Goal: Information Seeking & Learning: Learn about a topic

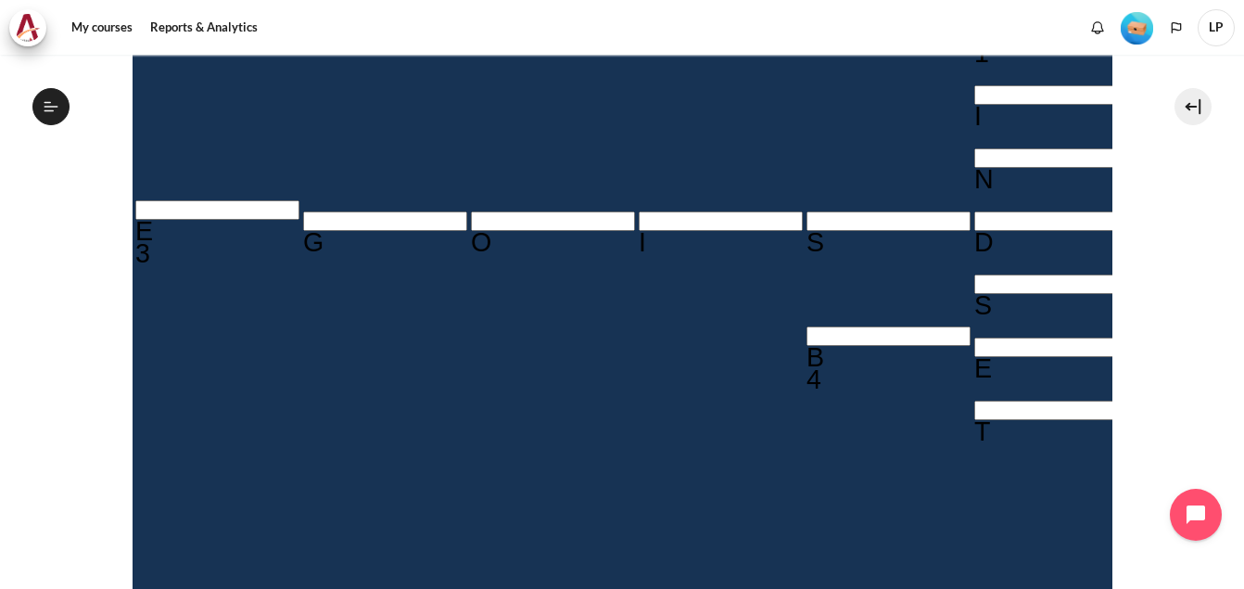
scroll to position [712, 0]
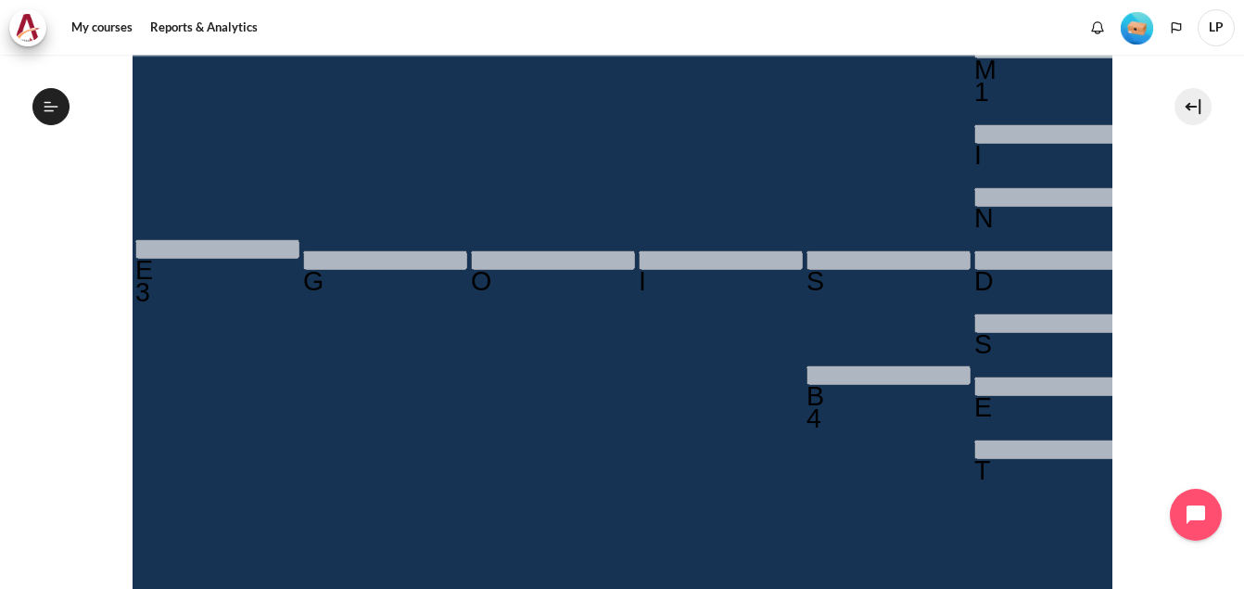
scroll to position [63, 0]
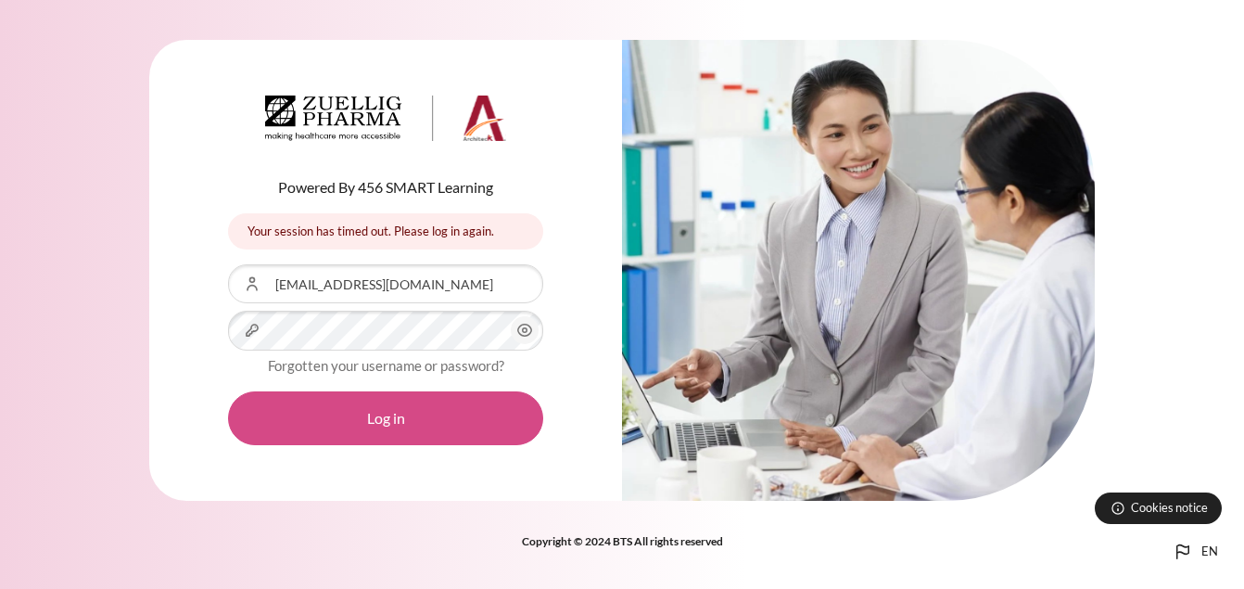
click at [366, 408] on button "Log in" at bounding box center [385, 418] width 315 height 54
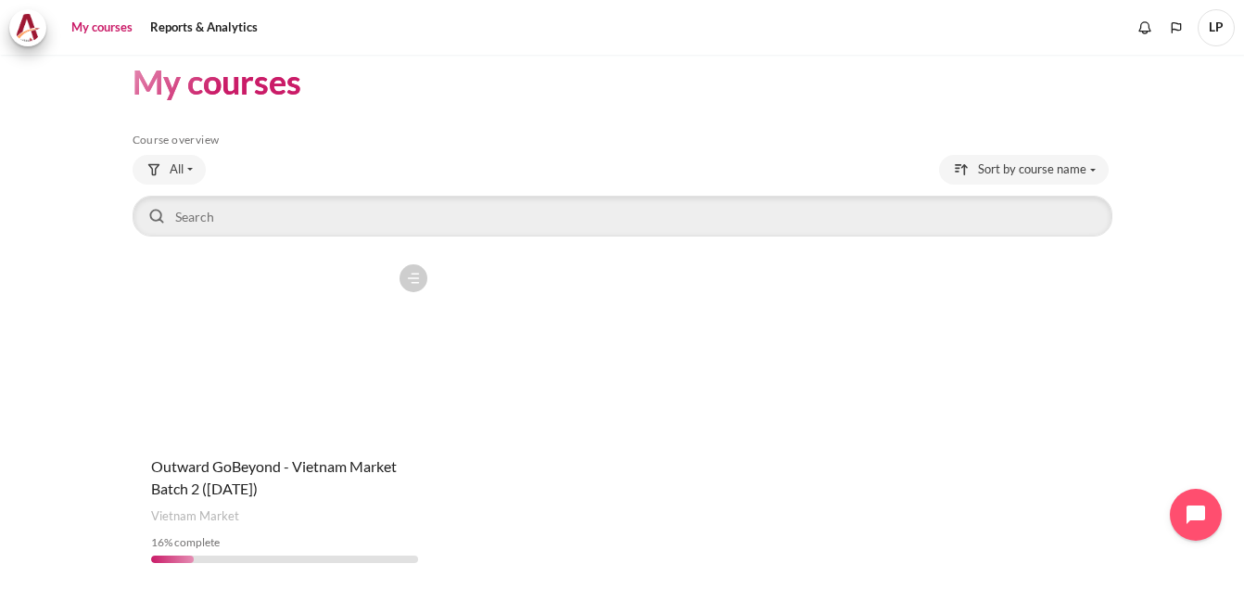
scroll to position [89, 0]
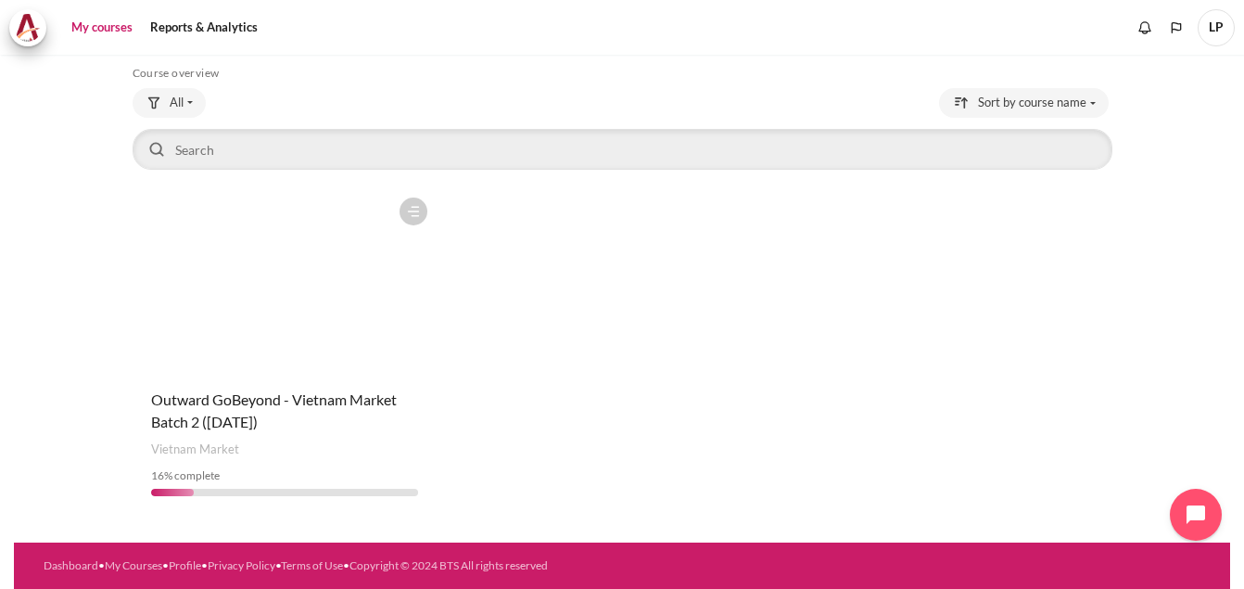
click at [262, 323] on figure "Content" at bounding box center [285, 280] width 304 height 185
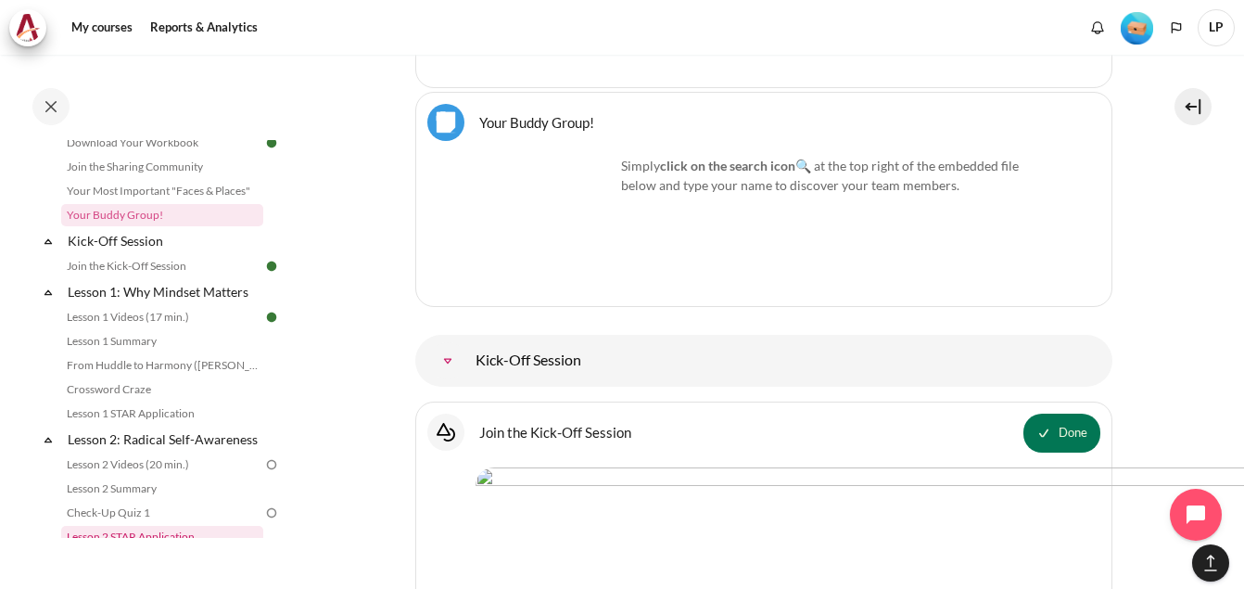
scroll to position [146, 0]
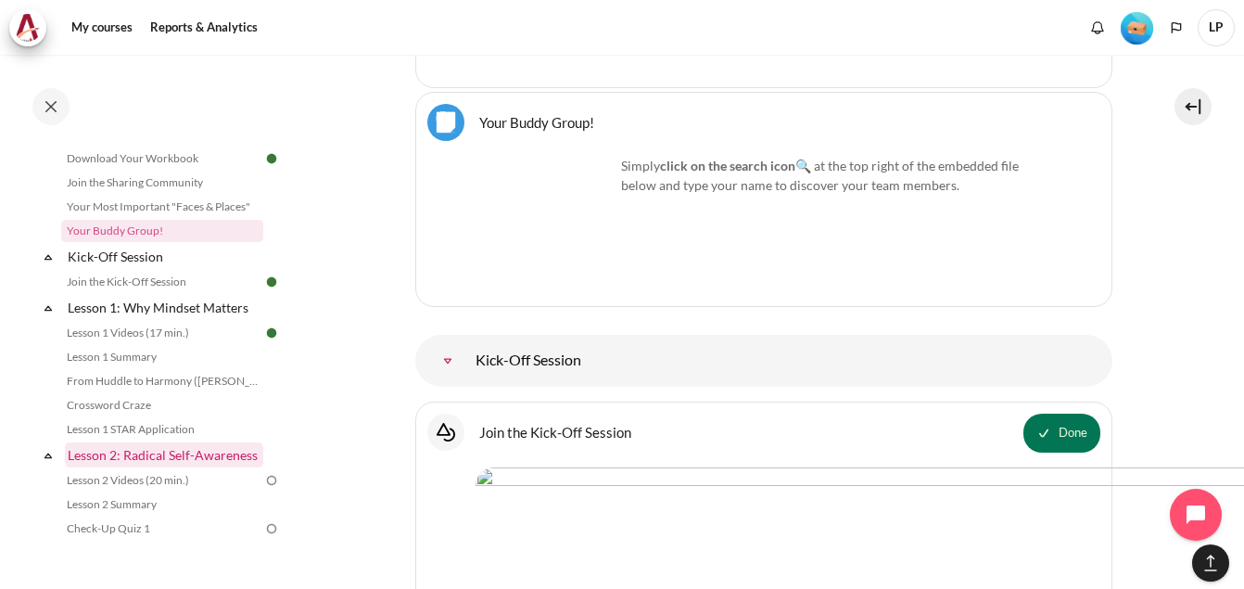
click at [121, 454] on link "Lesson 2: Radical Self-Awareness" at bounding box center [164, 454] width 198 height 25
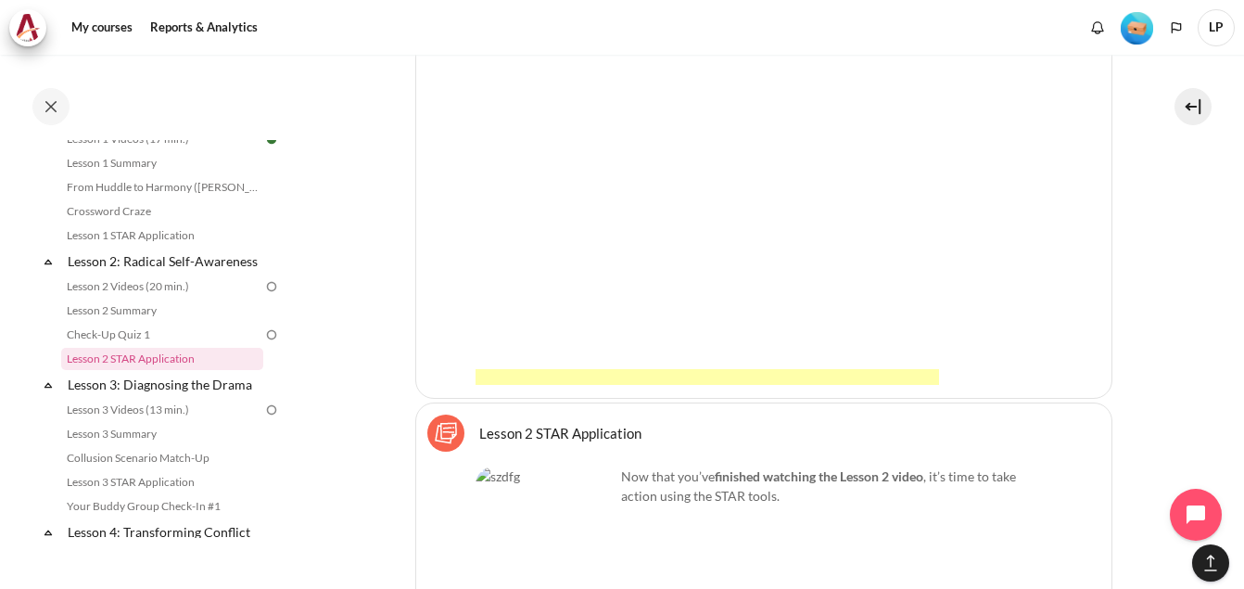
scroll to position [5532, 0]
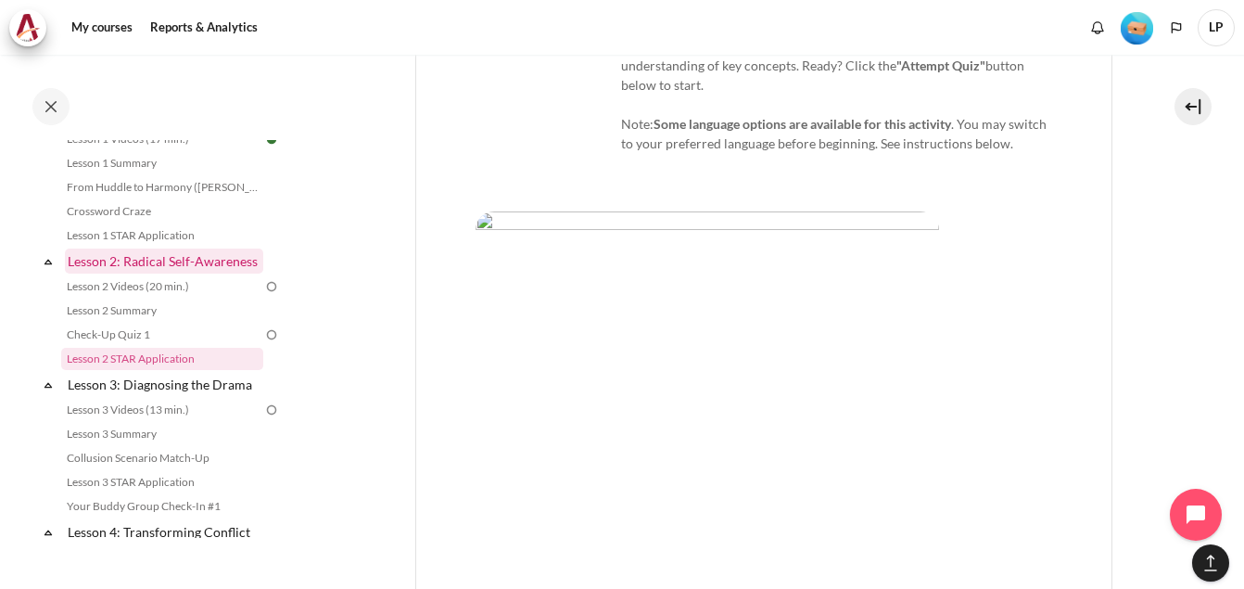
click at [120, 265] on link "Lesson 2: Radical Self-Awareness" at bounding box center [164, 260] width 198 height 25
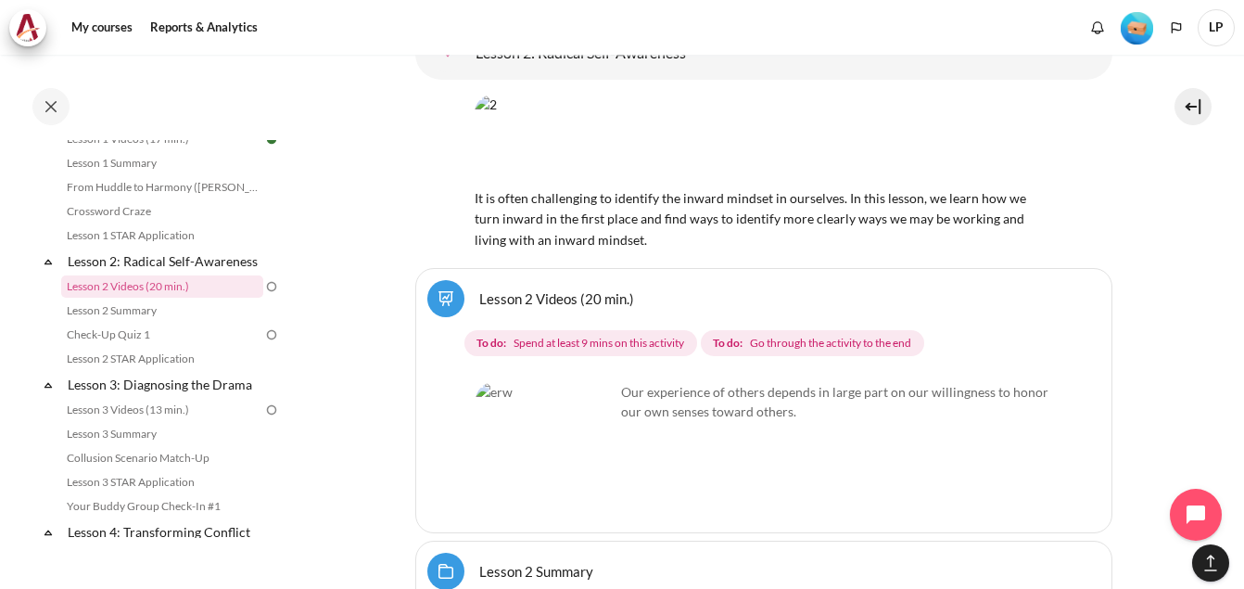
scroll to position [4697, 0]
click at [551, 384] on img "Content" at bounding box center [545, 453] width 139 height 139
click at [1035, 384] on div "Our experience of others depends in large part on our willingness to honor our …" at bounding box center [764, 417] width 577 height 66
click at [788, 337] on span "Go through the activity to the end" at bounding box center [830, 345] width 161 height 17
click at [594, 384] on img "Content" at bounding box center [545, 453] width 139 height 139
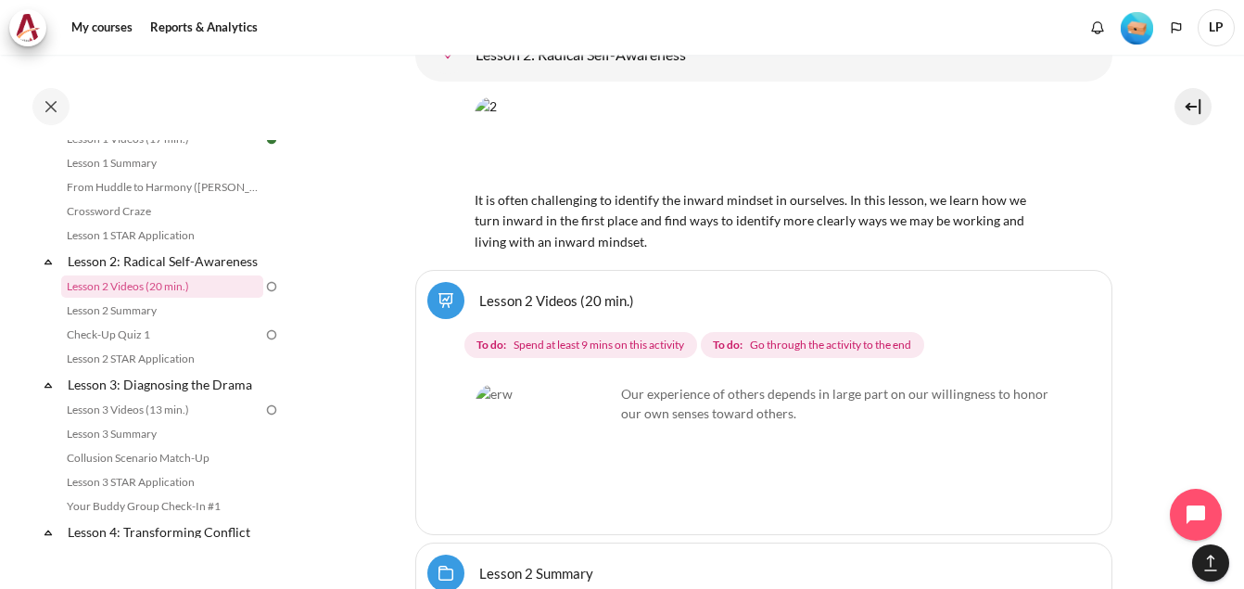
click at [496, 384] on img "Content" at bounding box center [545, 453] width 139 height 139
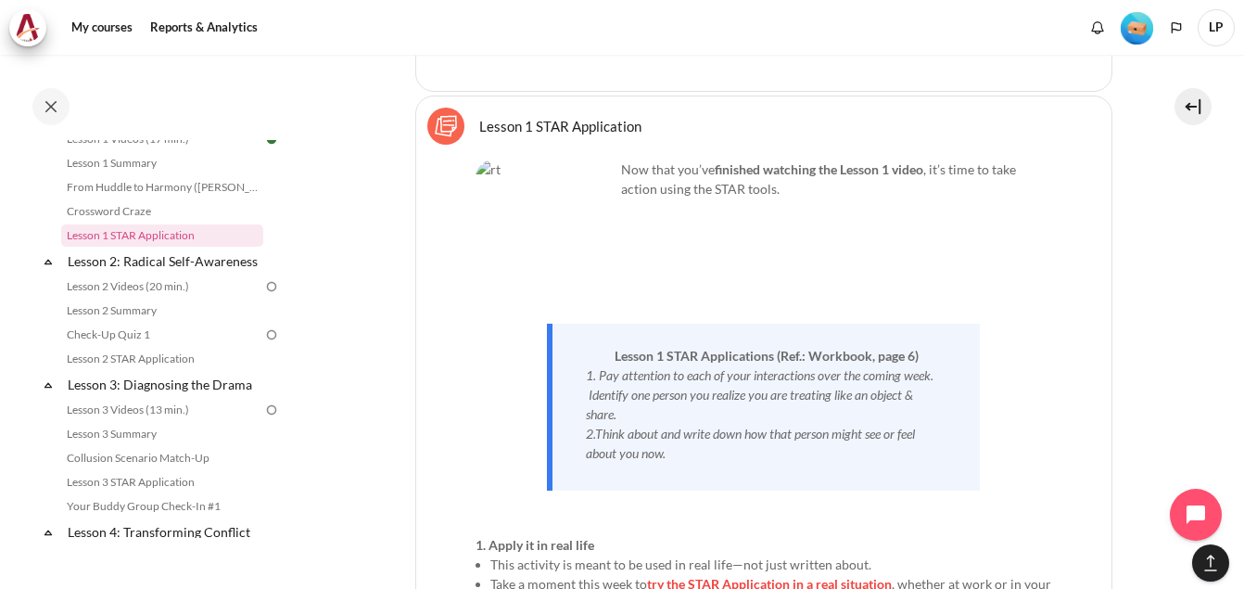
scroll to position [4048, 0]
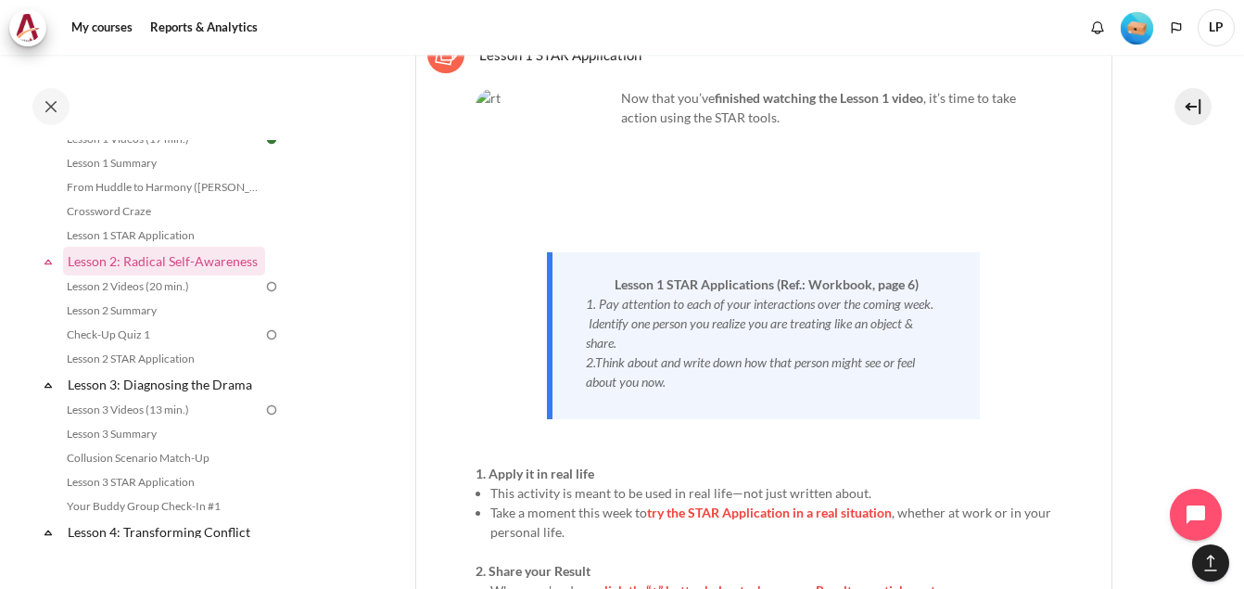
drag, startPoint x: 485, startPoint y: 368, endPoint x: 971, endPoint y: 476, distance: 497.7
click at [971, 476] on div "Now that you’ve finished watching the Lesson 1 video , it’s time to take action…" at bounding box center [764, 363] width 577 height 551
drag, startPoint x: 561, startPoint y: 492, endPoint x: 584, endPoint y: 485, distance: 24.3
click at [563, 582] on span "When you're done," at bounding box center [544, 590] width 108 height 16
click at [874, 483] on li "This activity is meant to be used in real life—not just written about." at bounding box center [771, 492] width 562 height 19
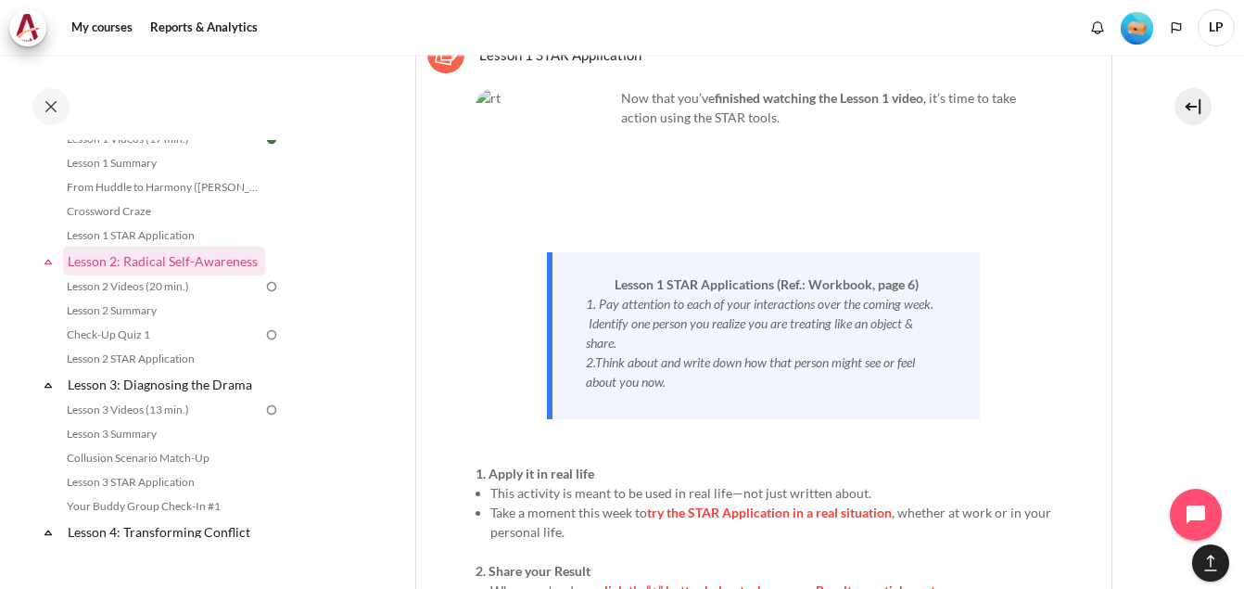
click at [472, 502] on div "Select activity Lesson 1 STAR Application Lesson 1 STAR Application Sticky Notes" at bounding box center [763, 337] width 697 height 627
drag, startPoint x: 491, startPoint y: 503, endPoint x: 1003, endPoint y: 517, distance: 511.9
drag, startPoint x: 1003, startPoint y: 517, endPoint x: 847, endPoint y: 522, distance: 155.8
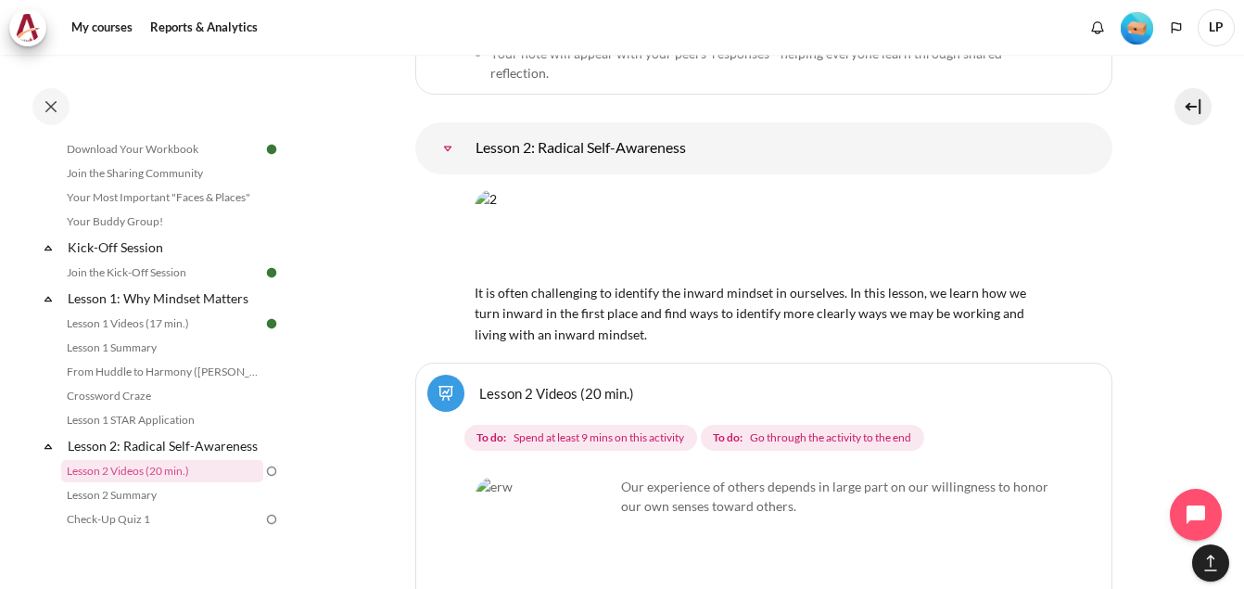
scroll to position [155, 0]
click at [133, 354] on link "Lesson 1 Summary" at bounding box center [162, 348] width 202 height 22
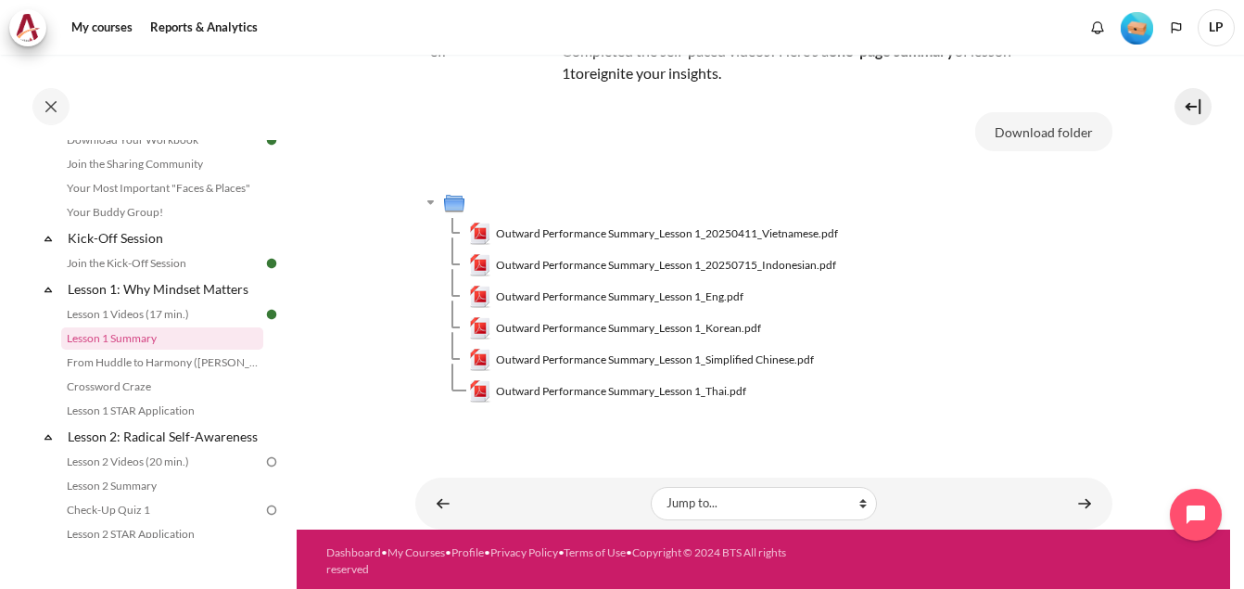
scroll to position [147, 0]
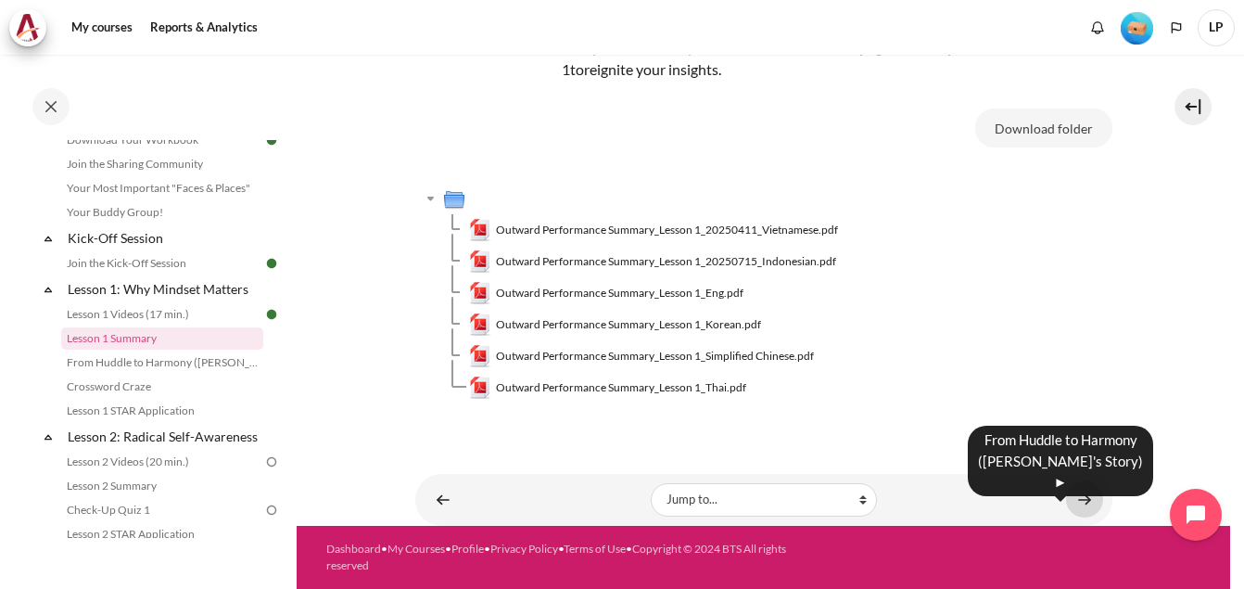
click at [1078, 499] on link "Content" at bounding box center [1084, 499] width 37 height 36
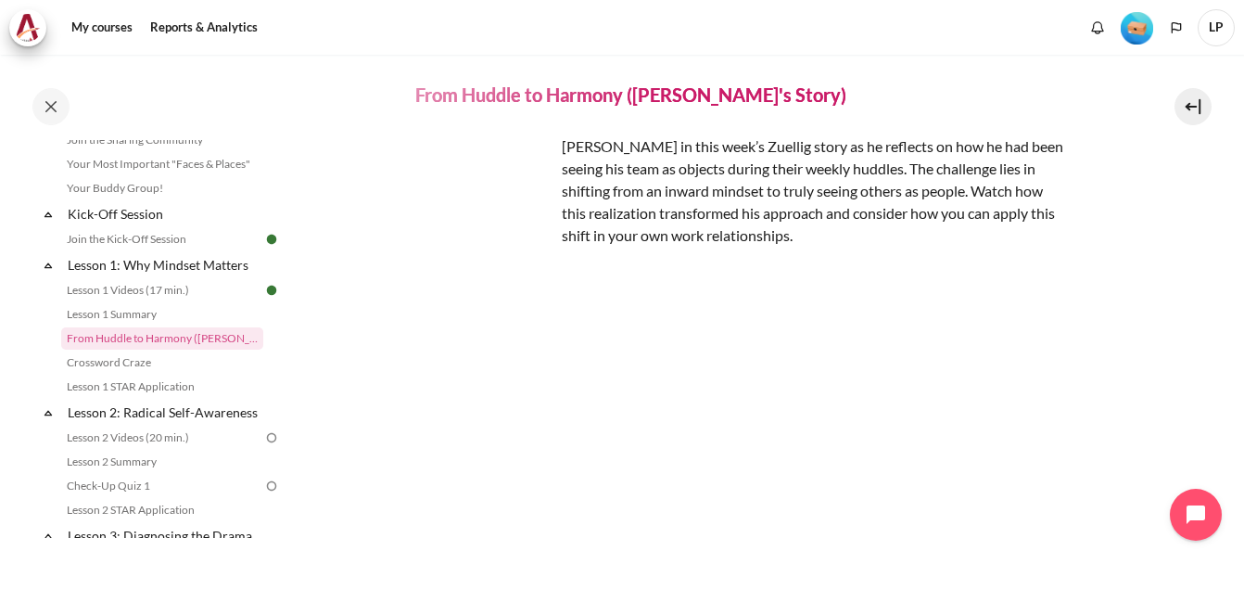
scroll to position [276, 0]
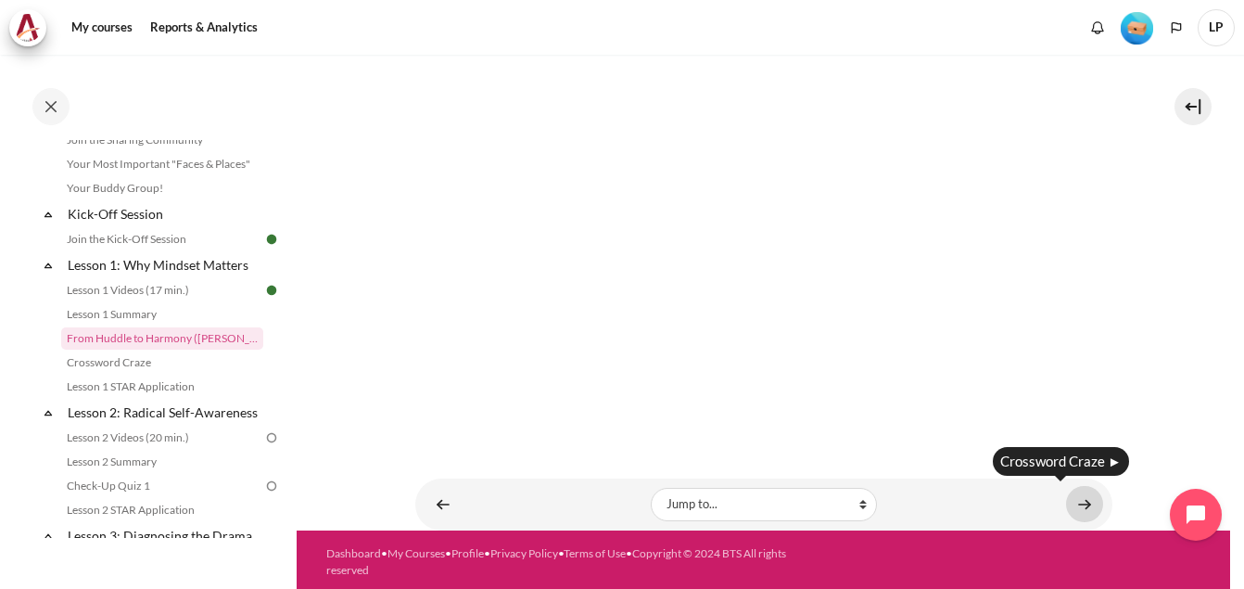
click at [1068, 501] on link "Content" at bounding box center [1084, 504] width 37 height 36
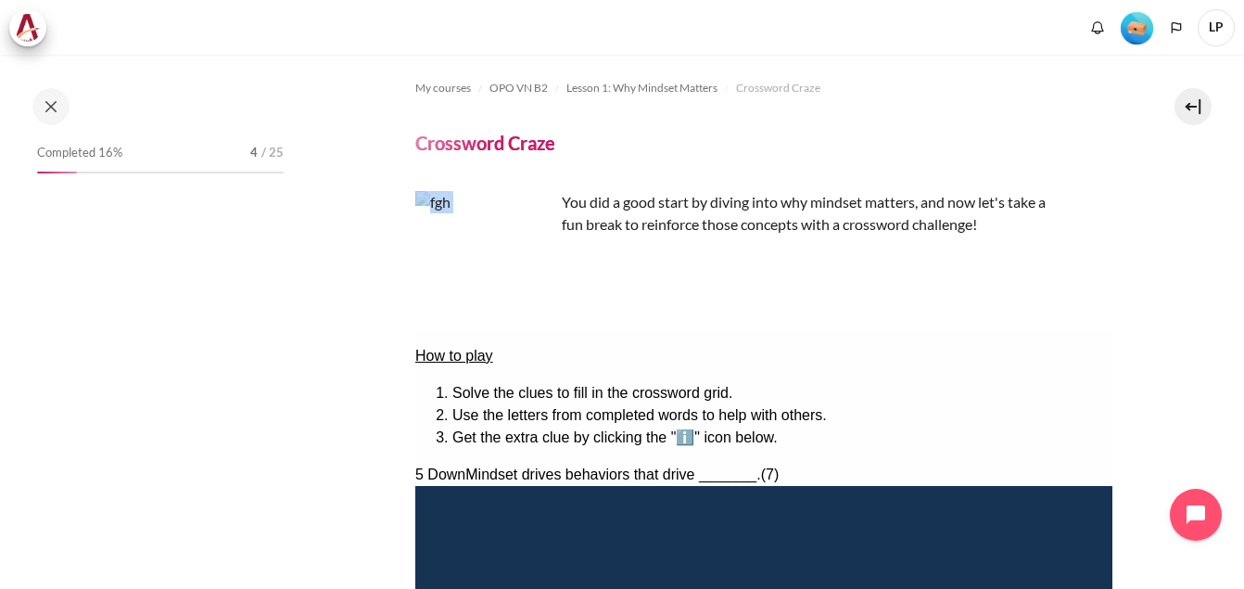
drag, startPoint x: 563, startPoint y: 204, endPoint x: 1007, endPoint y: 237, distance: 445.3
click at [1007, 237] on div "You did a good start by diving into why mindset matters, and now let's take a f…" at bounding box center [739, 228] width 649 height 74
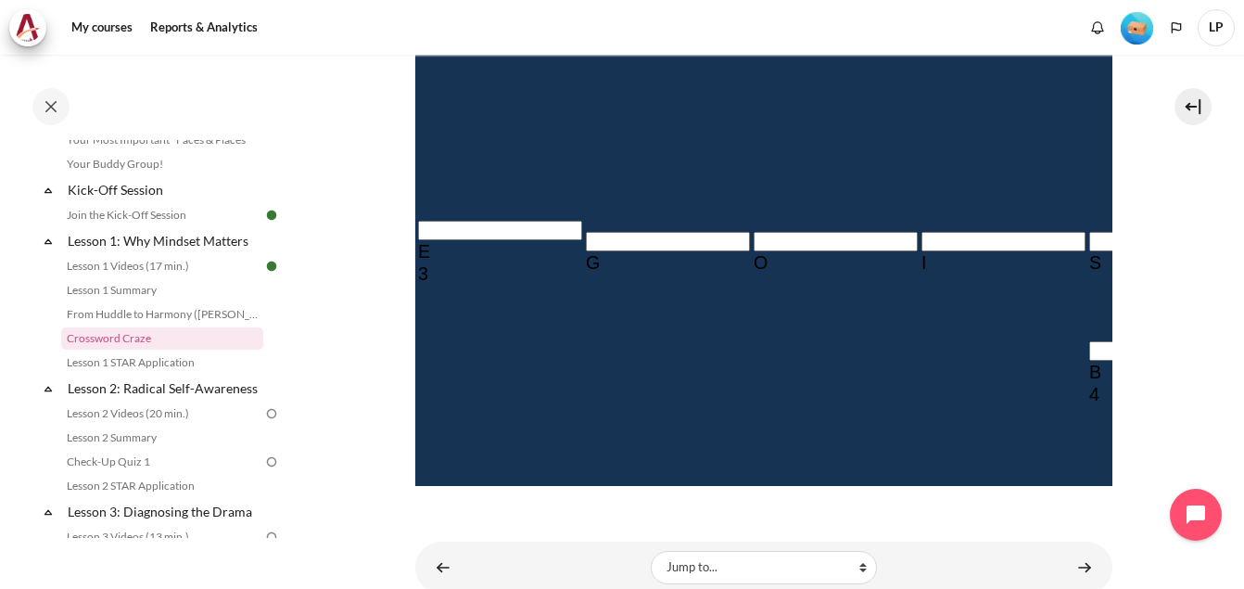
scroll to position [112, 0]
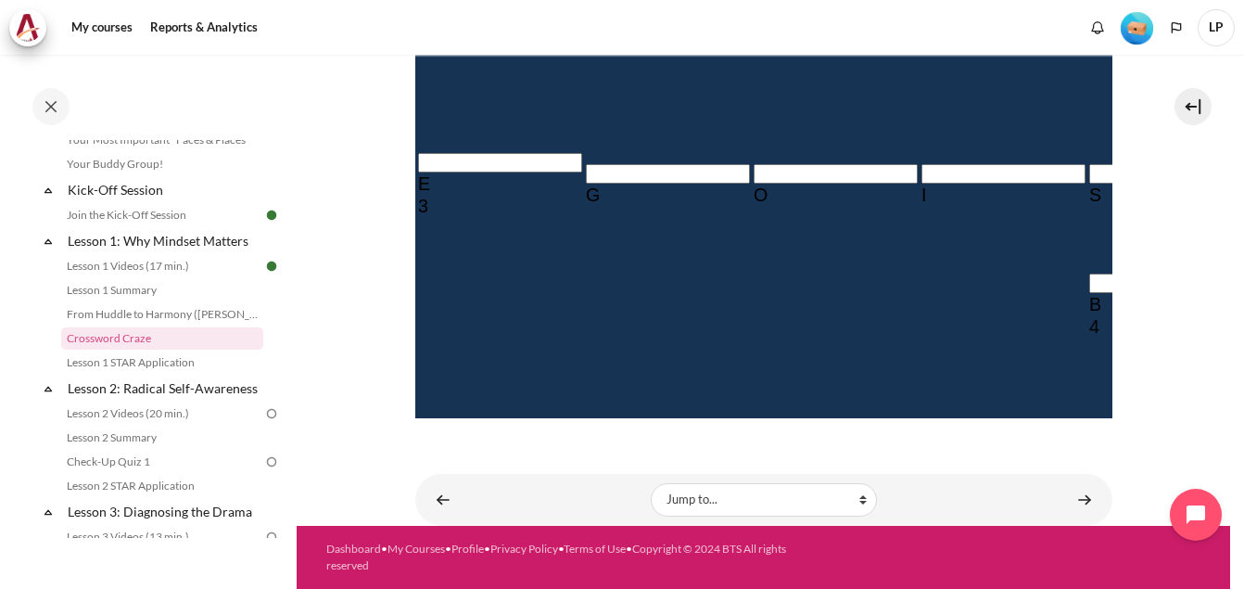
drag, startPoint x: 912, startPoint y: 272, endPoint x: 1037, endPoint y: 274, distance: 125.2
drag, startPoint x: 1037, startPoint y: 274, endPoint x: 920, endPoint y: 331, distance: 130.6
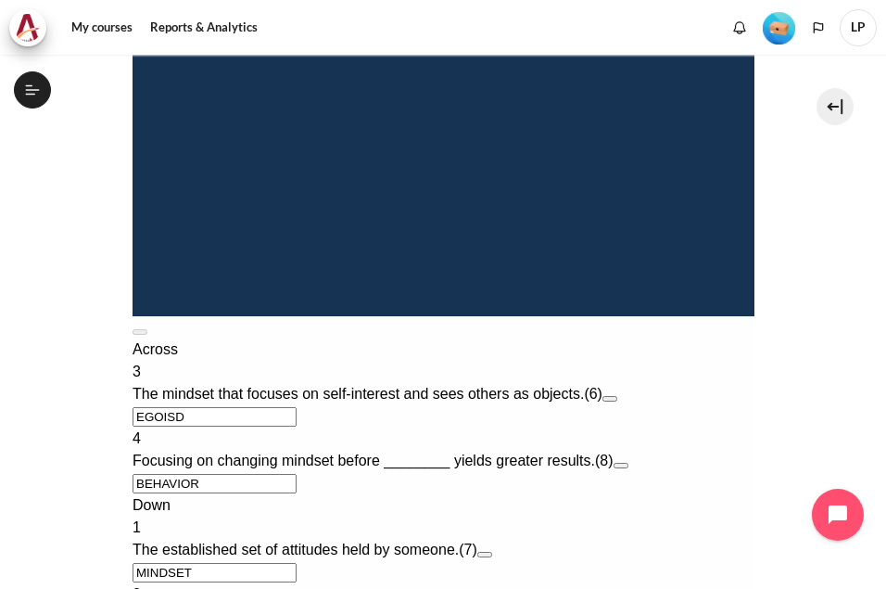
scroll to position [958, 0]
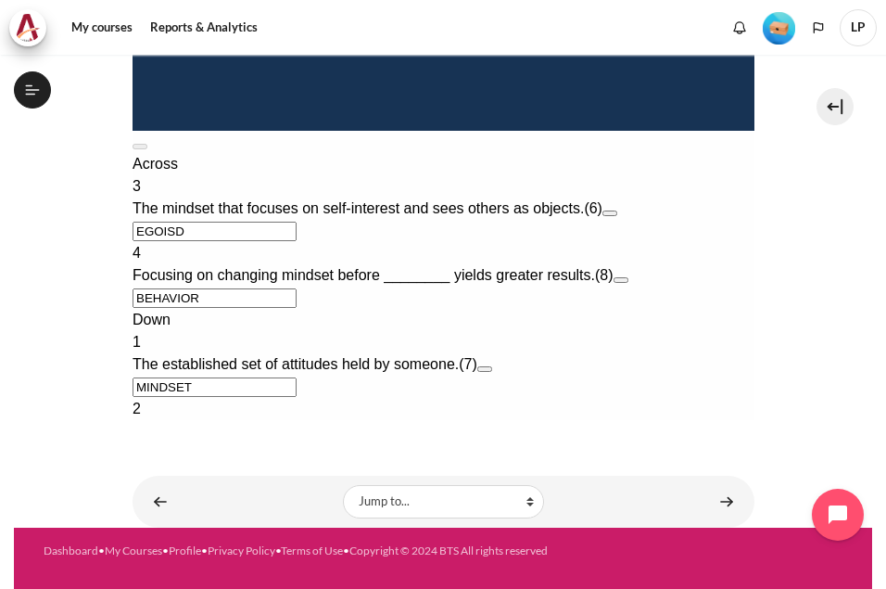
click at [330, 423] on span "The mindset that sees people as people." at bounding box center [265, 431] width 267 height 16
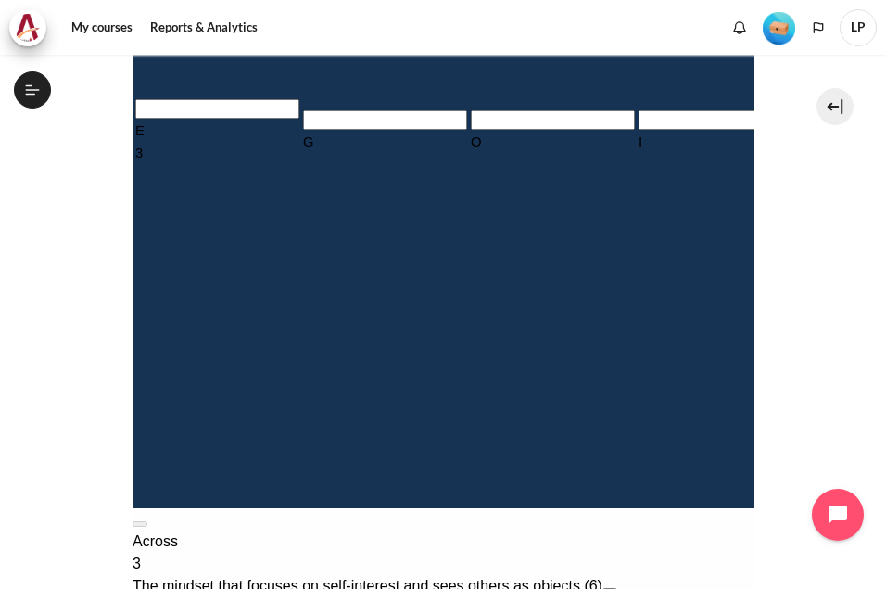
scroll to position [494, 0]
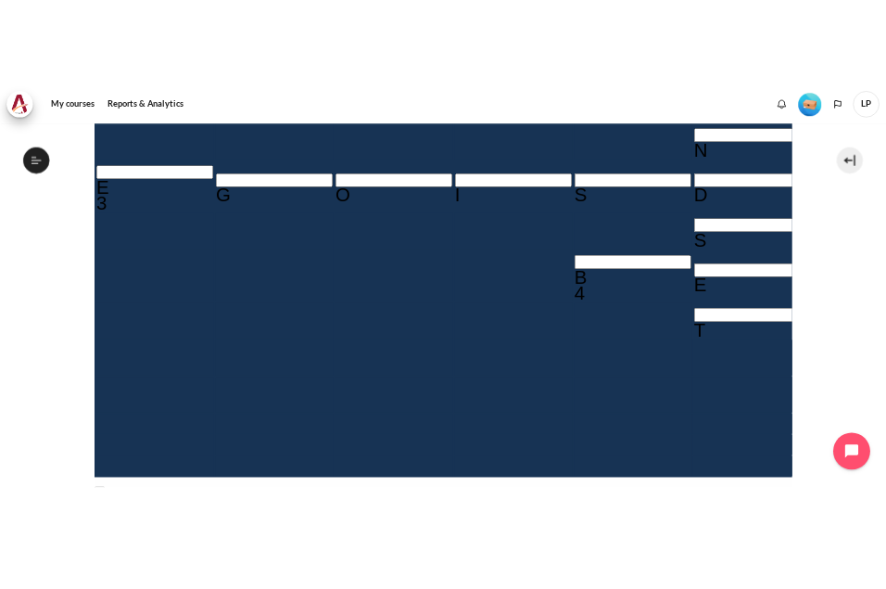
scroll to position [712, 0]
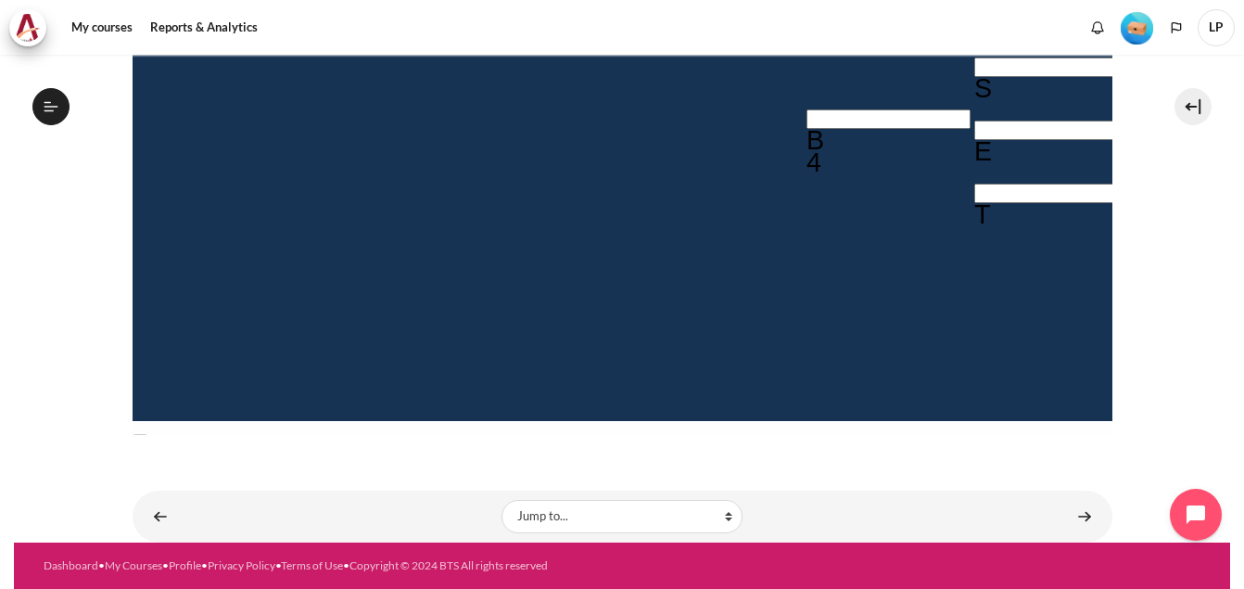
drag, startPoint x: 819, startPoint y: 122, endPoint x: 1098, endPoint y: 138, distance: 279.5
copy div "indset drives behaviors that drive _______. (7)"
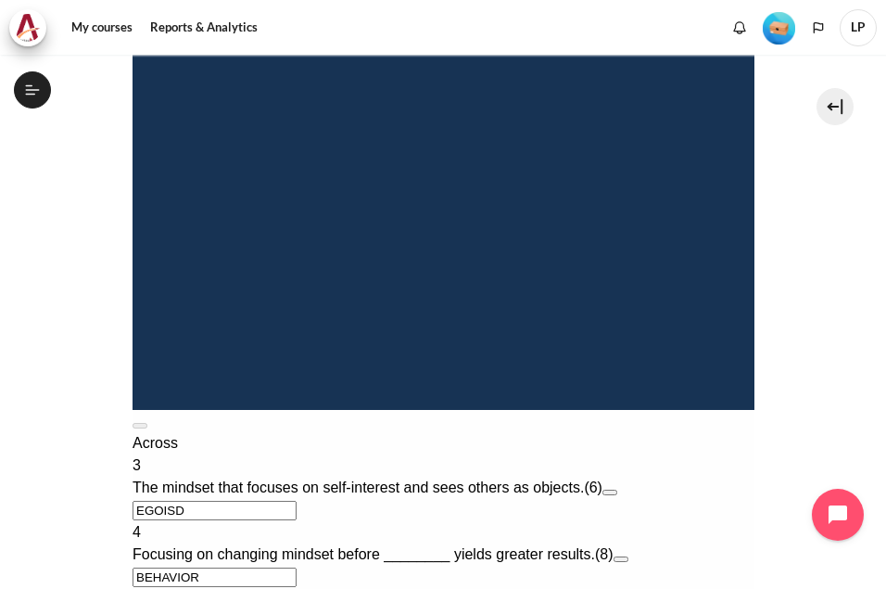
click at [797, 387] on section "My courses OPO VN B2 Lesson 1: Why Mindset Matters Crossword Craze Crossword Cr…" at bounding box center [443, 137] width 858 height 1589
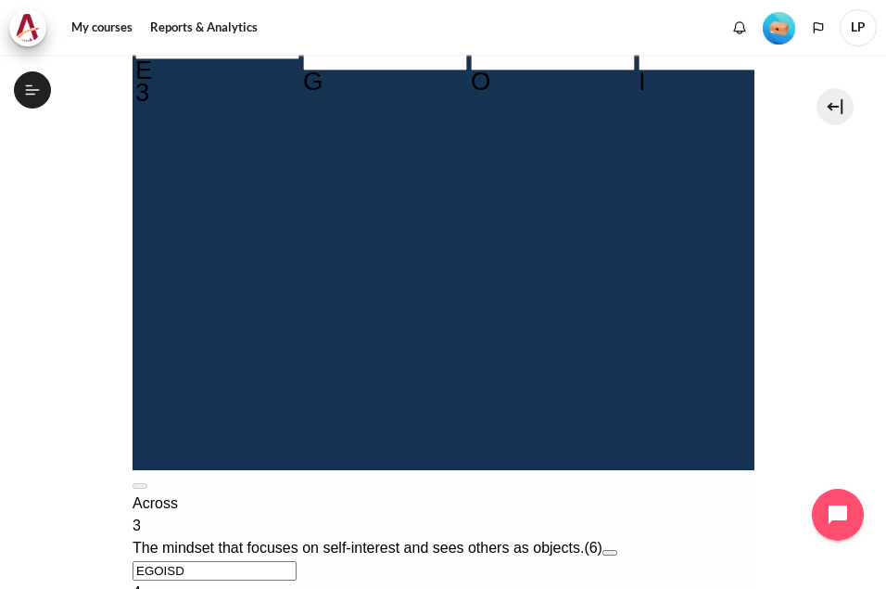
scroll to position [619, 0]
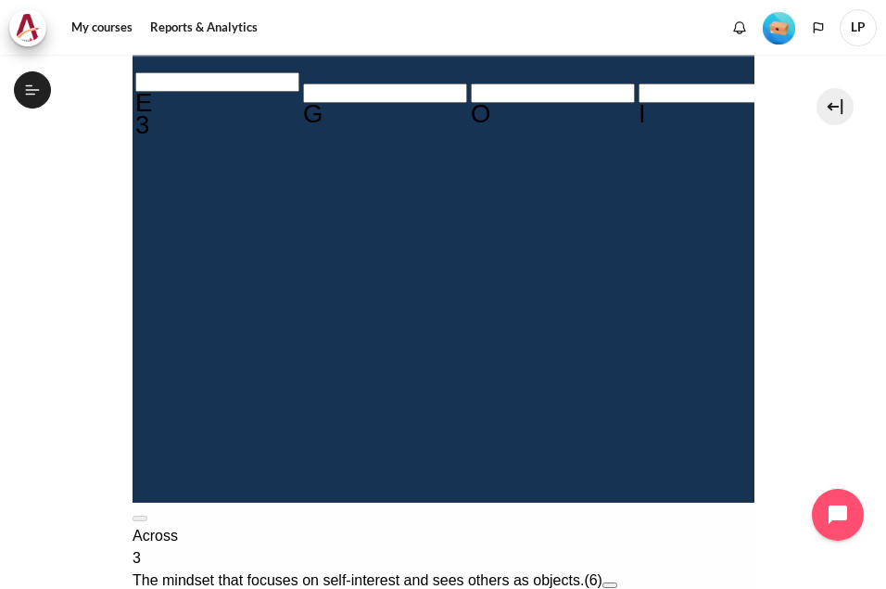
type input "RESU＿＿＿"
type input "RESUL＿＿"
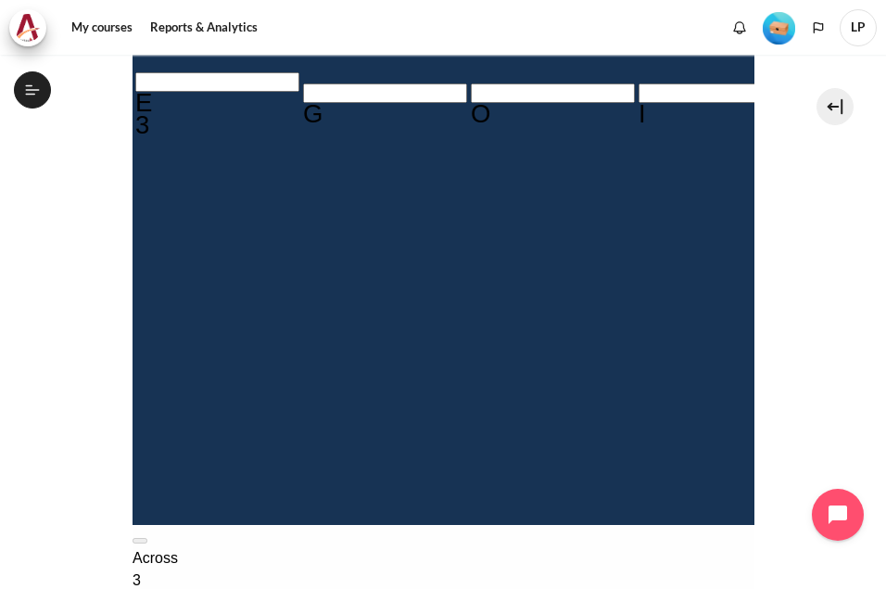
type input "RESULT＿"
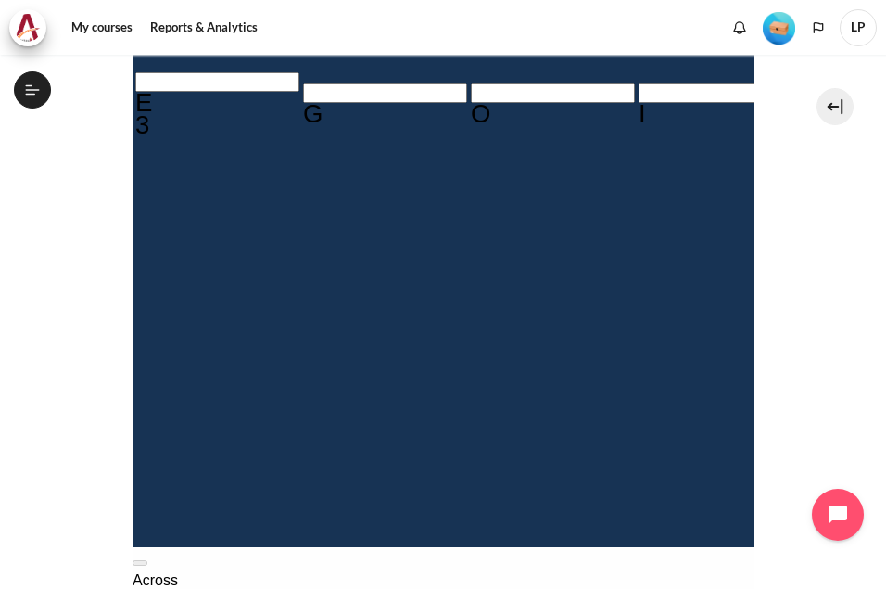
type input "RESULTS"
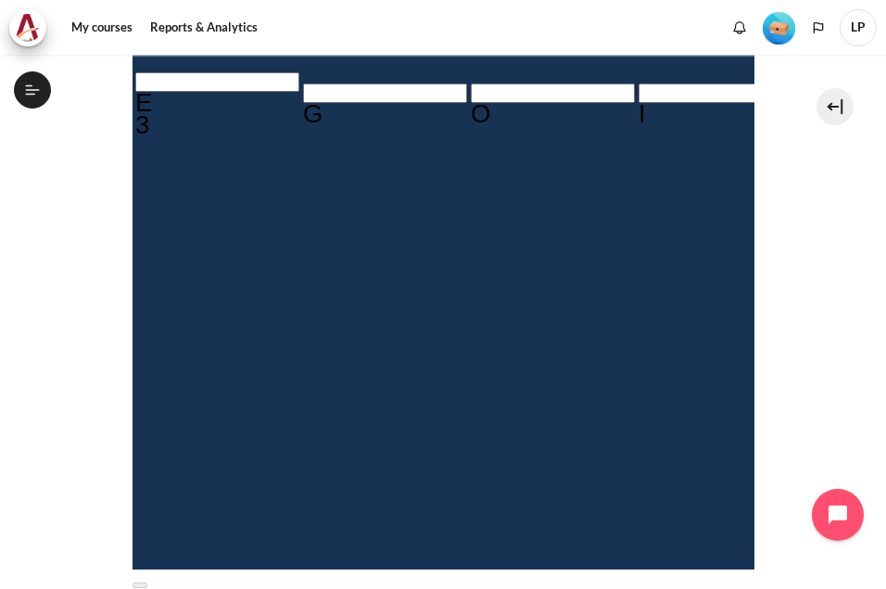
click at [777, 235] on section "My courses OPO VN B2 Lesson 1: Why Mindset Matters Crossword Craze Crossword Cr…" at bounding box center [443, 229] width 858 height 1589
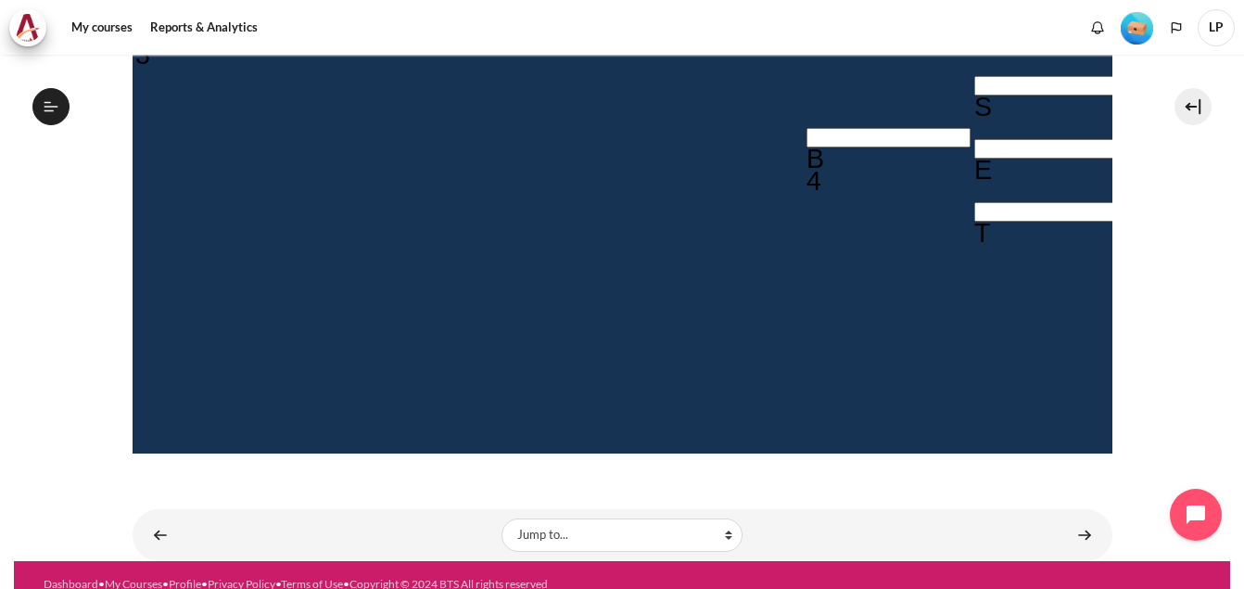
scroll to position [712, 0]
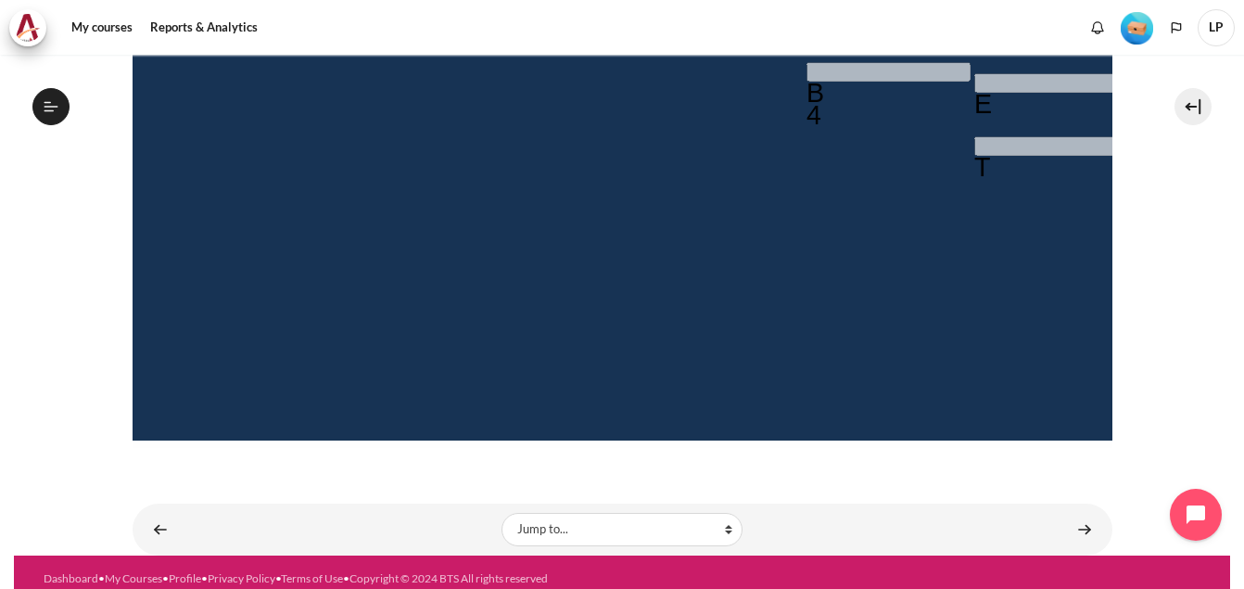
scroll to position [750, 0]
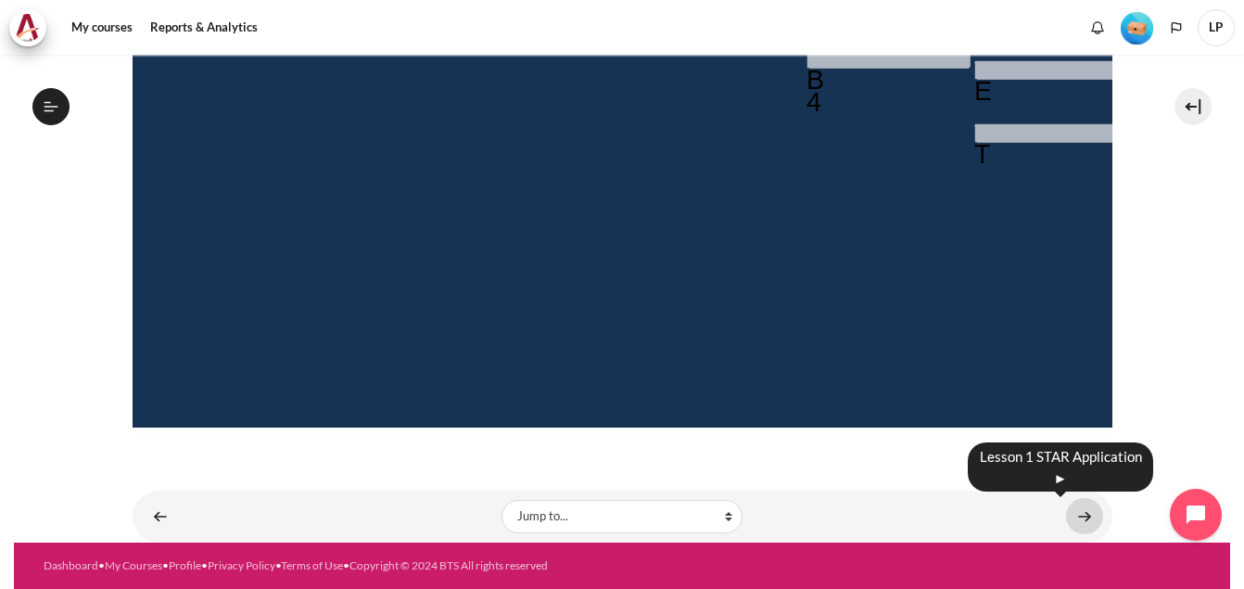
click at [1066, 514] on link "Content" at bounding box center [1084, 516] width 37 height 36
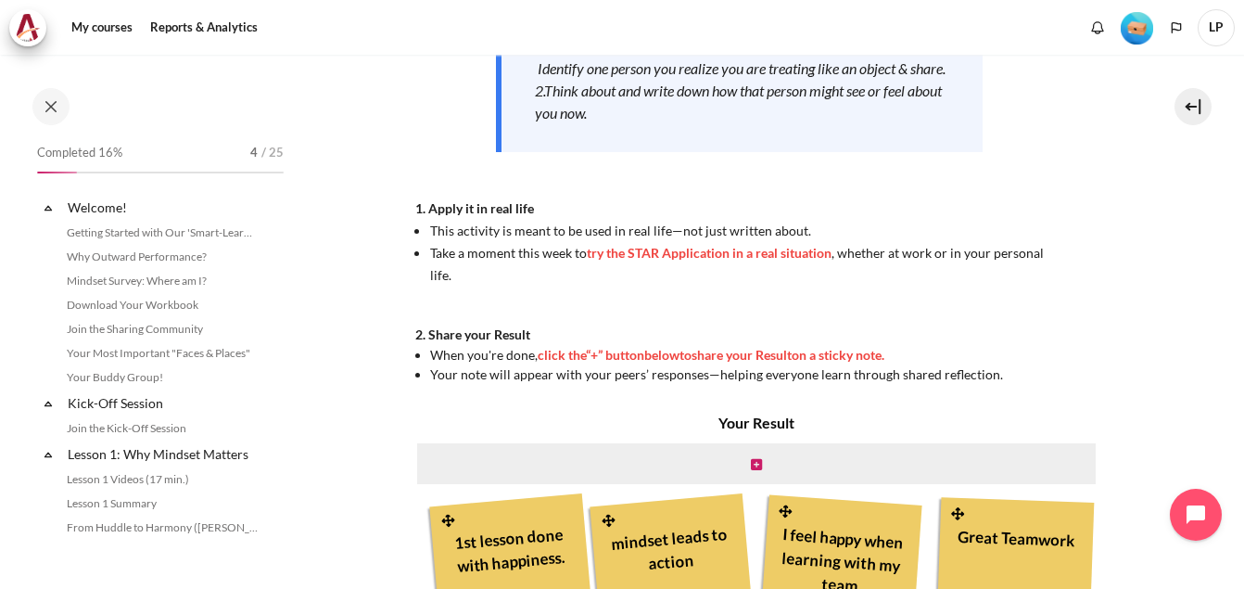
scroll to position [237, 0]
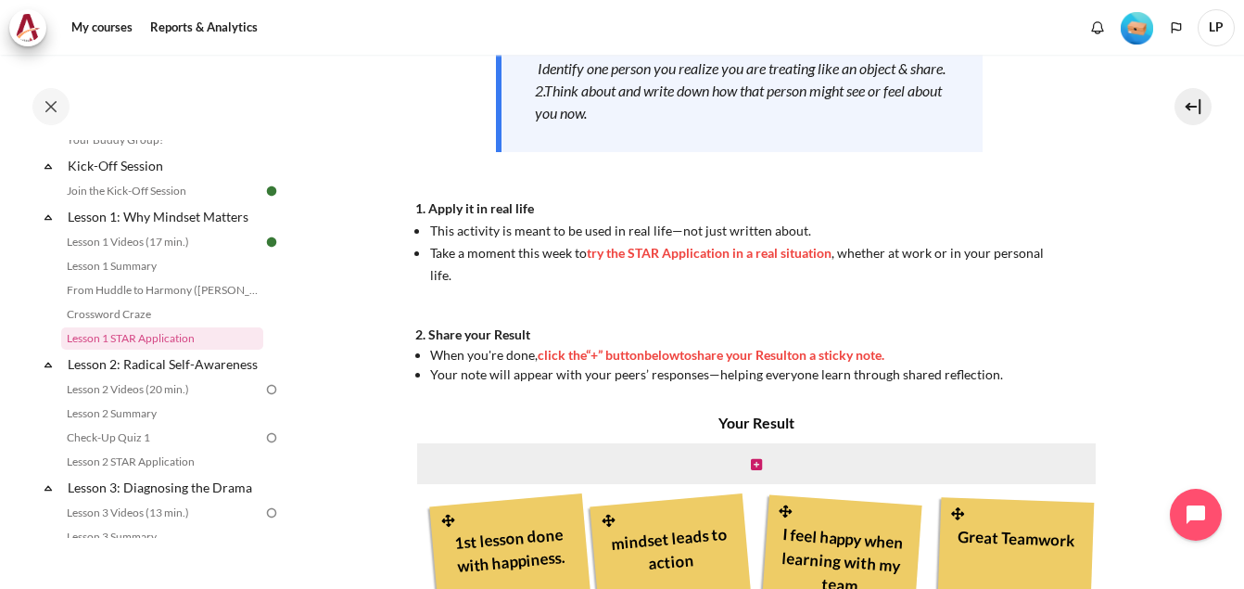
drag, startPoint x: 433, startPoint y: 332, endPoint x: 515, endPoint y: 331, distance: 81.6
click at [502, 331] on strong "2. Share your Result" at bounding box center [472, 334] width 115 height 16
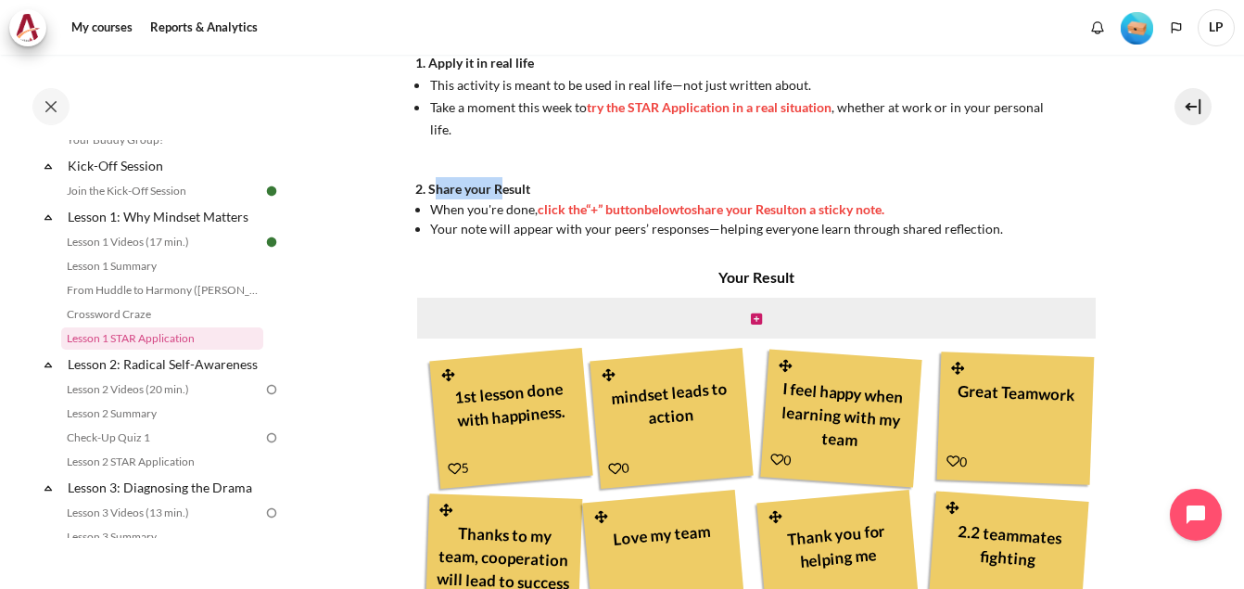
scroll to position [464, 0]
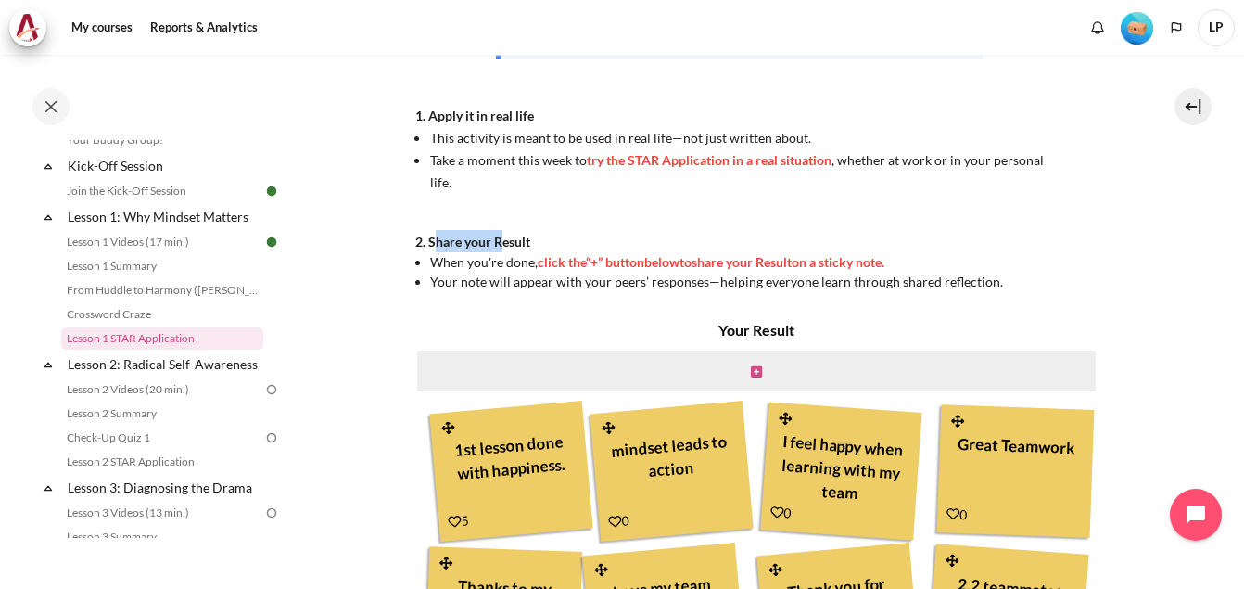
click at [751, 370] on icon "Content" at bounding box center [756, 371] width 11 height 13
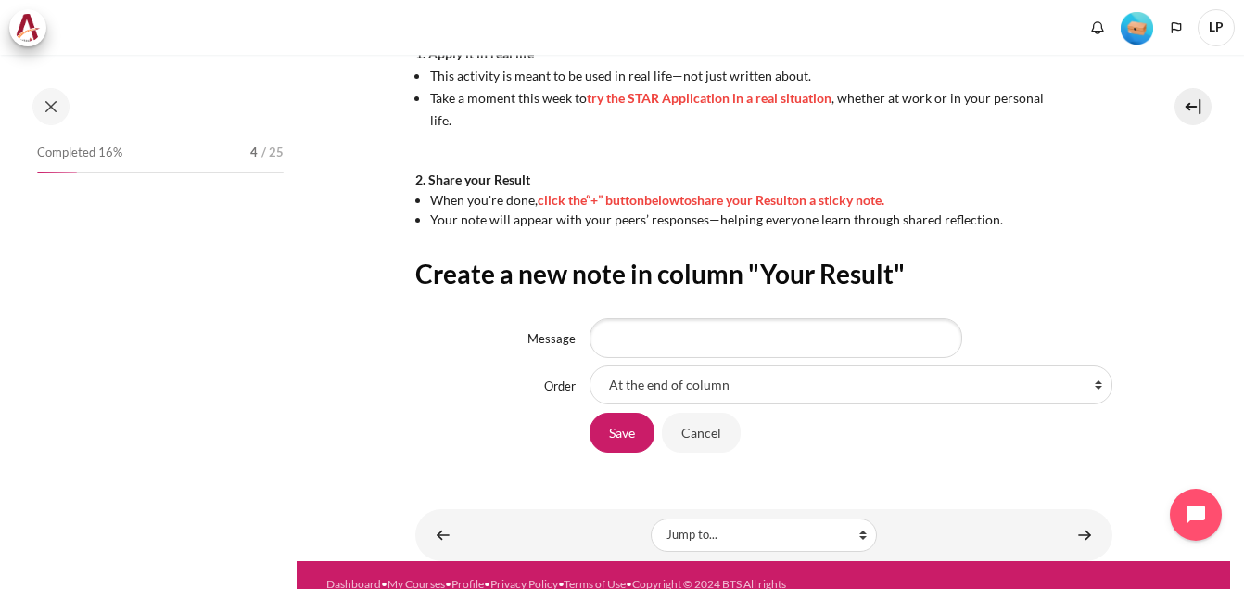
scroll to position [561, 0]
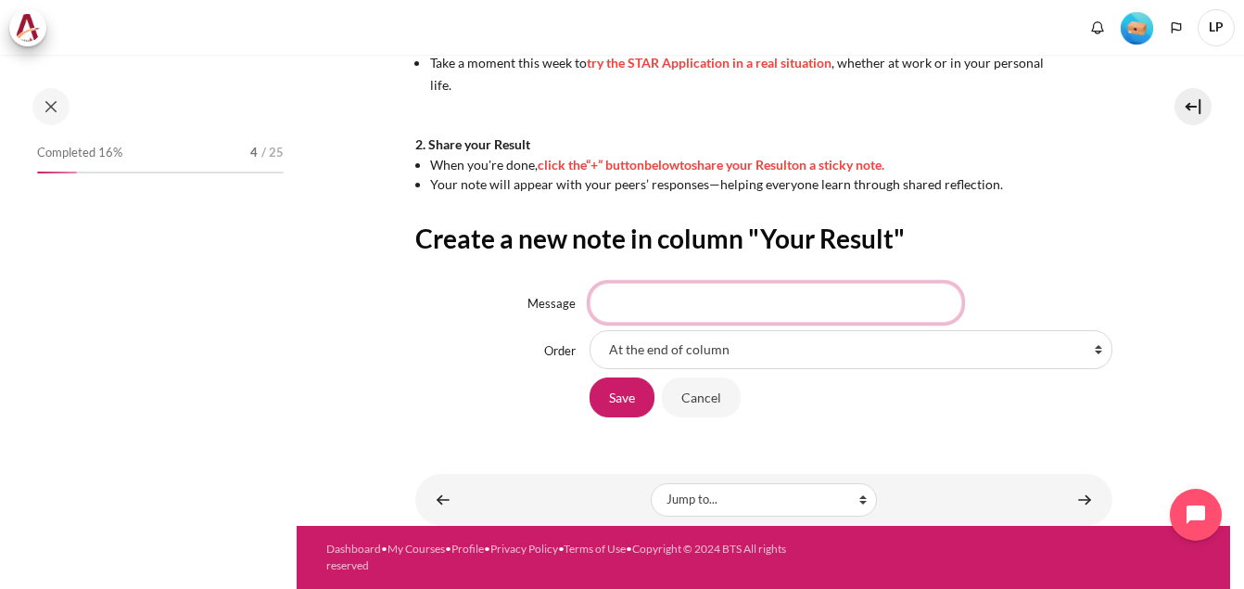
click at [700, 300] on input "Message" at bounding box center [776, 302] width 373 height 39
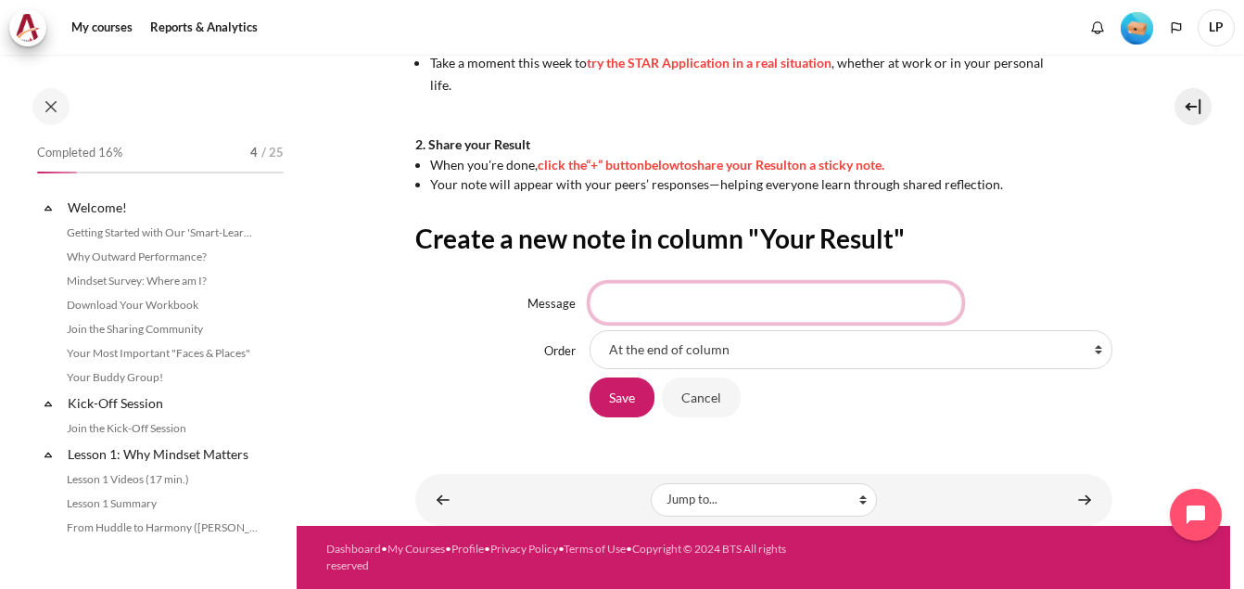
scroll to position [237, 0]
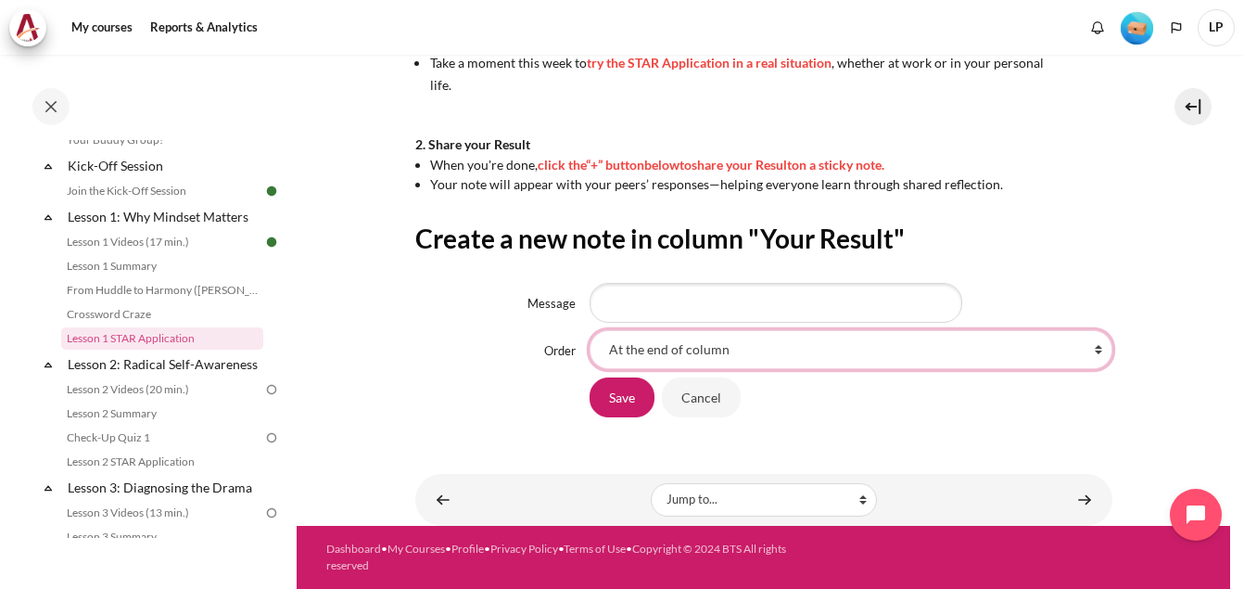
click at [674, 358] on select "At the end of column First place in column After '1st lesson done with happines…" at bounding box center [851, 349] width 523 height 39
click at [667, 353] on select "At the end of column First place in column After '1st lesson done with happines…" at bounding box center [851, 349] width 523 height 39
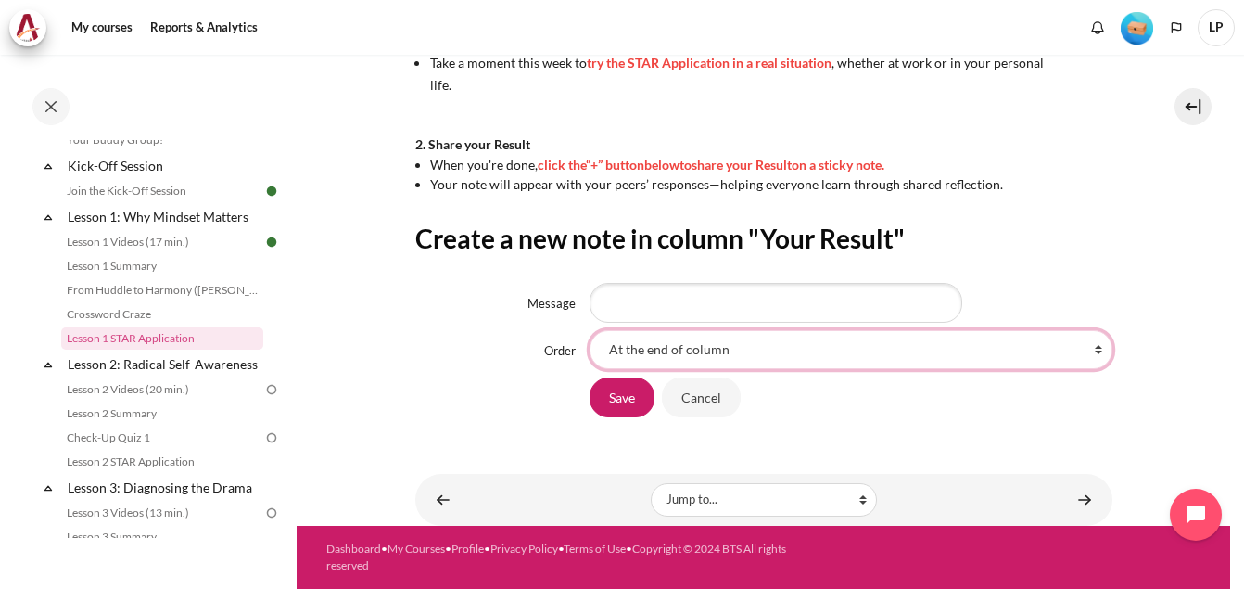
click at [667, 353] on select "At the end of column First place in column After '1st lesson done with happines…" at bounding box center [851, 349] width 523 height 39
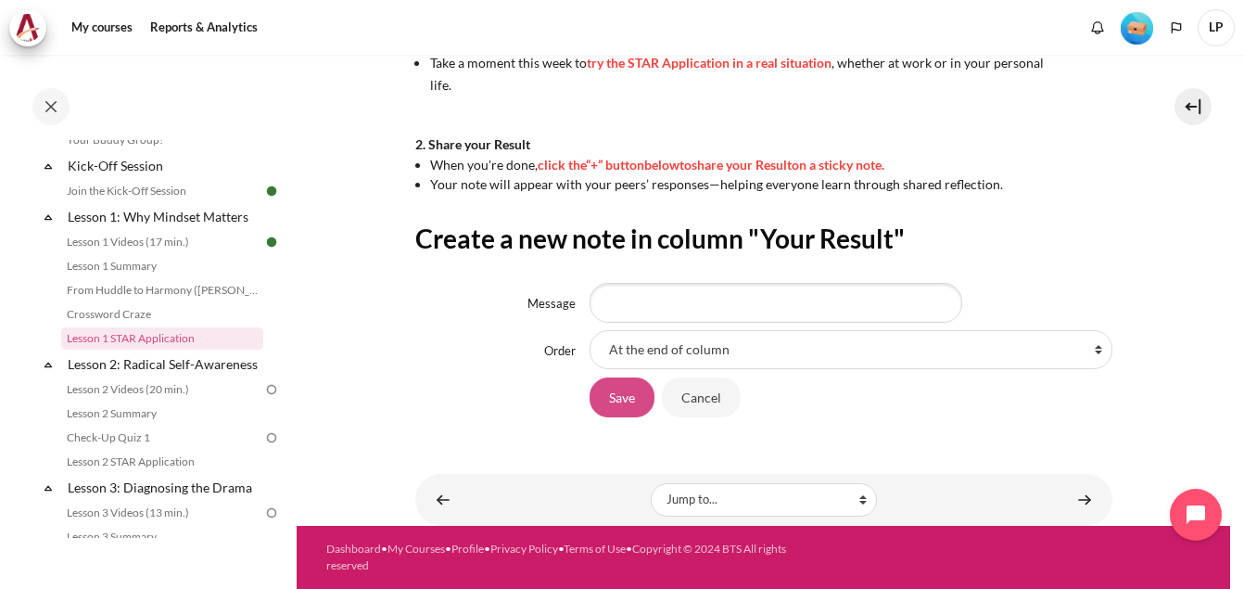
click at [601, 401] on input "Save" at bounding box center [622, 396] width 65 height 39
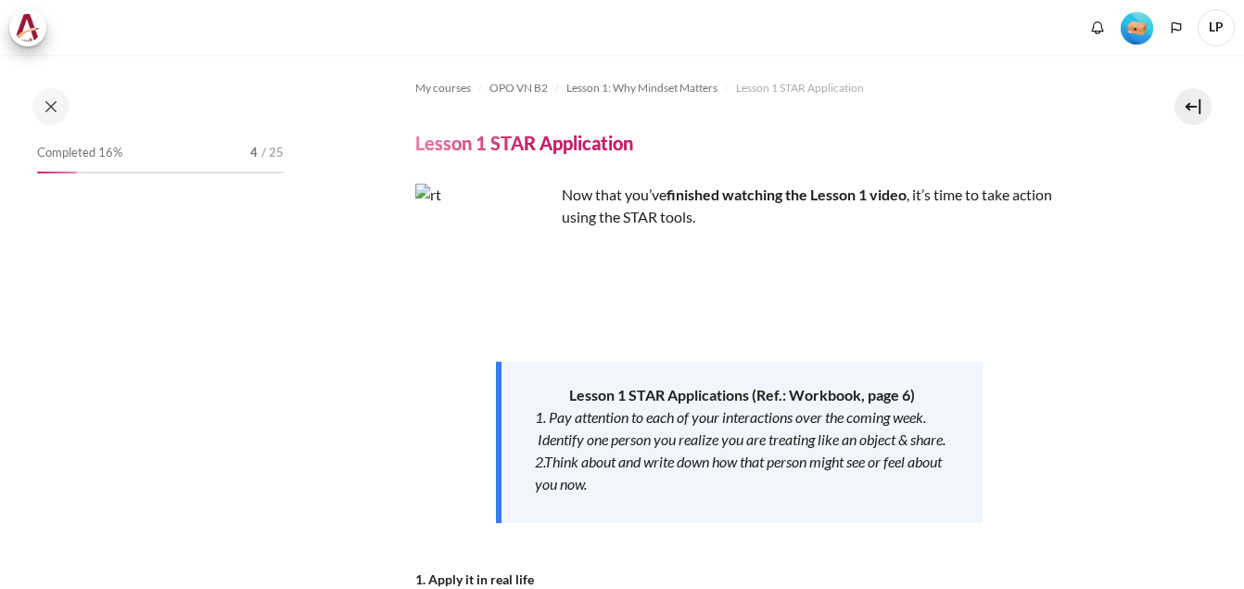
scroll to position [541, 0]
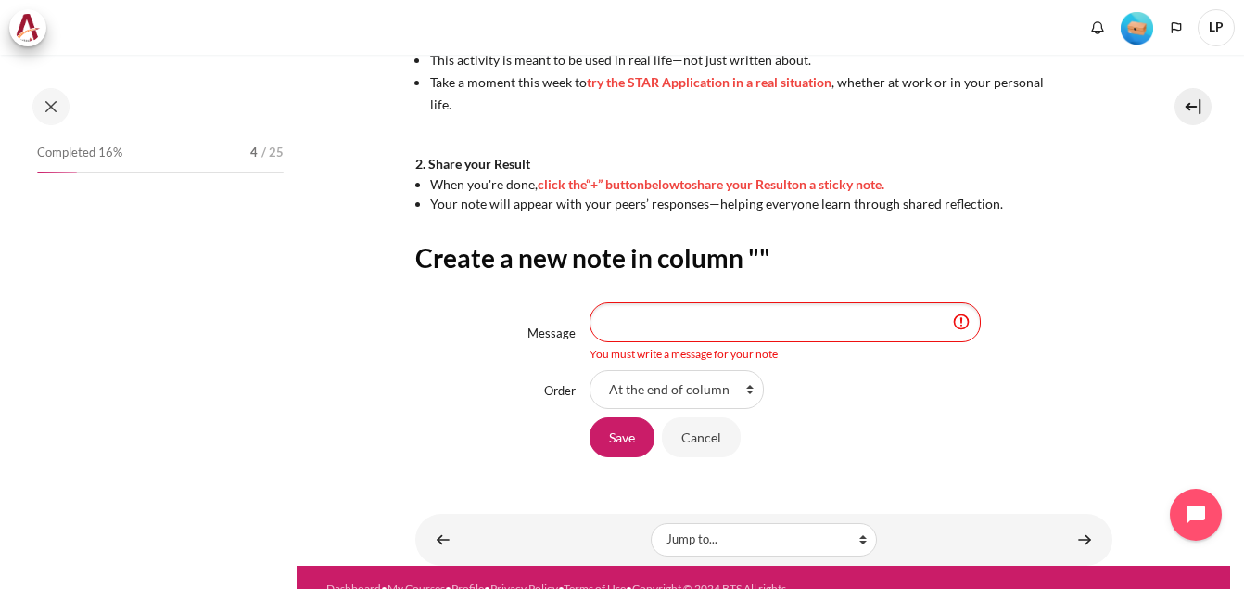
click at [921, 329] on input "Message" at bounding box center [785, 321] width 391 height 39
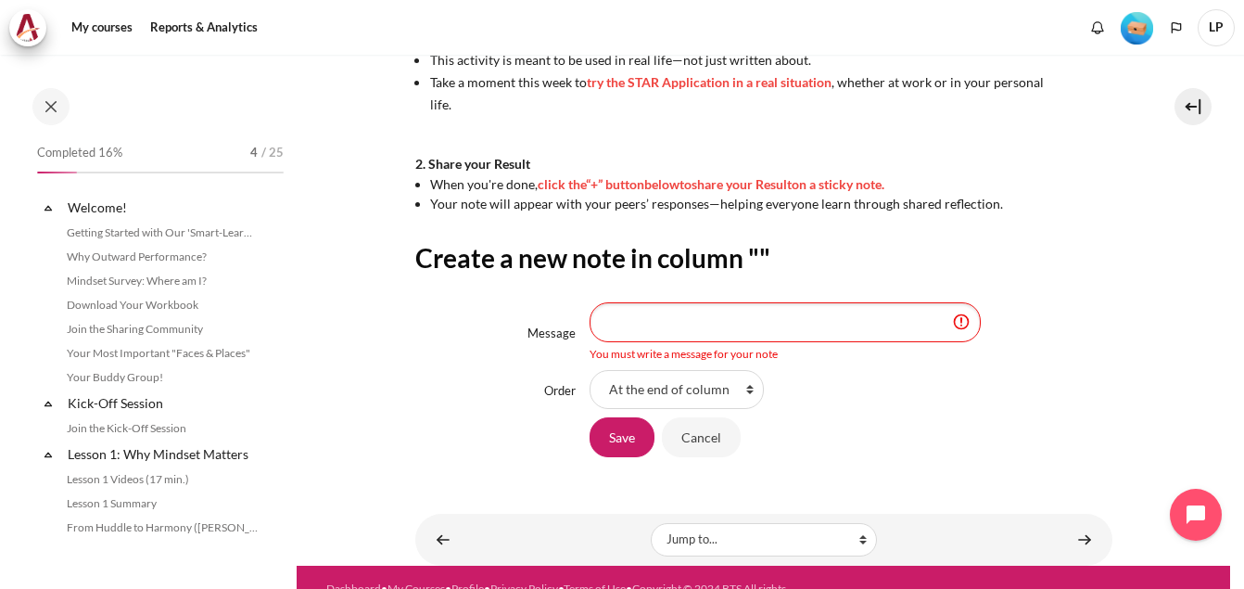
scroll to position [237, 0]
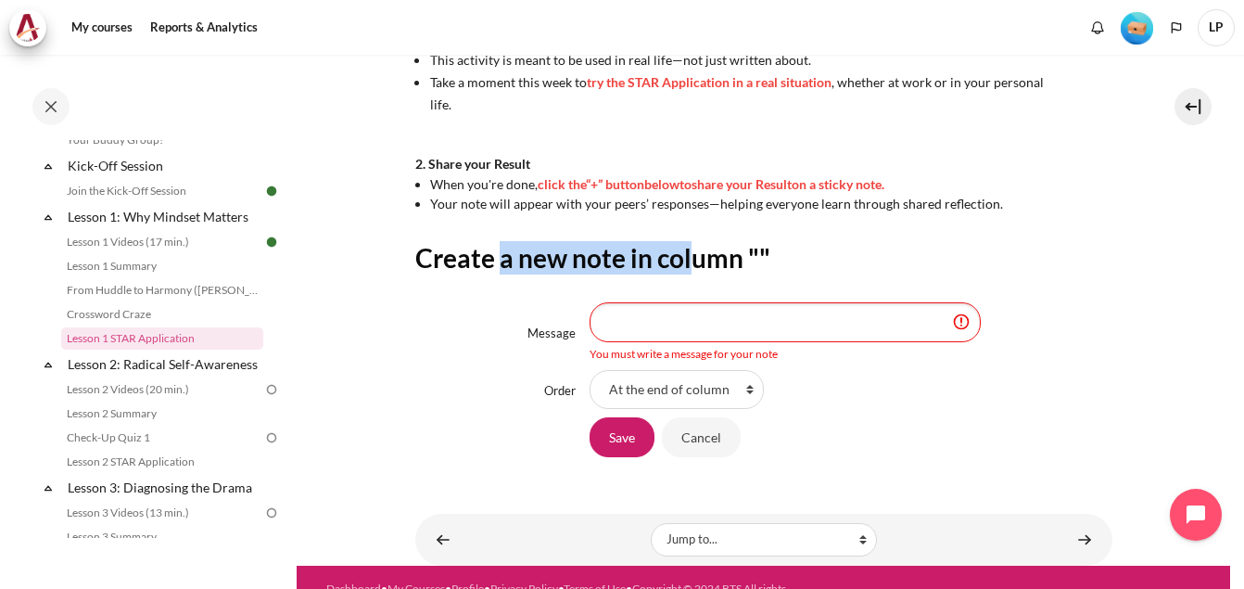
drag, startPoint x: 502, startPoint y: 263, endPoint x: 694, endPoint y: 254, distance: 193.0
click at [694, 254] on h2 "Create a new note in column """ at bounding box center [763, 257] width 697 height 33
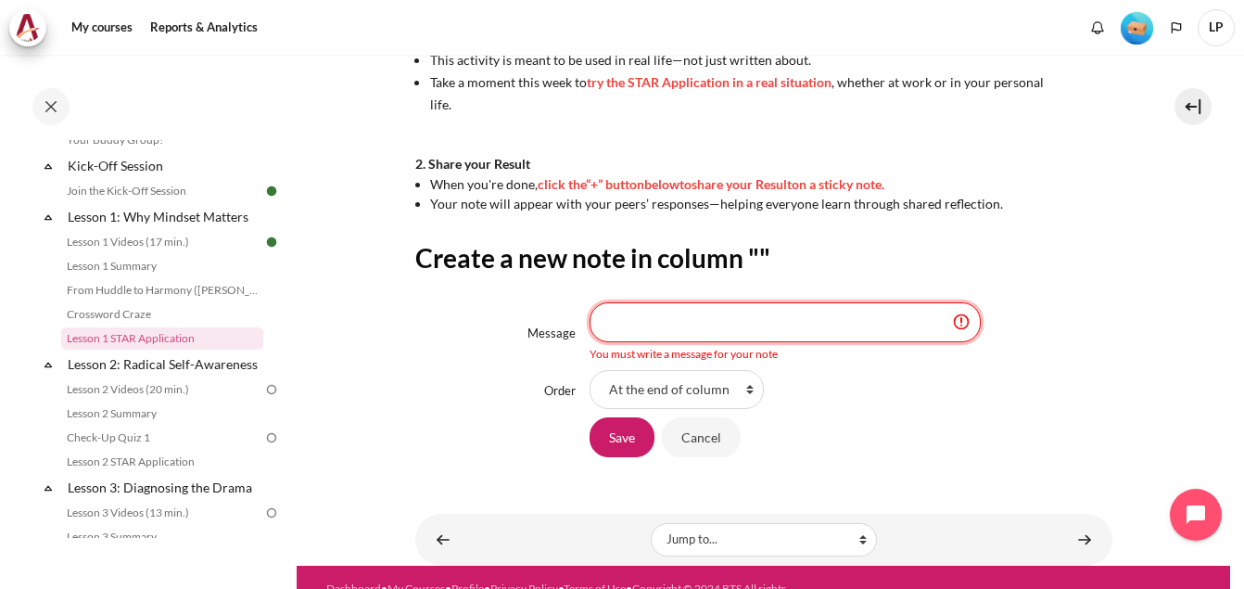
drag, startPoint x: 694, startPoint y: 254, endPoint x: 678, endPoint y: 315, distance: 63.4
click at [678, 315] on input "Message" at bounding box center [785, 321] width 391 height 39
type input "Complete Lesson"
click at [987, 455] on div "Save Cancel" at bounding box center [851, 437] width 523 height 42
click at [619, 442] on input "Save" at bounding box center [622, 436] width 65 height 39
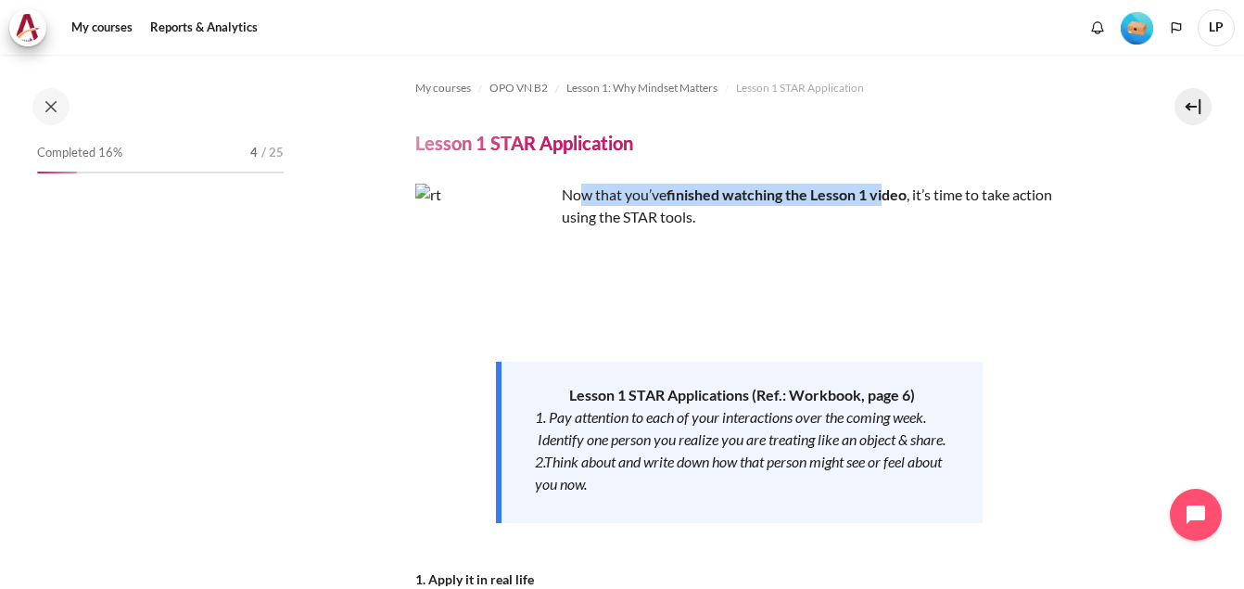
drag, startPoint x: 583, startPoint y: 199, endPoint x: 887, endPoint y: 195, distance: 304.1
click at [887, 195] on p "Now that you’ve finished watching the Lesson 1 video , it’s time to take action…" at bounding box center [739, 206] width 649 height 44
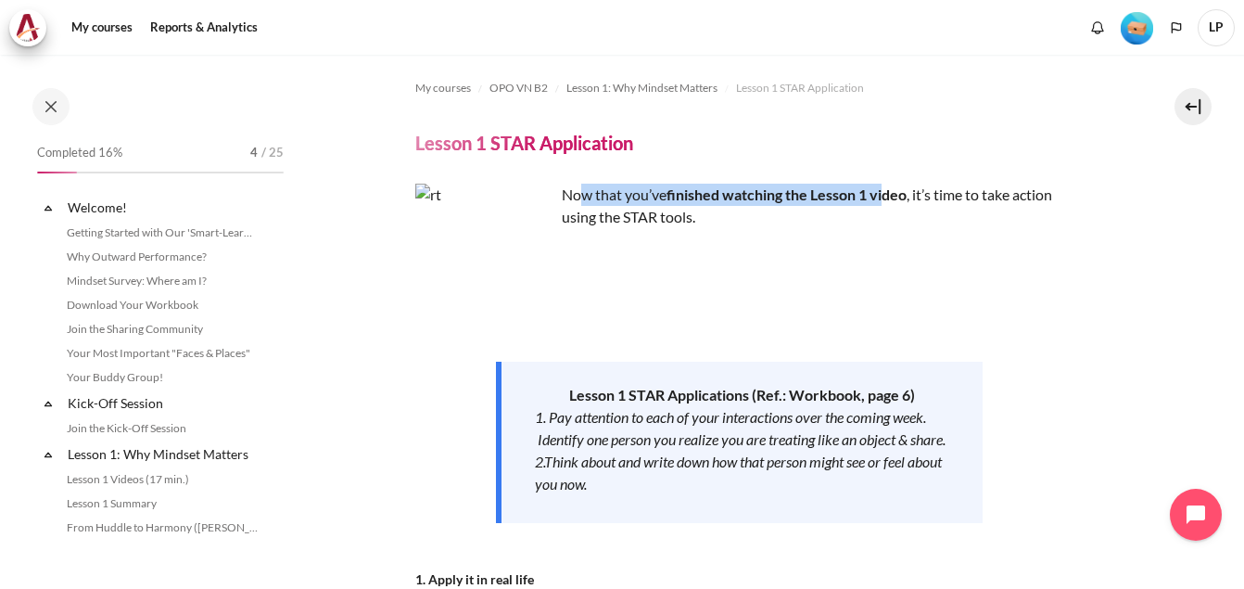
scroll to position [237, 0]
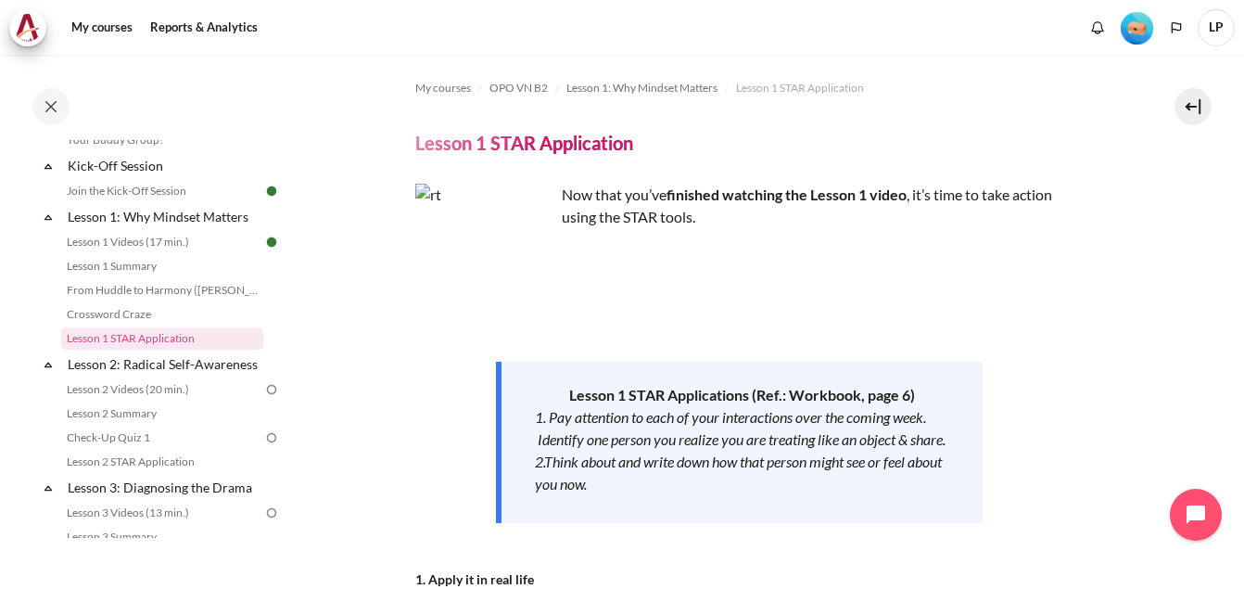
drag, startPoint x: 887, startPoint y: 195, endPoint x: 1058, endPoint y: 209, distance: 171.1
click at [1058, 209] on p "Now that you’ve finished watching the Lesson 1 video , it’s time to take action…" at bounding box center [739, 206] width 649 height 44
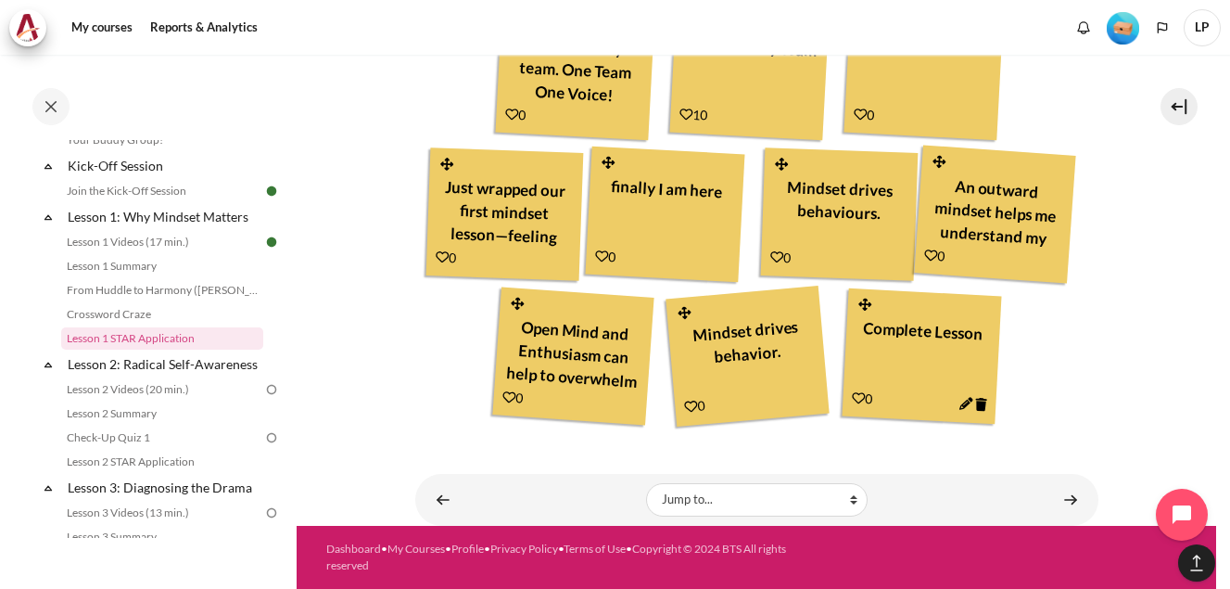
scroll to position [1278, 0]
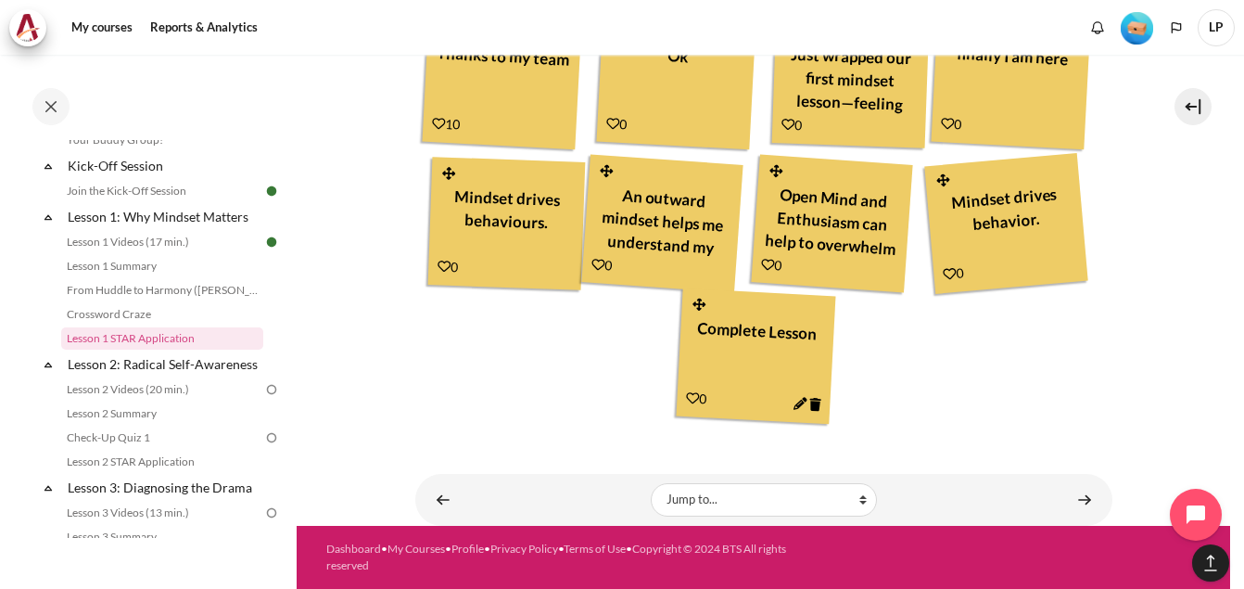
click at [961, 508] on div "Content" at bounding box center [990, 500] width 226 height 22
click at [167, 369] on link "Lesson 2: Radical Self-Awareness" at bounding box center [164, 363] width 198 height 25
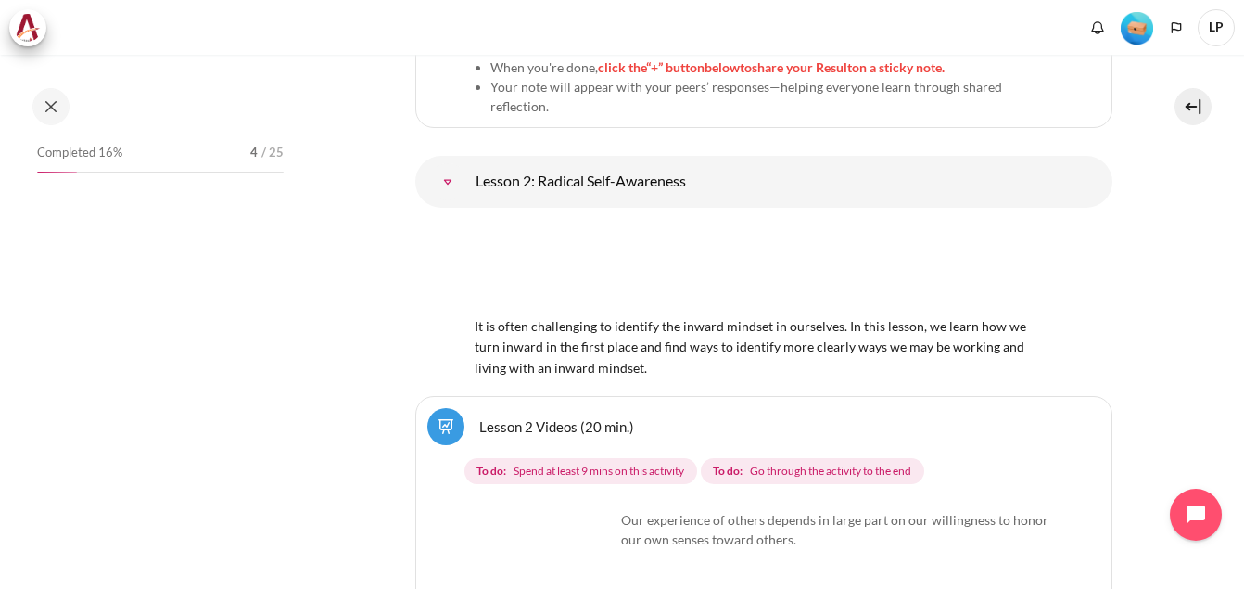
scroll to position [4645, 0]
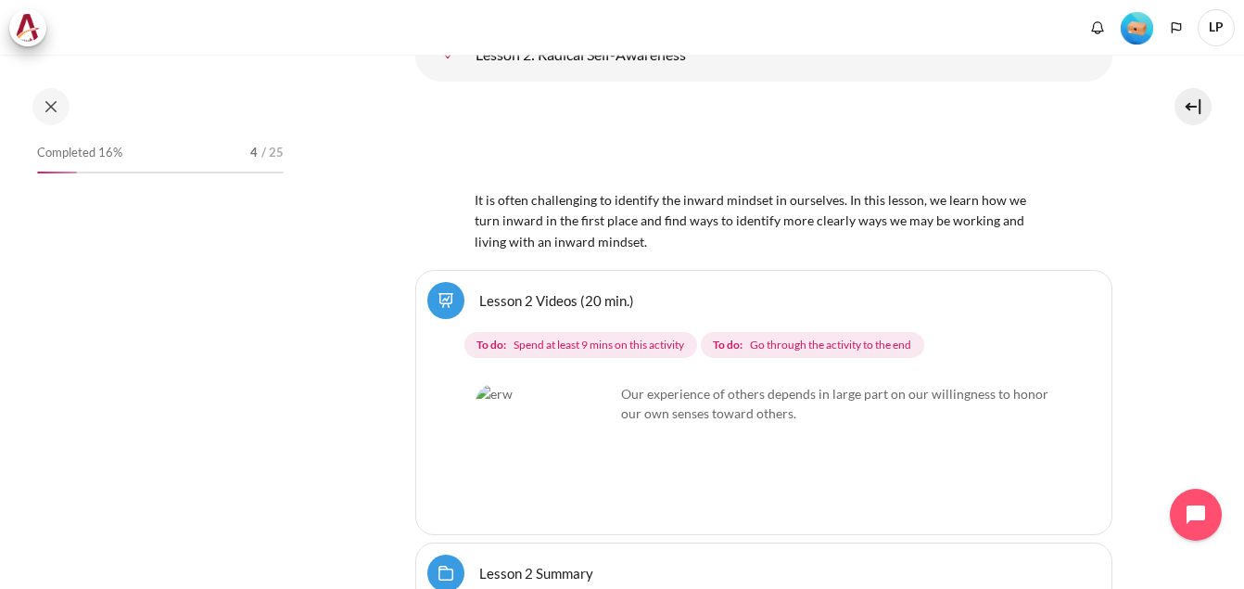
click at [613, 384] on img "Content" at bounding box center [545, 453] width 139 height 139
click at [587, 384] on img "Content" at bounding box center [545, 453] width 139 height 139
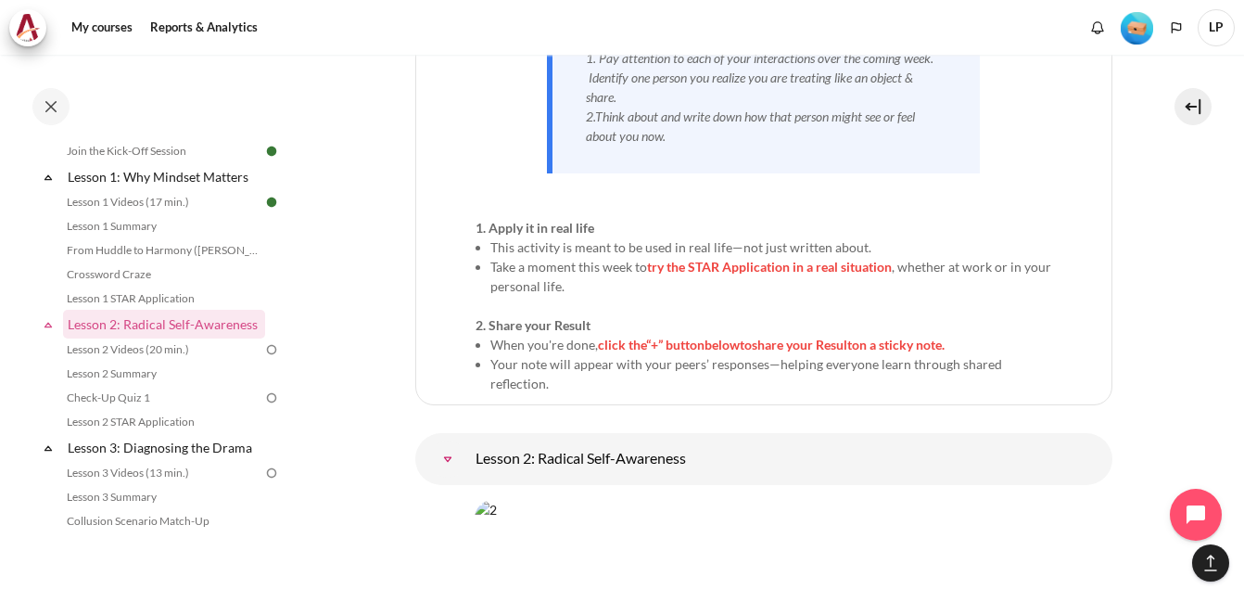
scroll to position [4326, 0]
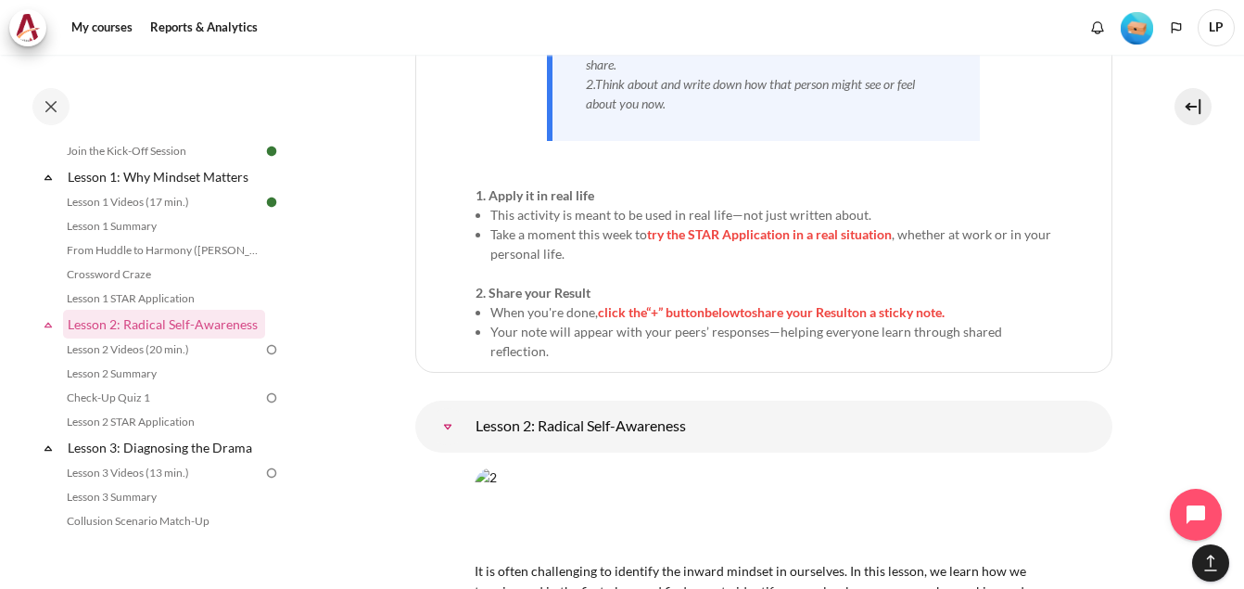
click at [581, 467] on img "Content" at bounding box center [764, 512] width 578 height 91
click at [507, 467] on img "Content" at bounding box center [764, 512] width 578 height 91
click at [535, 467] on img "Content" at bounding box center [764, 512] width 578 height 91
click at [832, 467] on img "Content" at bounding box center [764, 512] width 578 height 91
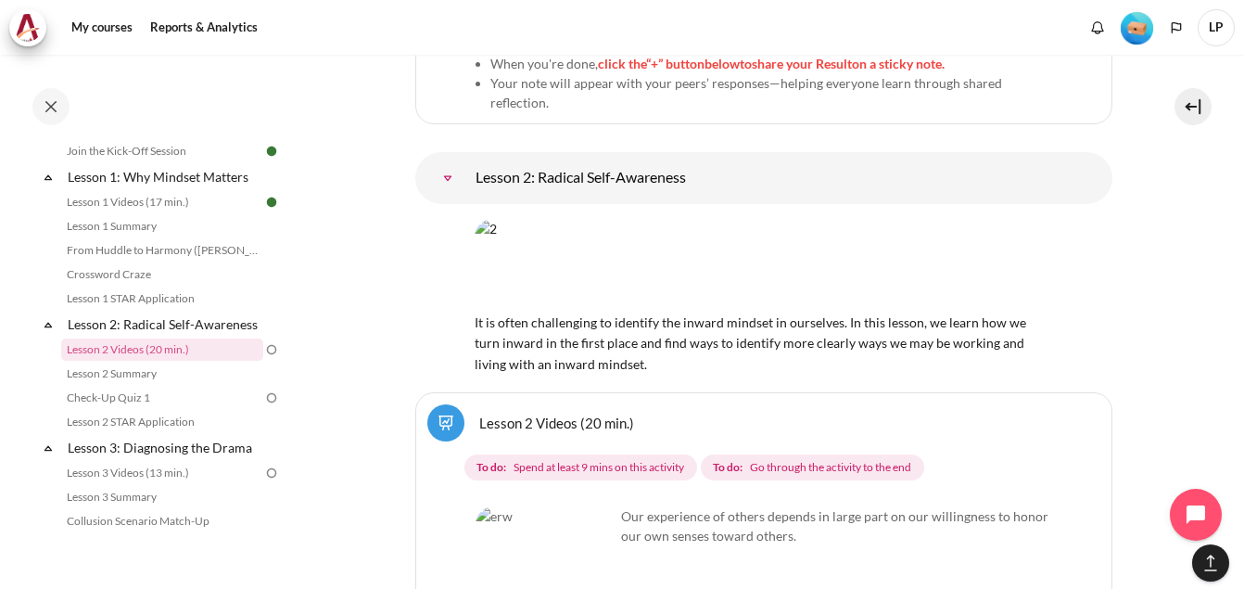
scroll to position [4697, 0]
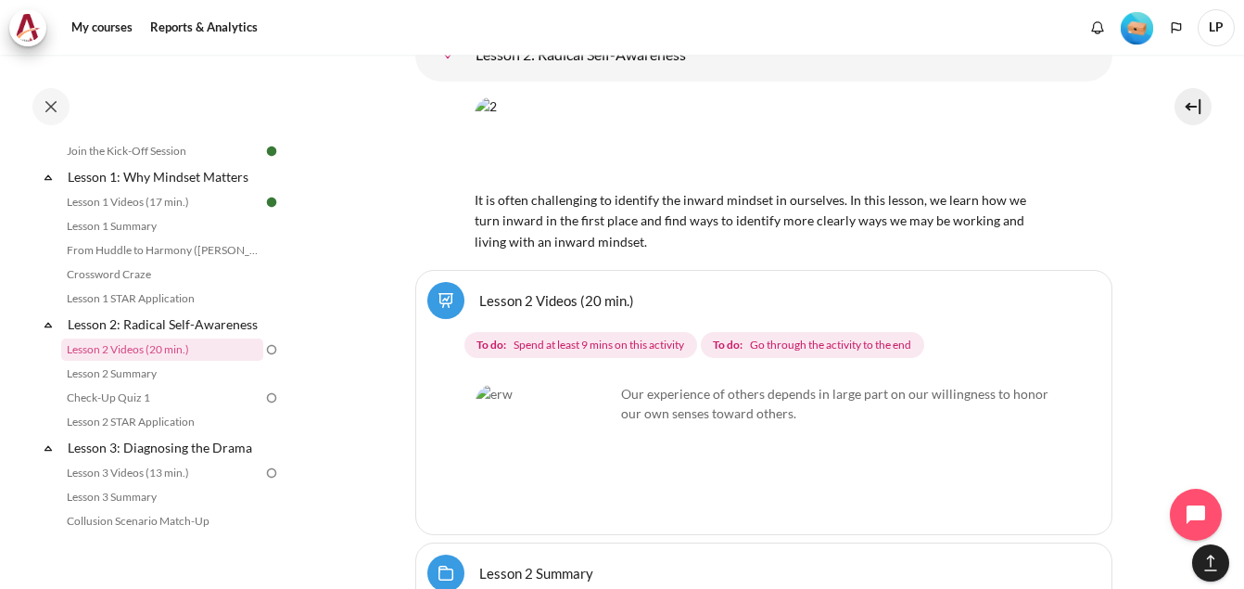
click at [531, 384] on img "Content" at bounding box center [545, 453] width 139 height 139
click at [589, 384] on img "Content" at bounding box center [545, 453] width 139 height 139
click at [88, 361] on link "Lesson 2 Videos (20 min.)" at bounding box center [162, 349] width 202 height 22
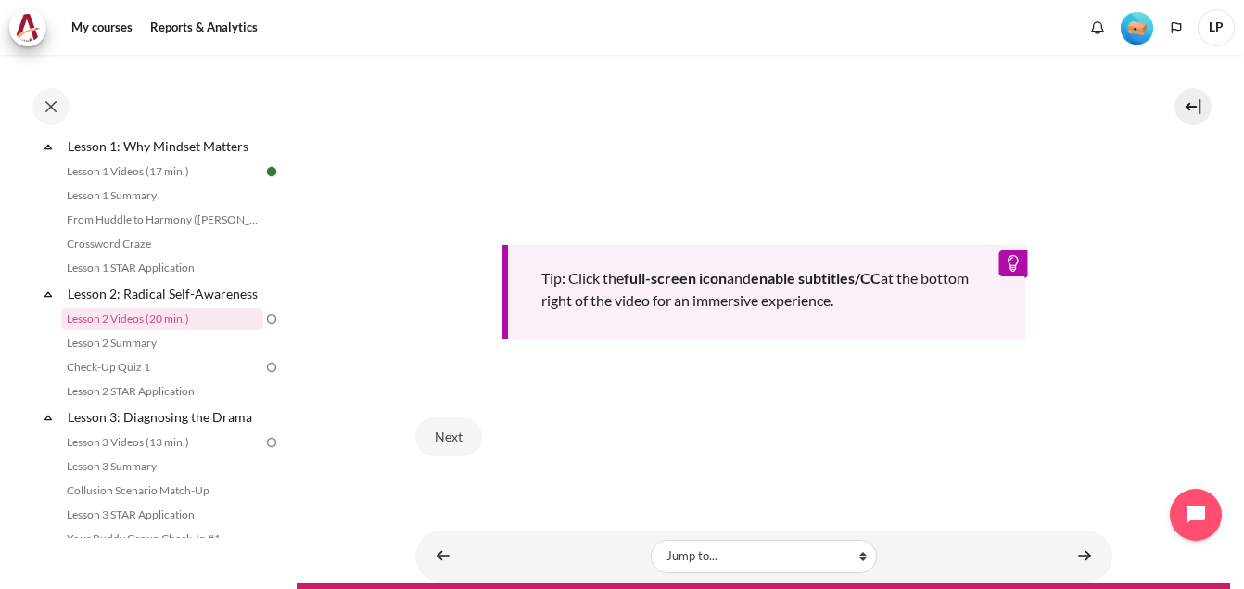
scroll to position [781, 0]
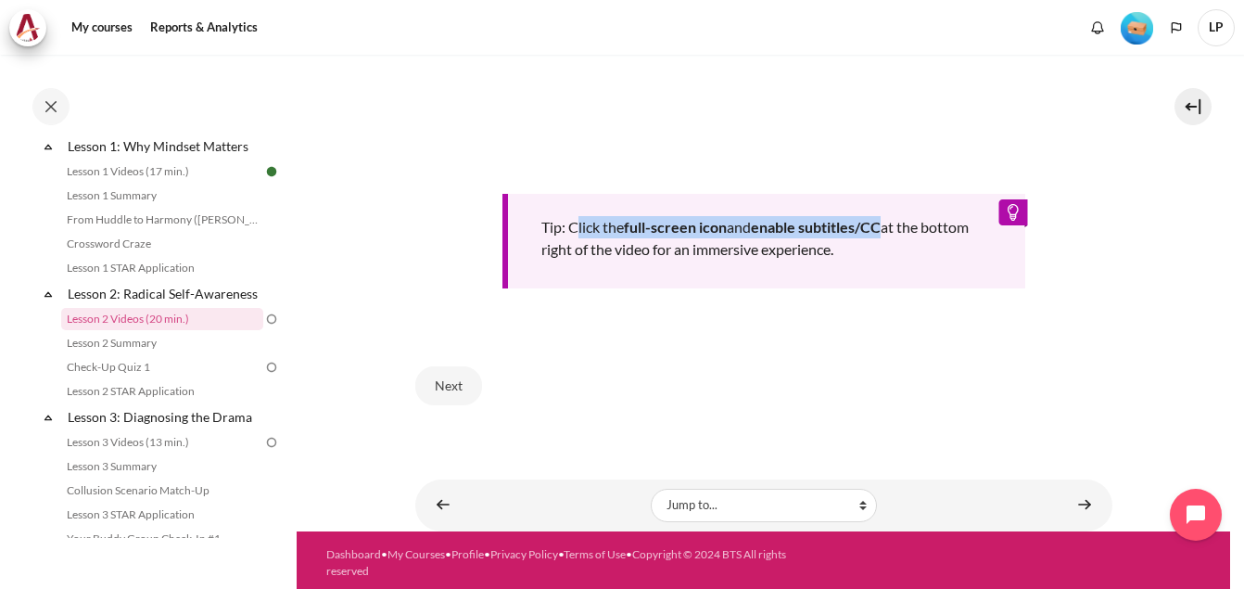
drag, startPoint x: 574, startPoint y: 222, endPoint x: 888, endPoint y: 226, distance: 314.3
click at [888, 226] on div "Tip: Click the full-screen icon and enable subtitles/CC at the bottom right of …" at bounding box center [763, 241] width 523 height 95
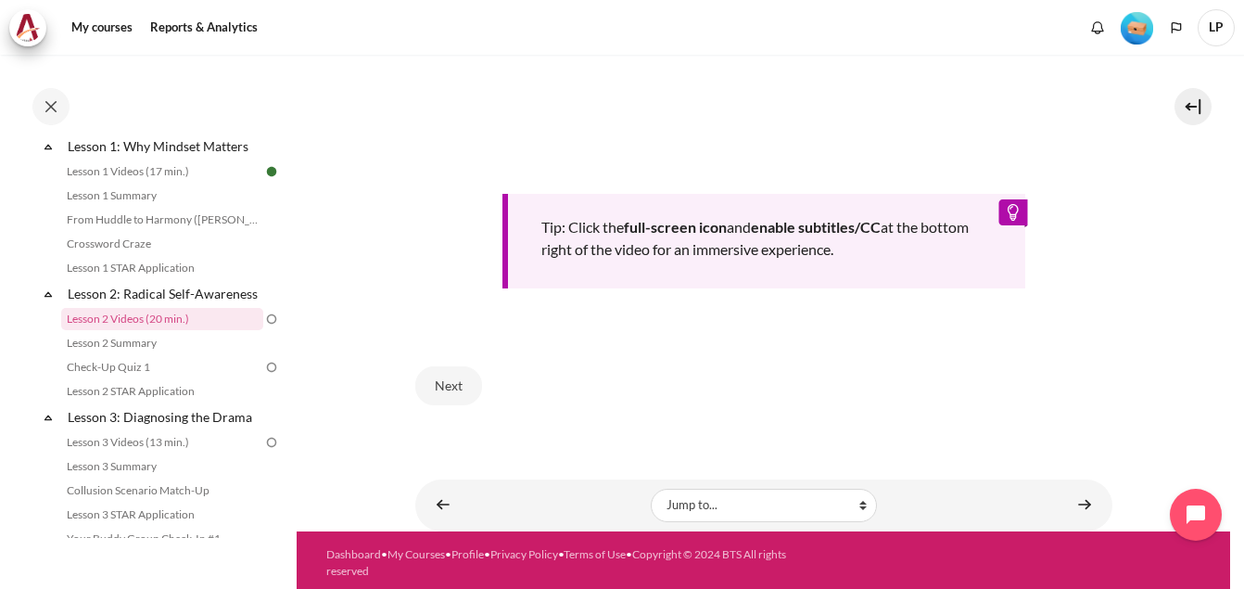
drag, startPoint x: 888, startPoint y: 226, endPoint x: 951, endPoint y: 286, distance: 86.6
click at [951, 286] on div "Tip: Click the full-screen icon and enable subtitles/CC at the bottom right of …" at bounding box center [763, 44] width 697 height 605
click at [1066, 498] on link "Content" at bounding box center [1084, 505] width 37 height 36
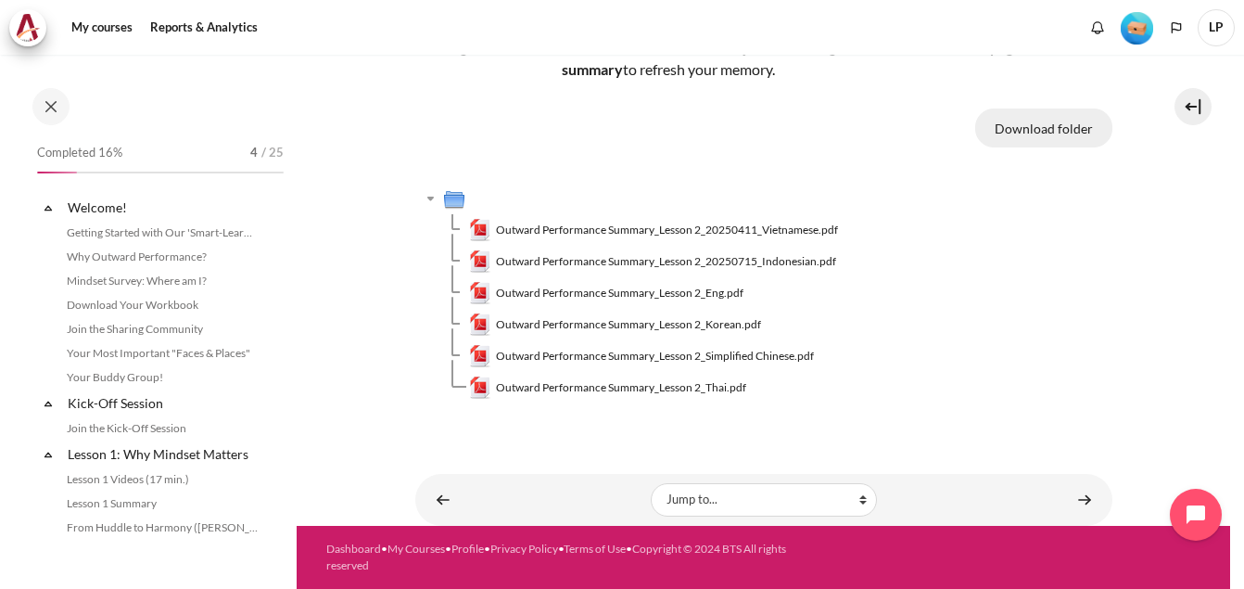
scroll to position [332, 0]
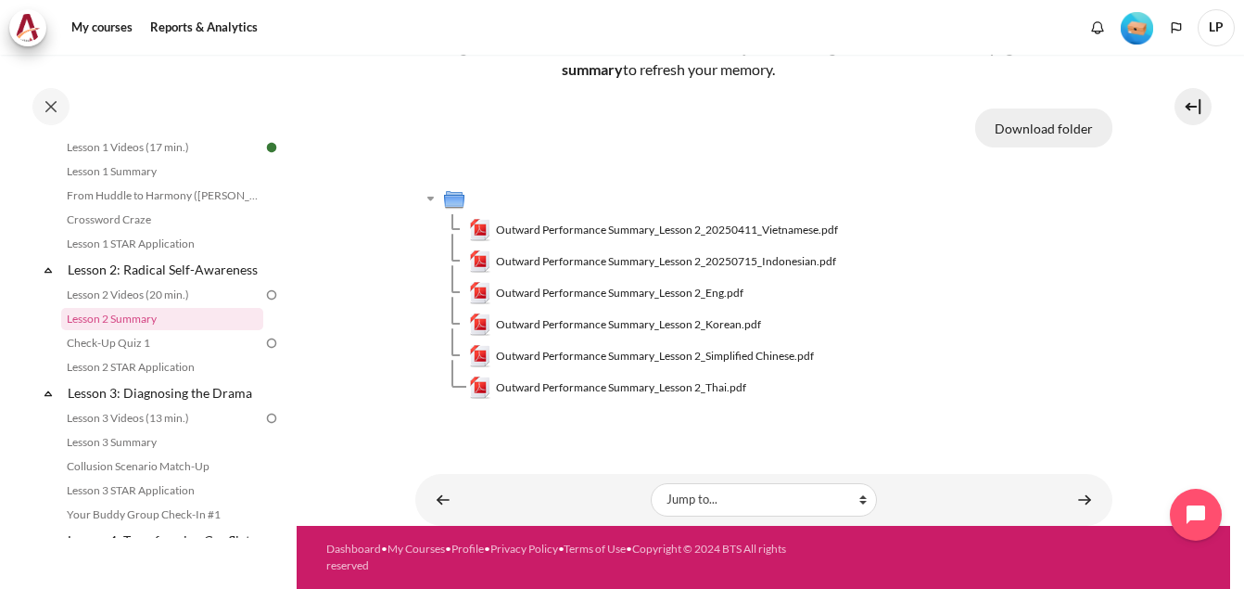
click at [1061, 126] on button "Download folder" at bounding box center [1043, 127] width 137 height 39
click at [156, 306] on link "Lesson 2 Videos (20 min.)" at bounding box center [162, 295] width 202 height 22
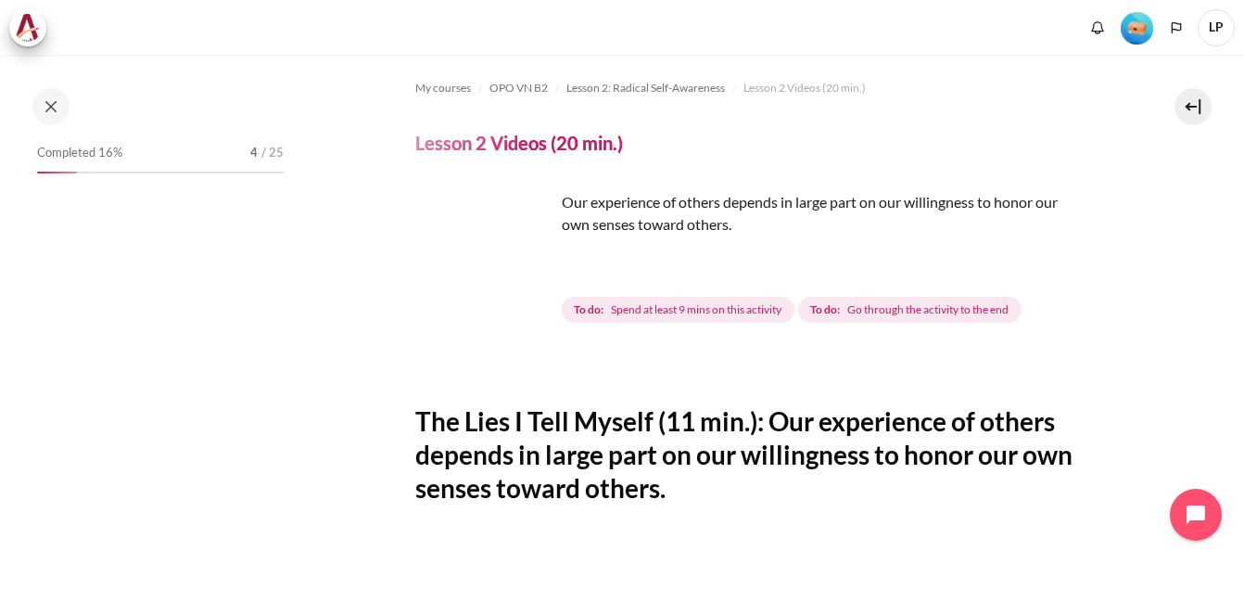
click at [520, 286] on img "Content" at bounding box center [484, 260] width 139 height 139
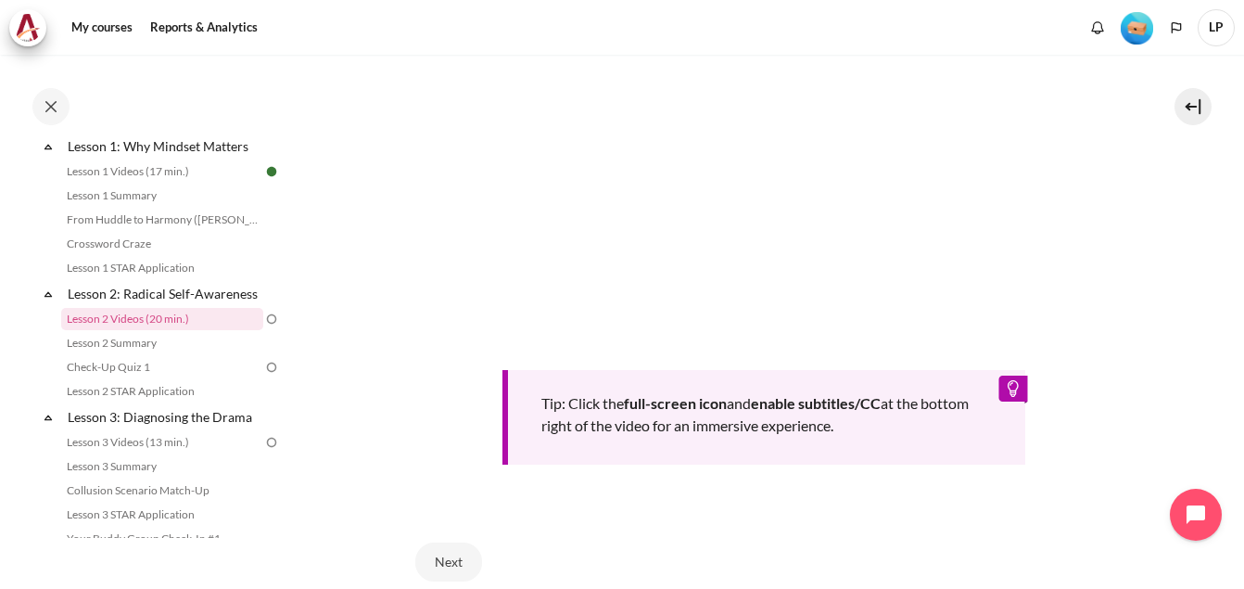
scroll to position [781, 0]
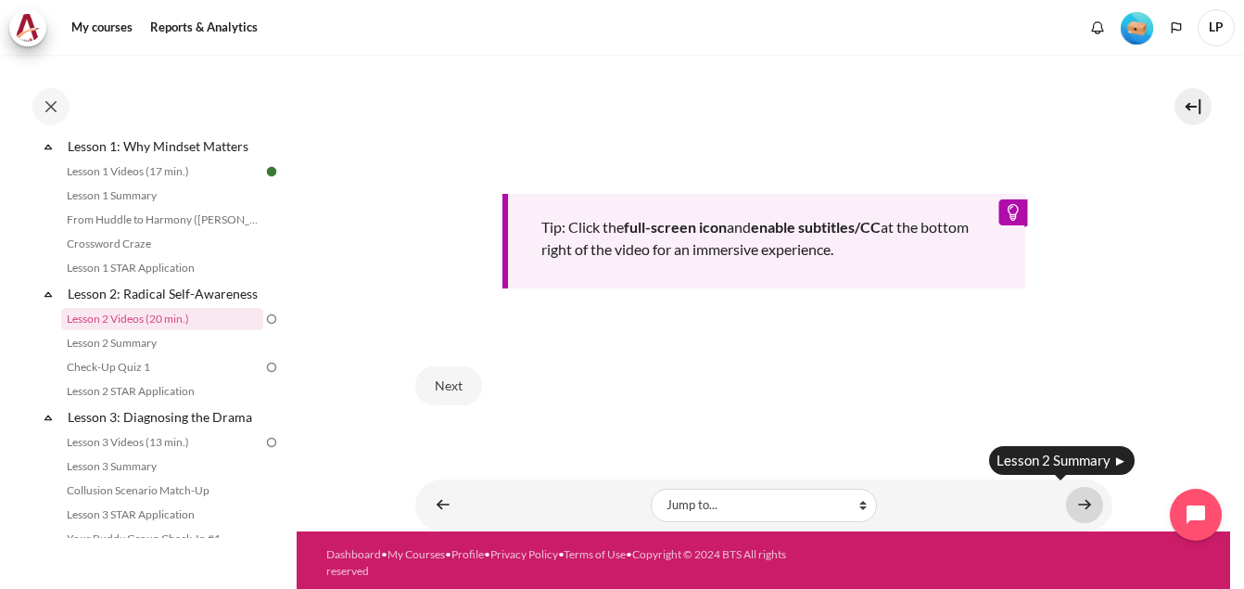
click at [1077, 497] on link "Content" at bounding box center [1084, 505] width 37 height 36
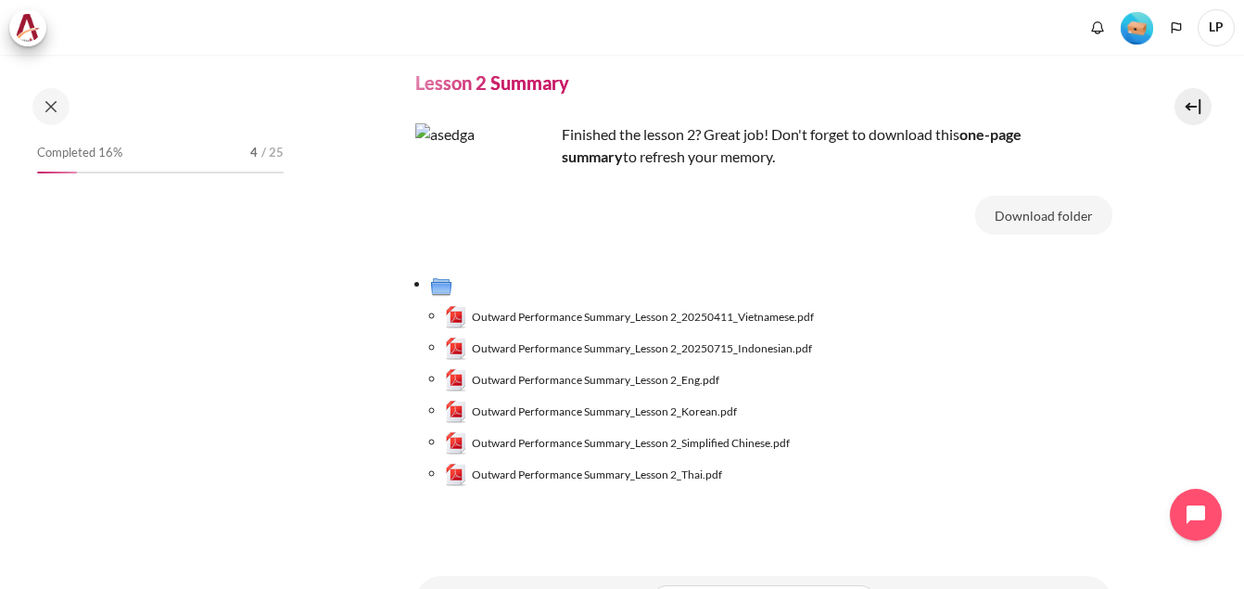
scroll to position [93, 0]
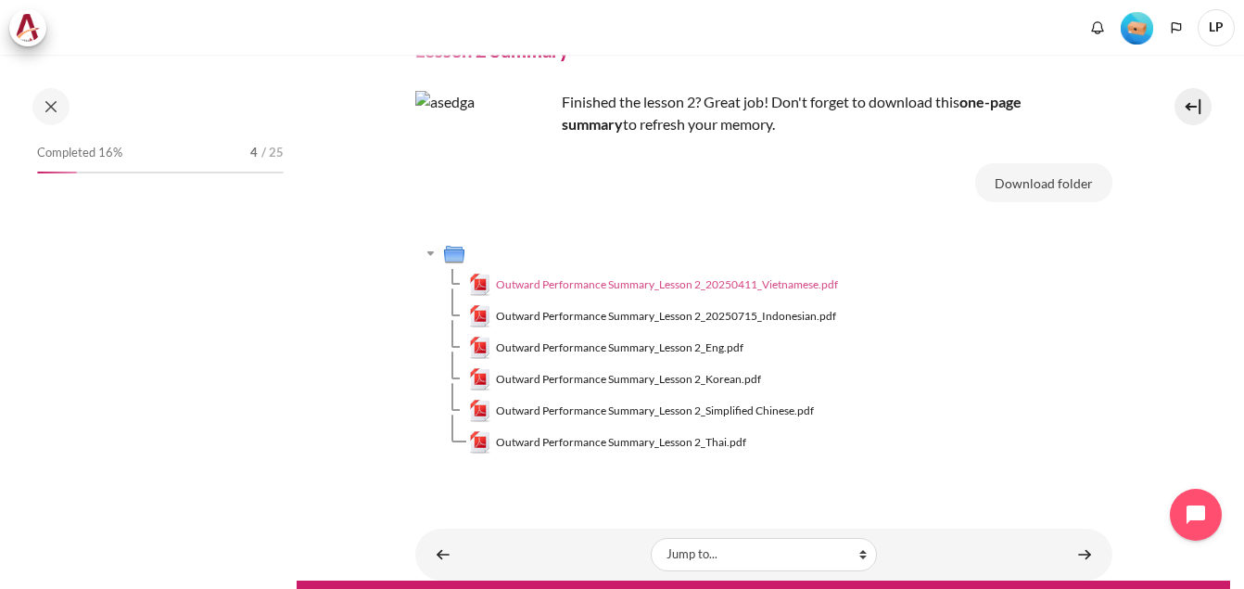
click at [768, 291] on span "Outward Performance Summary_Lesson 2_20250411_Vietnamese.pdf" at bounding box center [667, 284] width 342 height 17
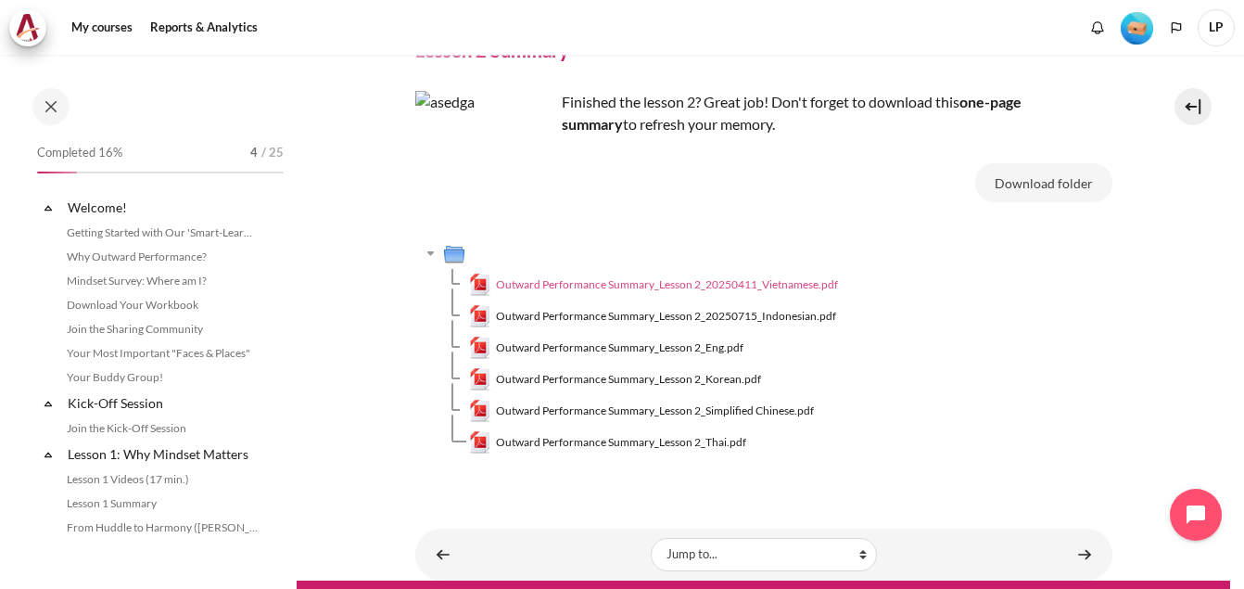
scroll to position [332, 0]
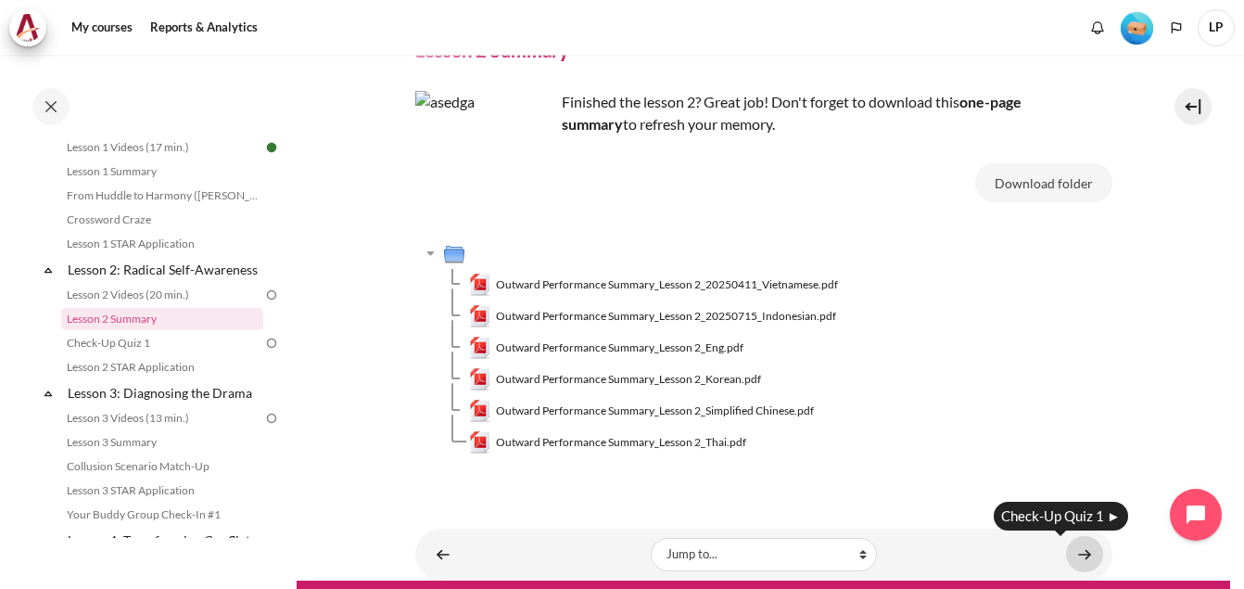
click at [1073, 557] on link "Content" at bounding box center [1084, 554] width 37 height 36
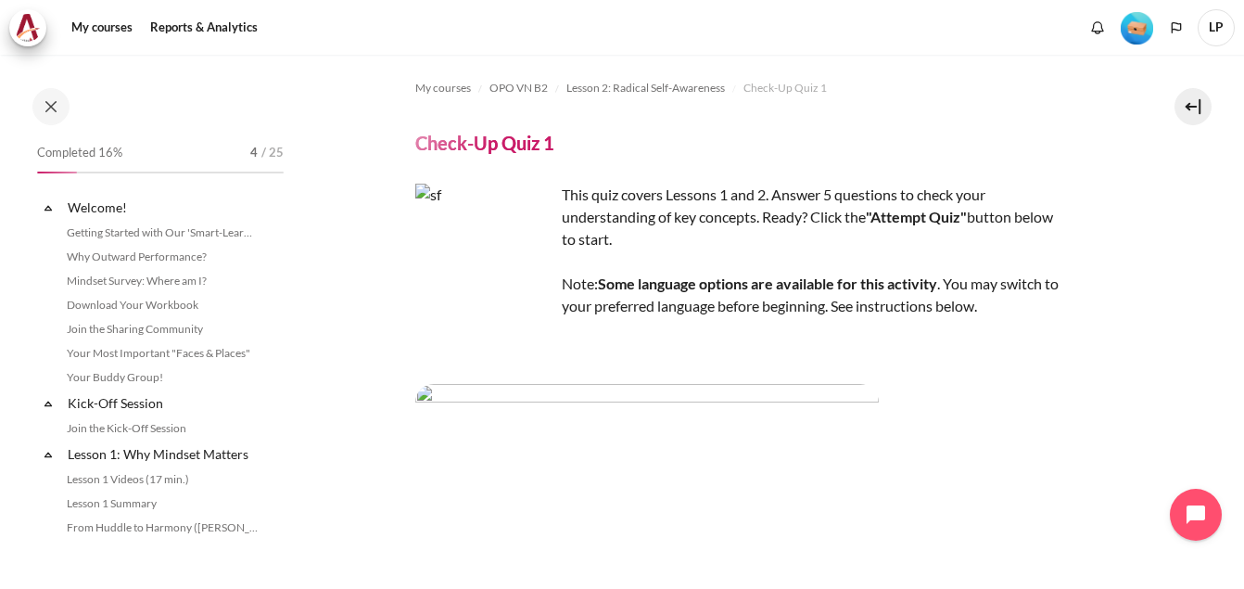
scroll to position [356, 0]
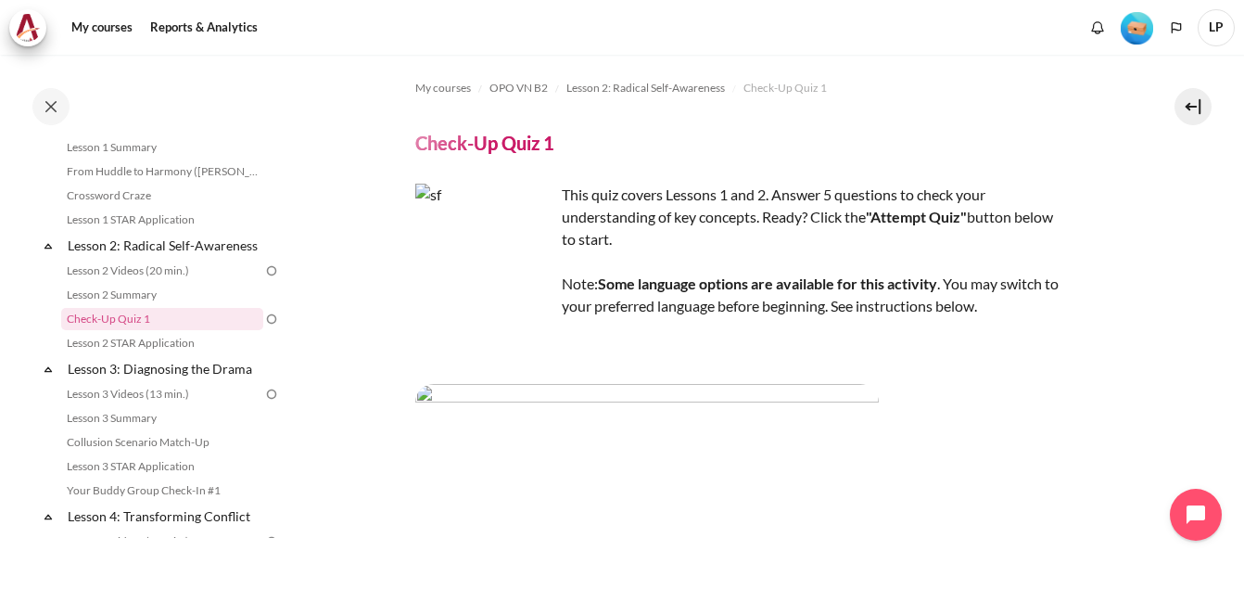
drag, startPoint x: 568, startPoint y: 195, endPoint x: 1018, endPoint y: 230, distance: 451.0
click at [1018, 230] on div "This quiz covers Lessons 1 and 2. Answer 5 questions to check your understandin…" at bounding box center [739, 517] width 649 height 667
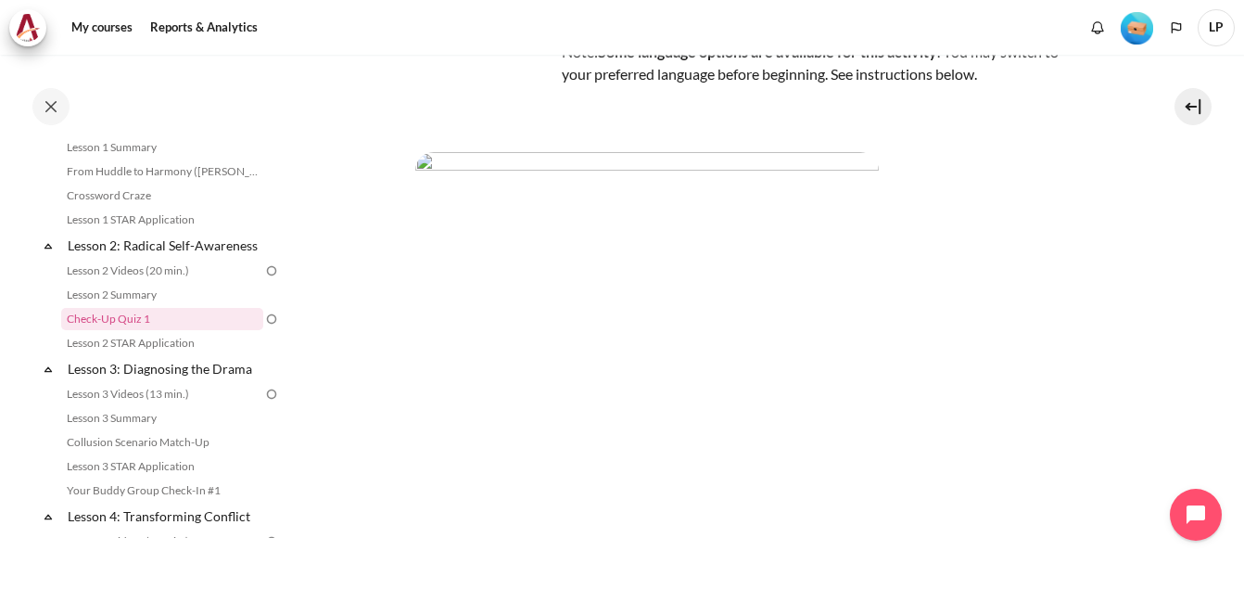
scroll to position [371, 0]
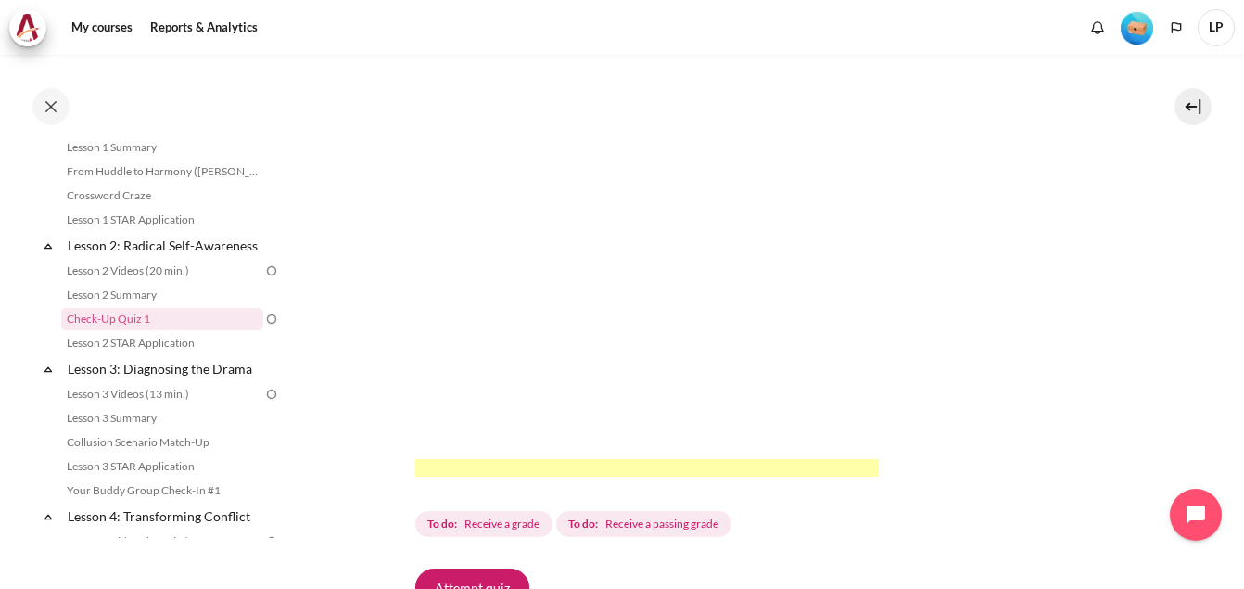
click at [538, 167] on img "Content" at bounding box center [647, 245] width 464 height 464
click at [488, 232] on img "Content" at bounding box center [647, 245] width 464 height 464
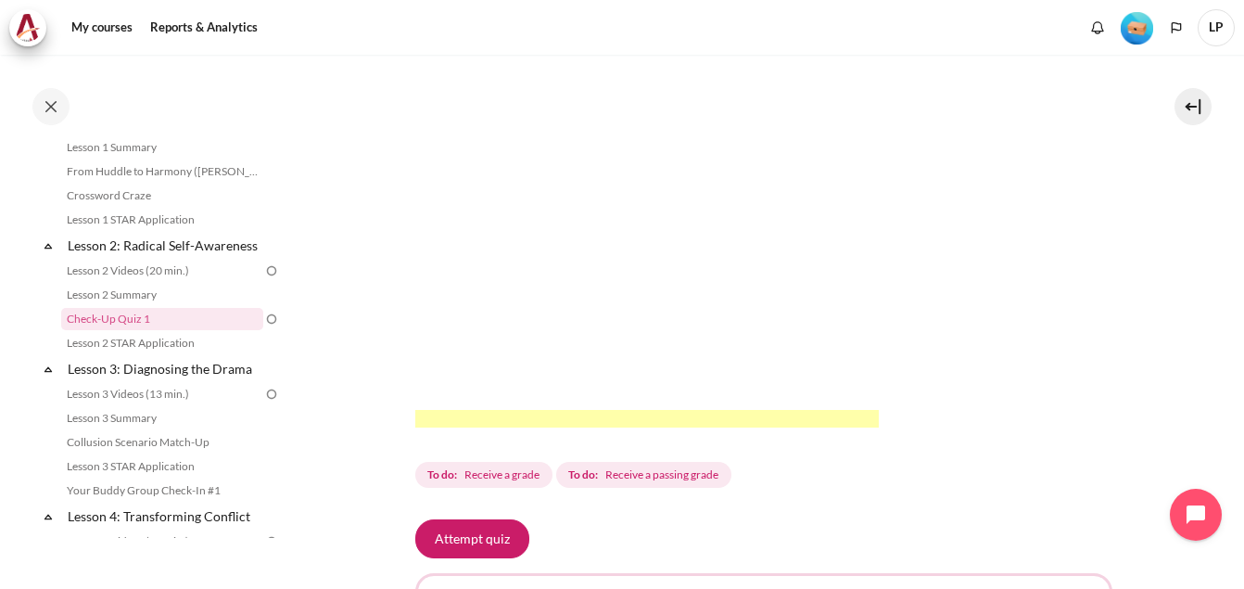
scroll to position [649, 0]
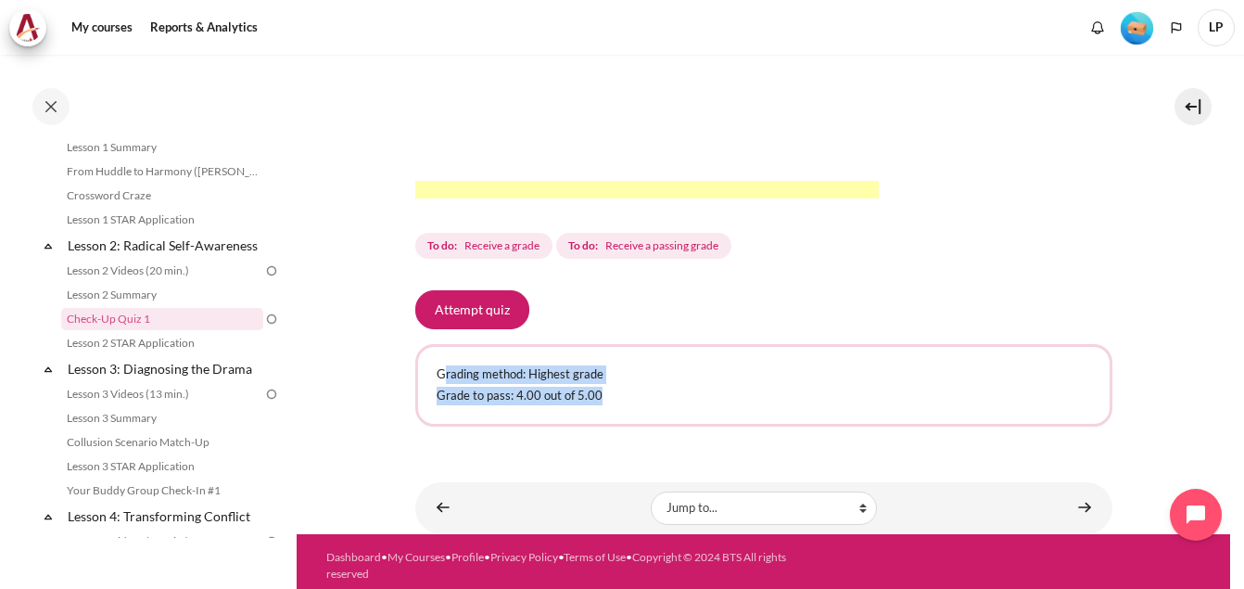
drag, startPoint x: 445, startPoint y: 372, endPoint x: 613, endPoint y: 412, distance: 172.5
click at [613, 412] on div "Grading method: Highest grade Grade to pass: 4.00 out of 5.00" at bounding box center [763, 385] width 697 height 83
drag, startPoint x: 614, startPoint y: 411, endPoint x: 456, endPoint y: 305, distance: 189.7
click at [456, 305] on button "Attempt quiz" at bounding box center [472, 309] width 114 height 39
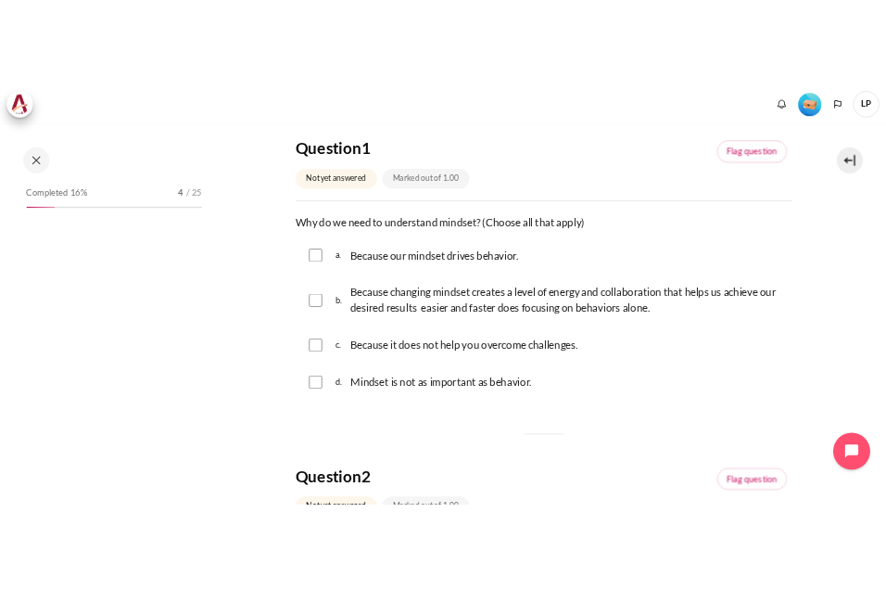
scroll to position [356, 0]
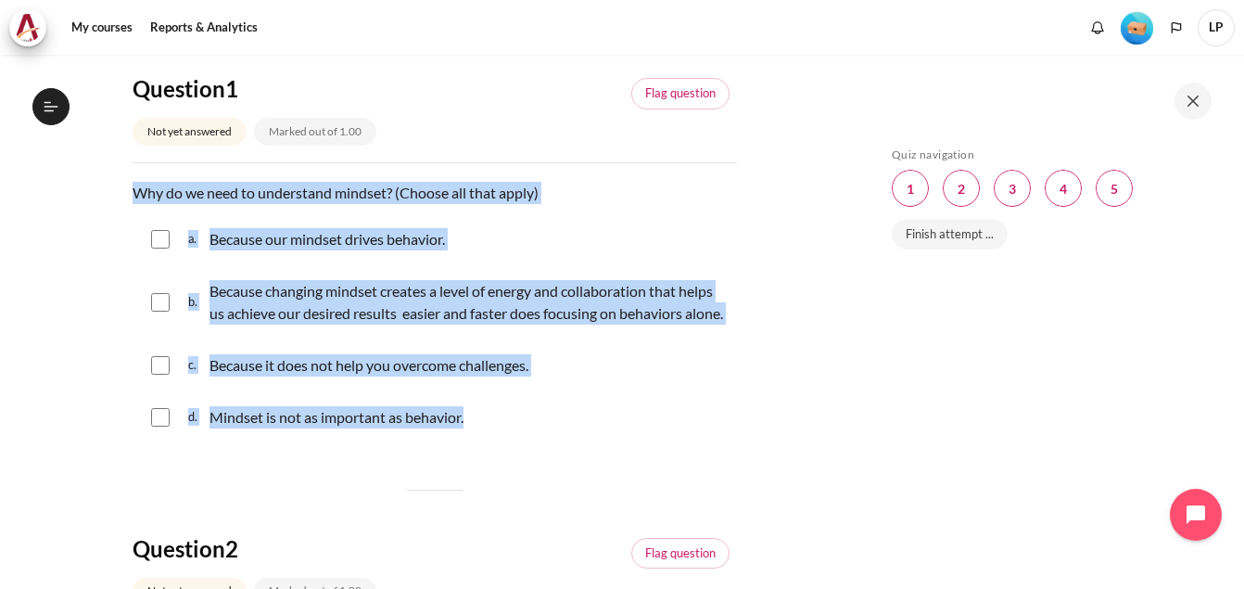
drag, startPoint x: 136, startPoint y: 193, endPoint x: 502, endPoint y: 455, distance: 449.7
click at [502, 445] on div "Question text Why do we need to understand mindset? (Choose all that apply) Que…" at bounding box center [435, 313] width 604 height 263
copy div "Why do we need to understand mindset? (Choose all that apply) Question 1 Answer…"
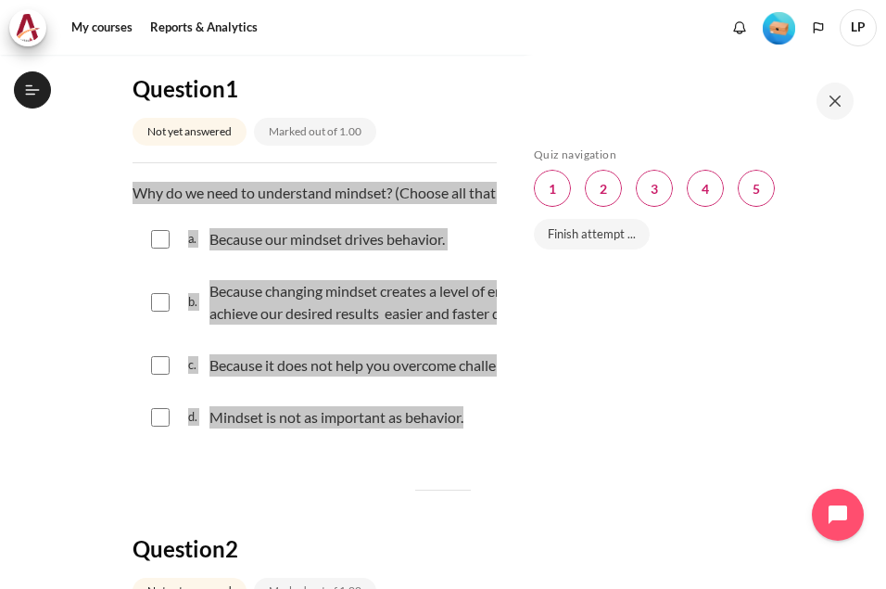
scroll to position [375, 0]
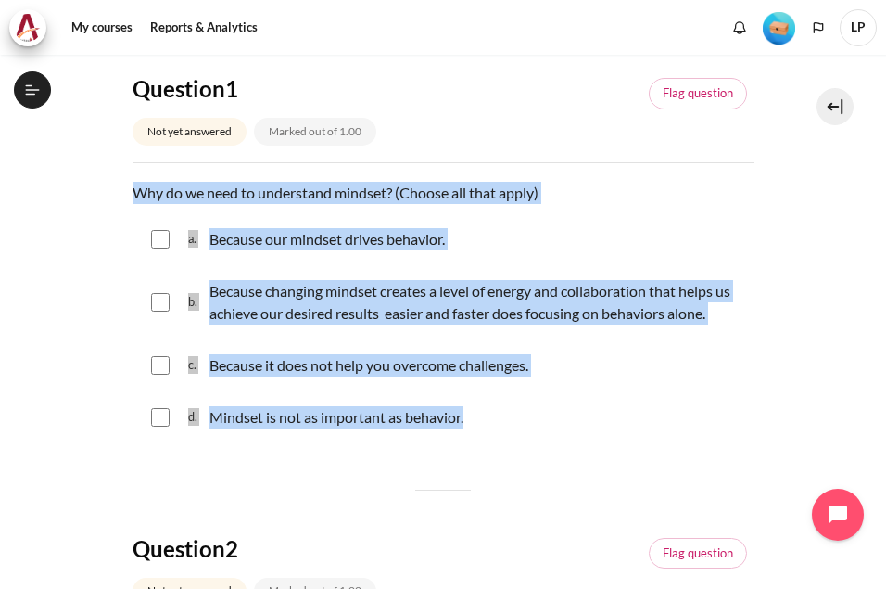
click at [723, 196] on p "Why do we need to understand mindset? (Choose all that apply)" at bounding box center [444, 193] width 622 height 22
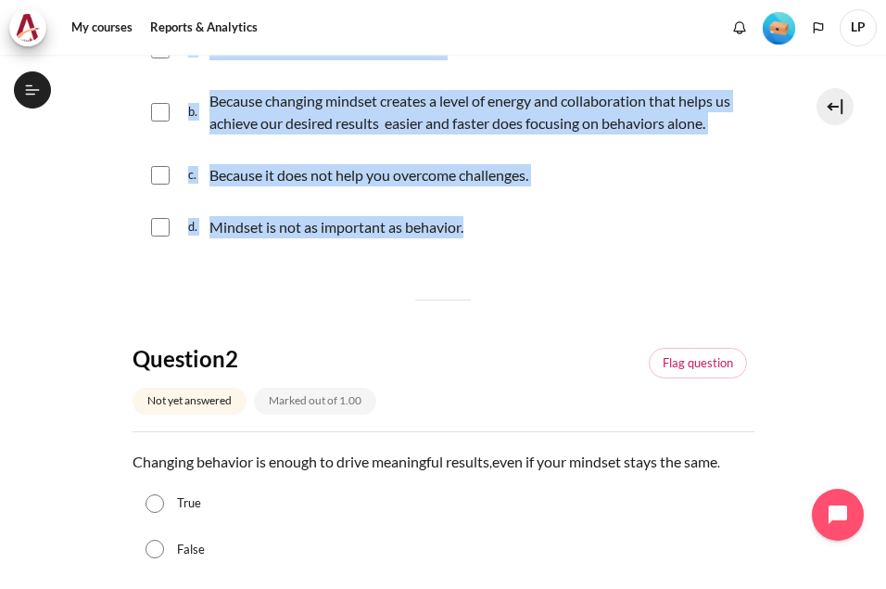
scroll to position [371, 0]
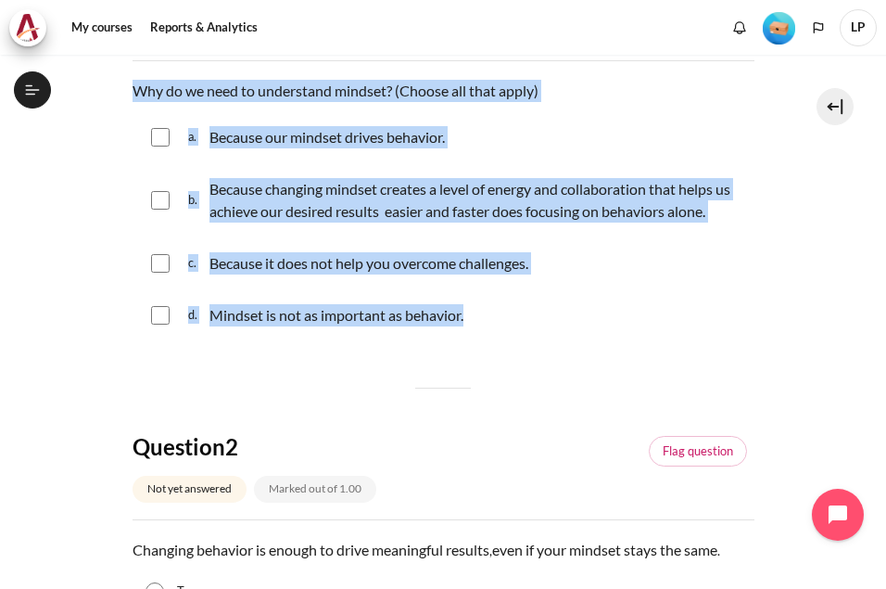
scroll to position [185, 0]
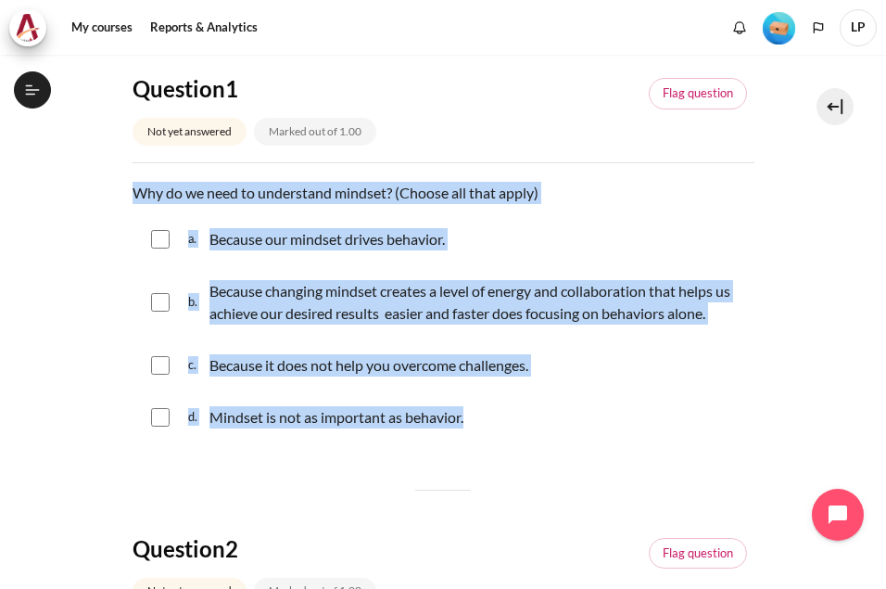
click at [156, 243] on input "Content" at bounding box center [160, 239] width 19 height 19
checkbox input "true"
click at [152, 300] on input "Content" at bounding box center [160, 302] width 19 height 19
checkbox input "true"
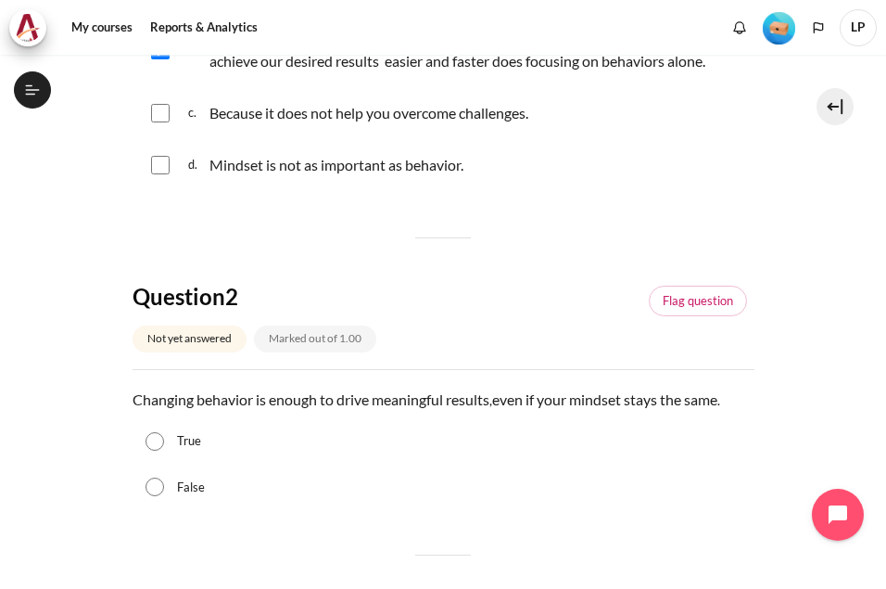
scroll to position [464, 0]
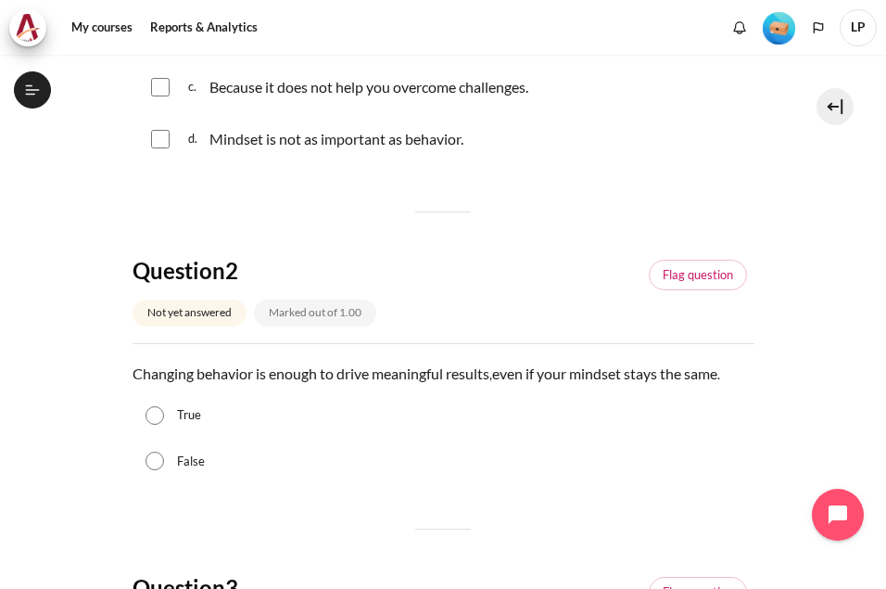
click at [133, 262] on h4 "Question 2" at bounding box center [307, 270] width 349 height 29
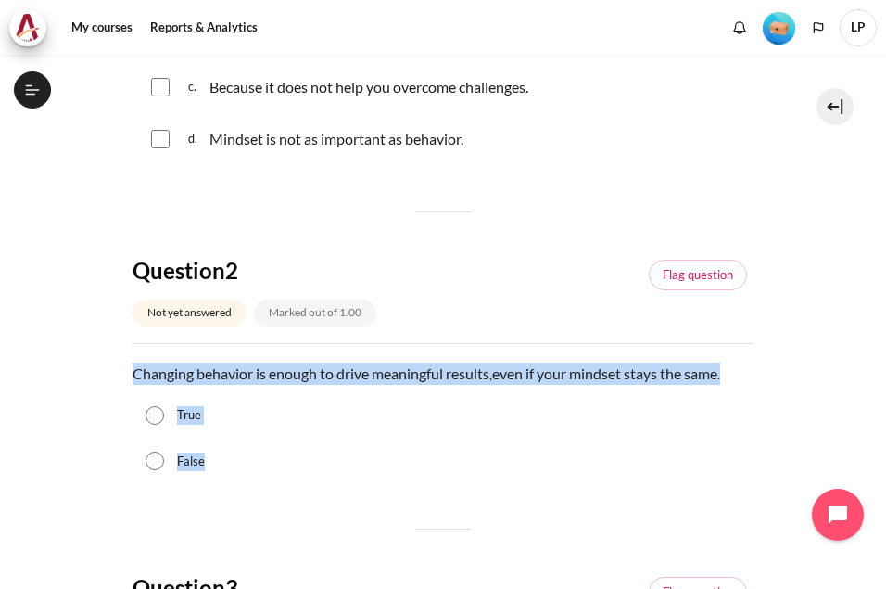
drag, startPoint x: 134, startPoint y: 370, endPoint x: 219, endPoint y: 471, distance: 131.6
click at [219, 471] on div "Question text Changing behavior is enough to drive meaningful results , even if…" at bounding box center [444, 422] width 622 height 121
copy div "Changing behavior is enough to drive meaningful results , even if your mindset …"
click at [480, 416] on div "True" at bounding box center [444, 415] width 622 height 46
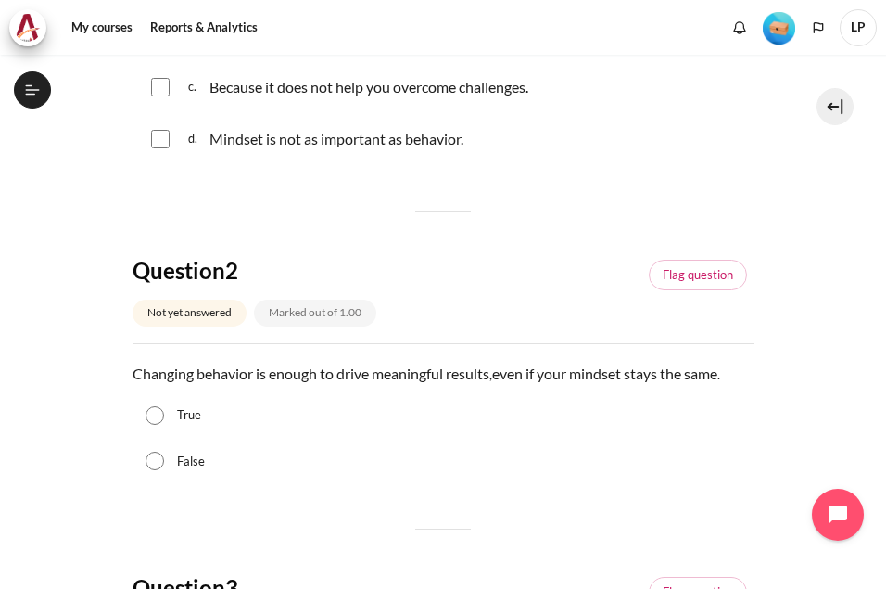
click at [159, 464] on input "False" at bounding box center [155, 460] width 19 height 19
radio input "true"
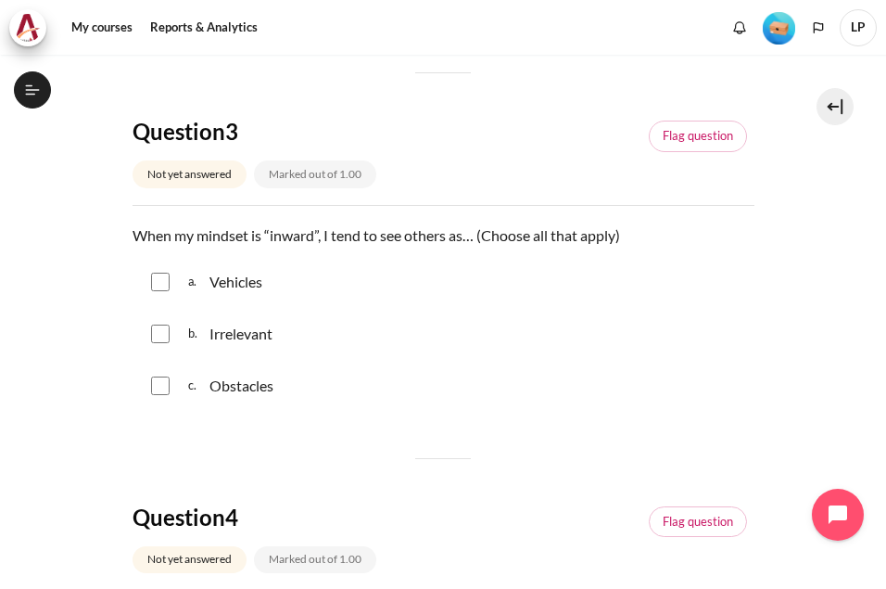
scroll to position [927, 0]
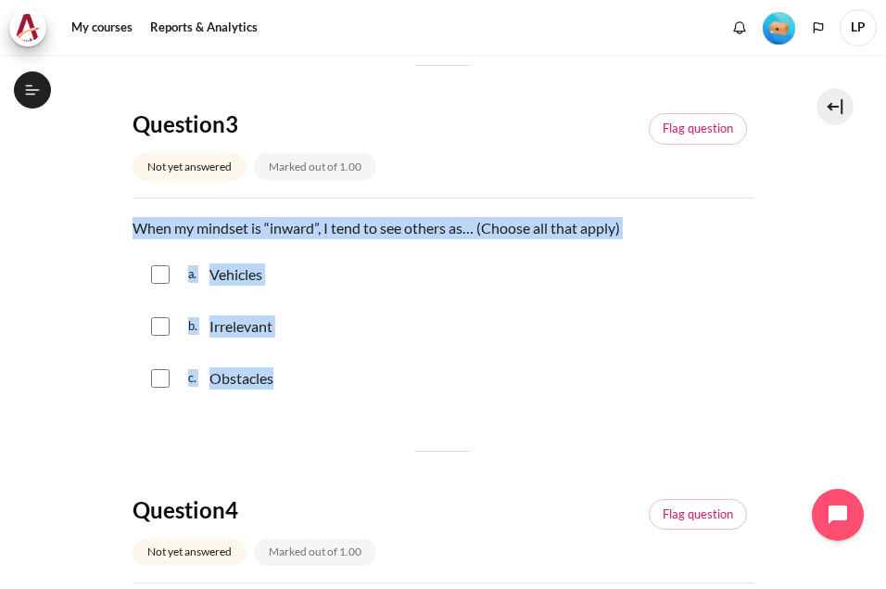
drag, startPoint x: 129, startPoint y: 223, endPoint x: 305, endPoint y: 405, distance: 253.1
click at [305, 405] on section "My courses OPO VN B2 Lesson 2: Radical Self-Awareness Check-Up Quiz 1 Check-Up …" at bounding box center [443, 328] width 858 height 2400
copy div "When my mindset is “inward”, I tend to see others as… (Choose all that apply) Q…"
click at [151, 278] on input "Content" at bounding box center [160, 274] width 19 height 19
checkbox input "true"
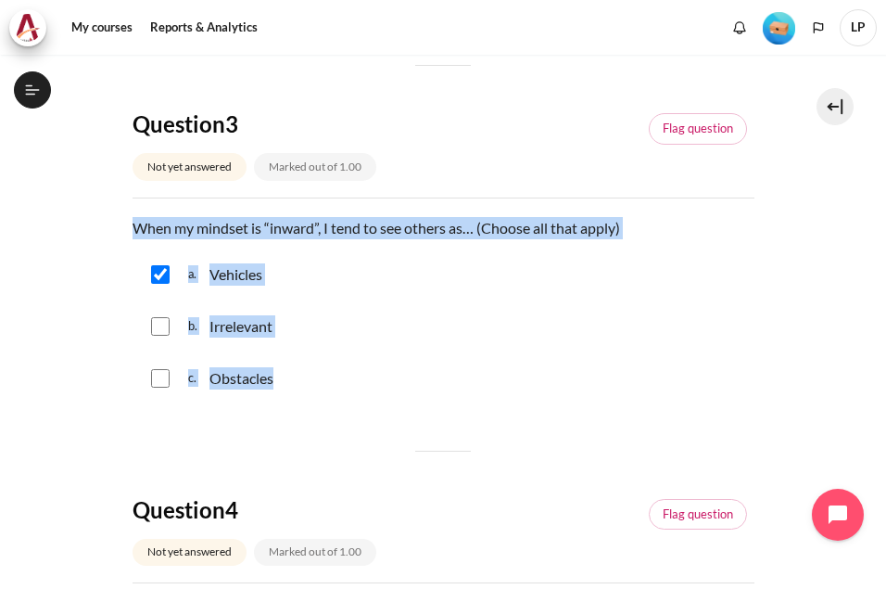
click at [163, 317] on input "Content" at bounding box center [160, 326] width 19 height 19
checkbox input "true"
click at [159, 379] on input "Content" at bounding box center [160, 378] width 19 height 19
checkbox input "true"
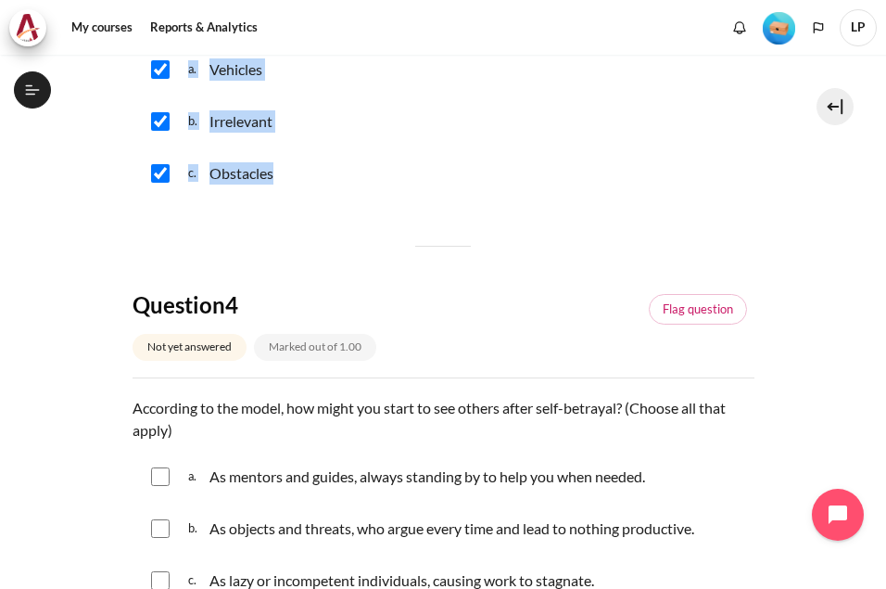
scroll to position [1371, 0]
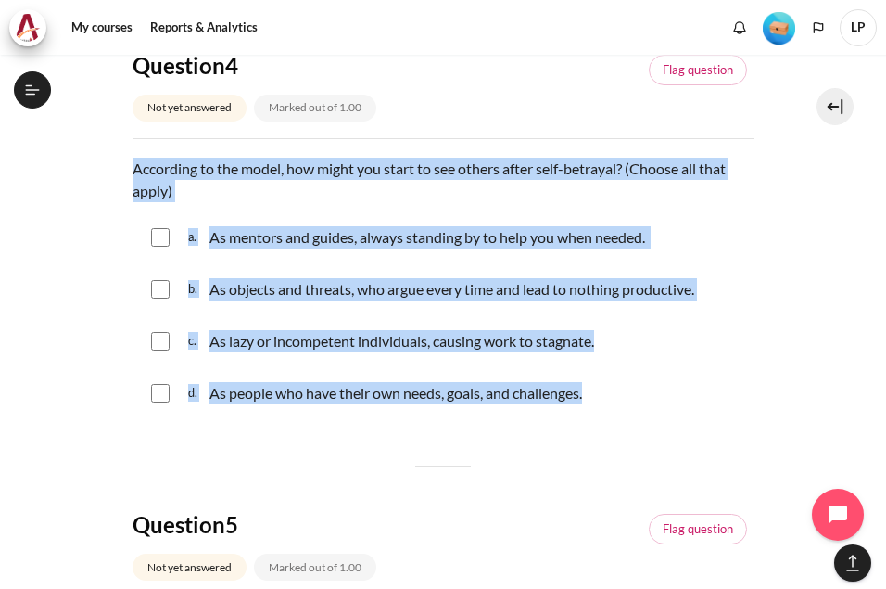
drag, startPoint x: 126, startPoint y: 170, endPoint x: 586, endPoint y: 400, distance: 514.1
copy div "According to the model, how might you start to see others after self-betrayal? …"
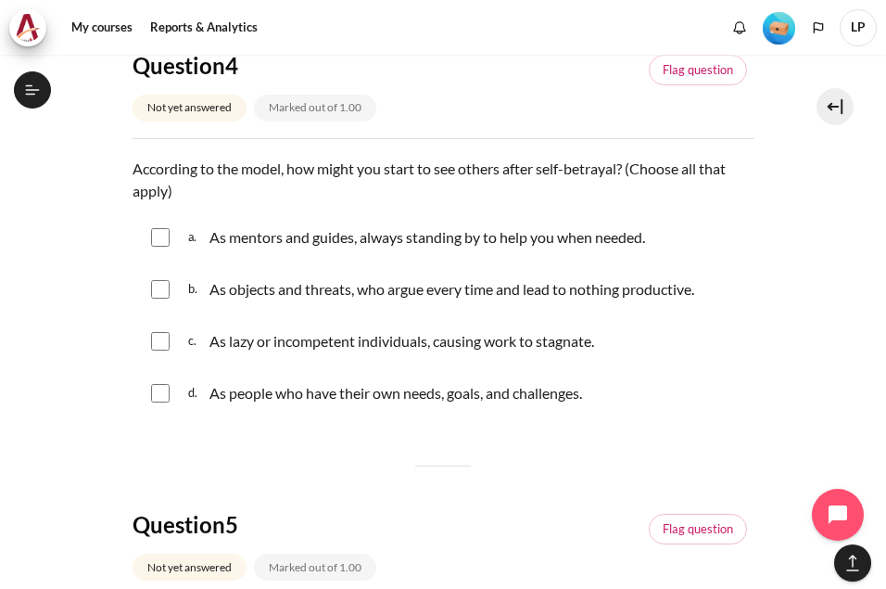
click at [152, 289] on input "Content" at bounding box center [160, 289] width 19 height 19
checkbox input "true"
click at [152, 344] on input "Content" at bounding box center [160, 341] width 19 height 19
checkbox input "true"
click at [159, 399] on input "Content" at bounding box center [160, 393] width 19 height 19
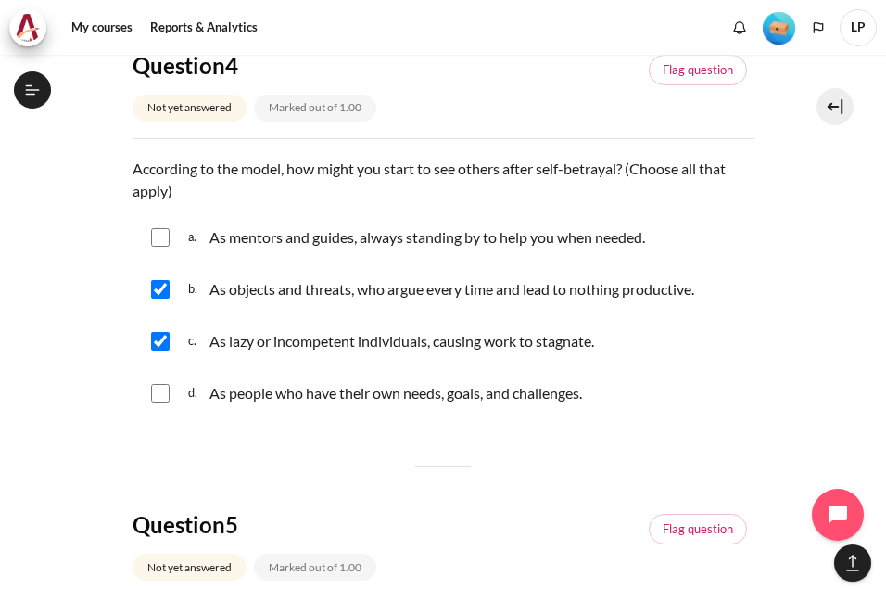
checkbox input "true"
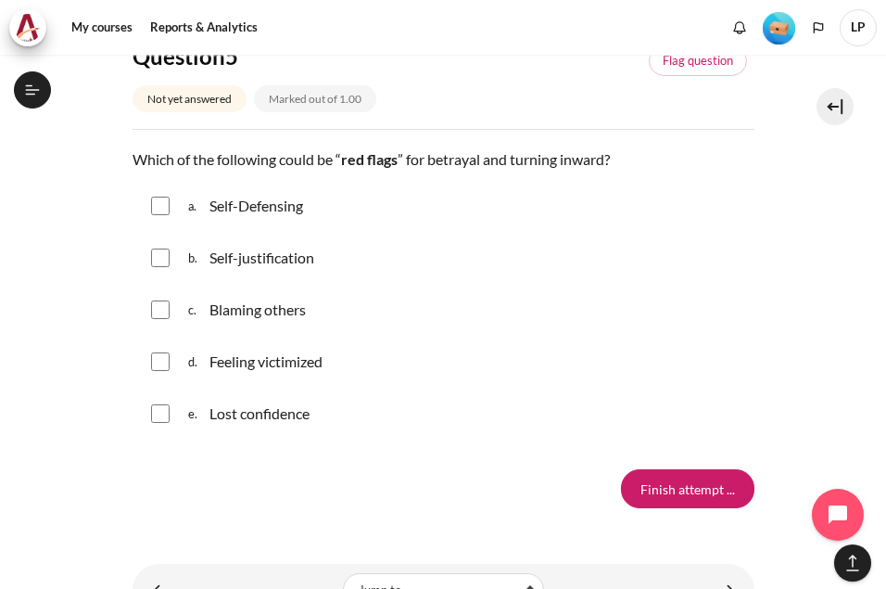
scroll to position [1742, 0]
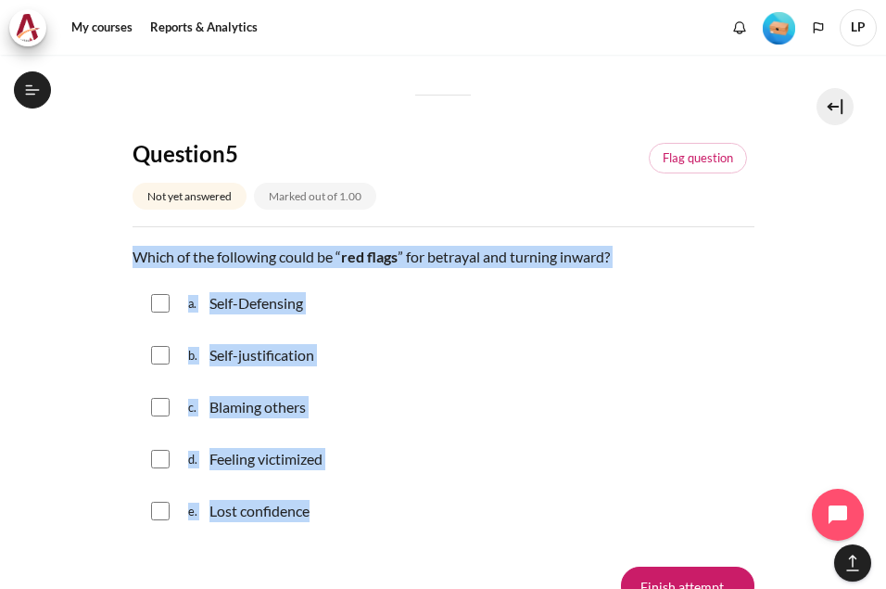
drag, startPoint x: 133, startPoint y: 256, endPoint x: 317, endPoint y: 509, distance: 312.6
click at [317, 509] on div "Question text Which of the following could be “ red flags ” for betrayal and tu…" at bounding box center [444, 392] width 622 height 293
copy div "Which of the following could be “ red flags ” for betrayal and turning inward? …"
click at [647, 402] on div "c. Blaming others" at bounding box center [444, 407] width 622 height 48
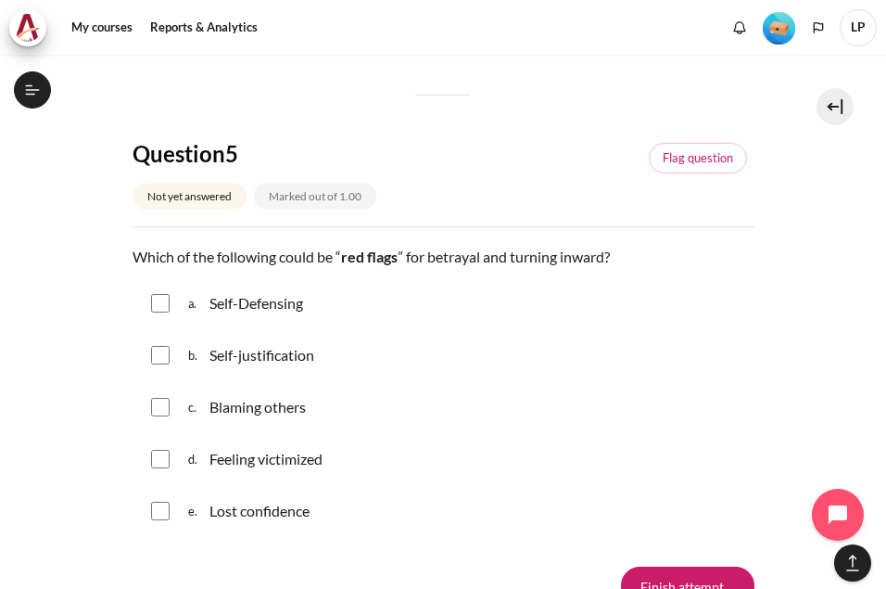
click at [157, 307] on input "Content" at bounding box center [160, 303] width 19 height 19
checkbox input "true"
click at [163, 353] on input "Content" at bounding box center [160, 355] width 19 height 19
checkbox input "true"
click at [162, 410] on input "Content" at bounding box center [160, 407] width 19 height 19
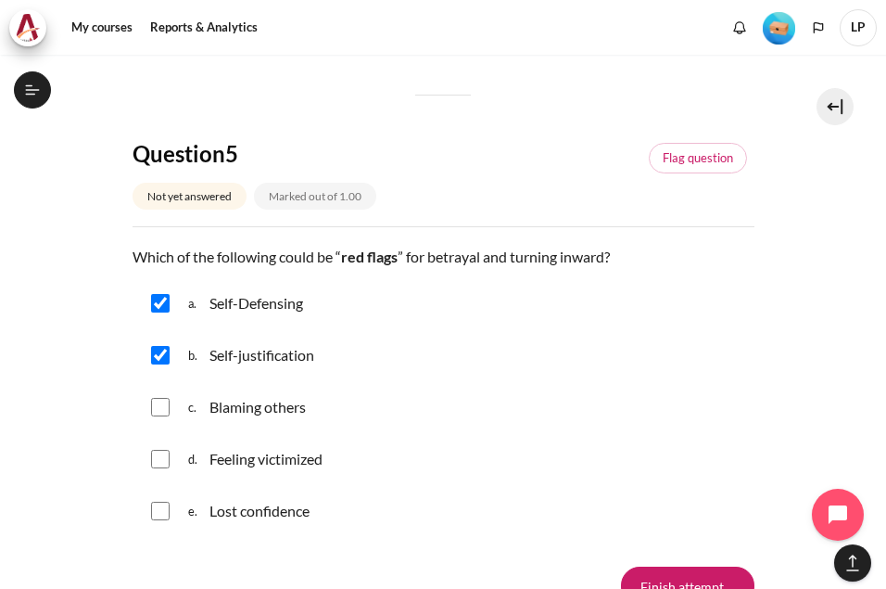
checkbox input "true"
click at [168, 460] on input "Content" at bounding box center [160, 459] width 19 height 19
checkbox input "true"
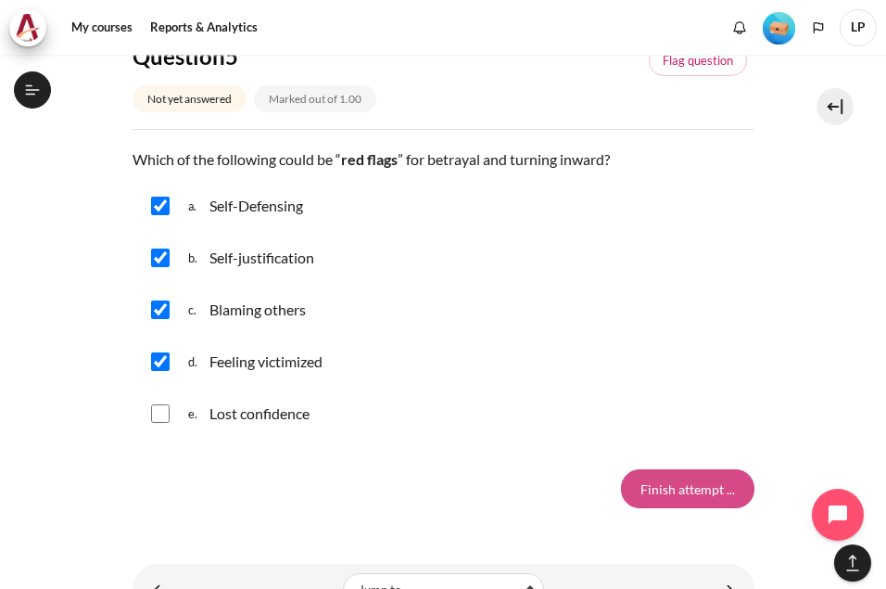
scroll to position [1927, 0]
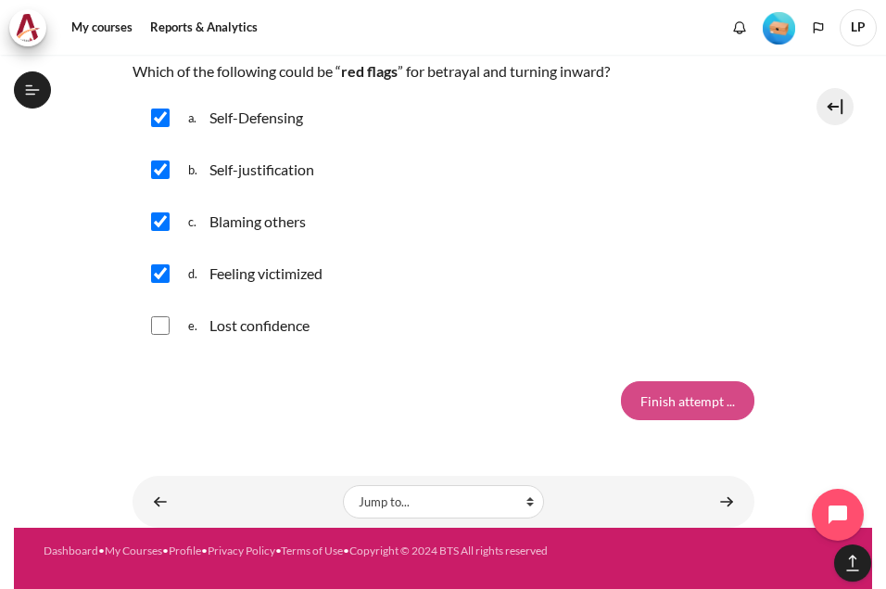
click at [678, 392] on input "Finish attempt ..." at bounding box center [687, 400] width 133 height 39
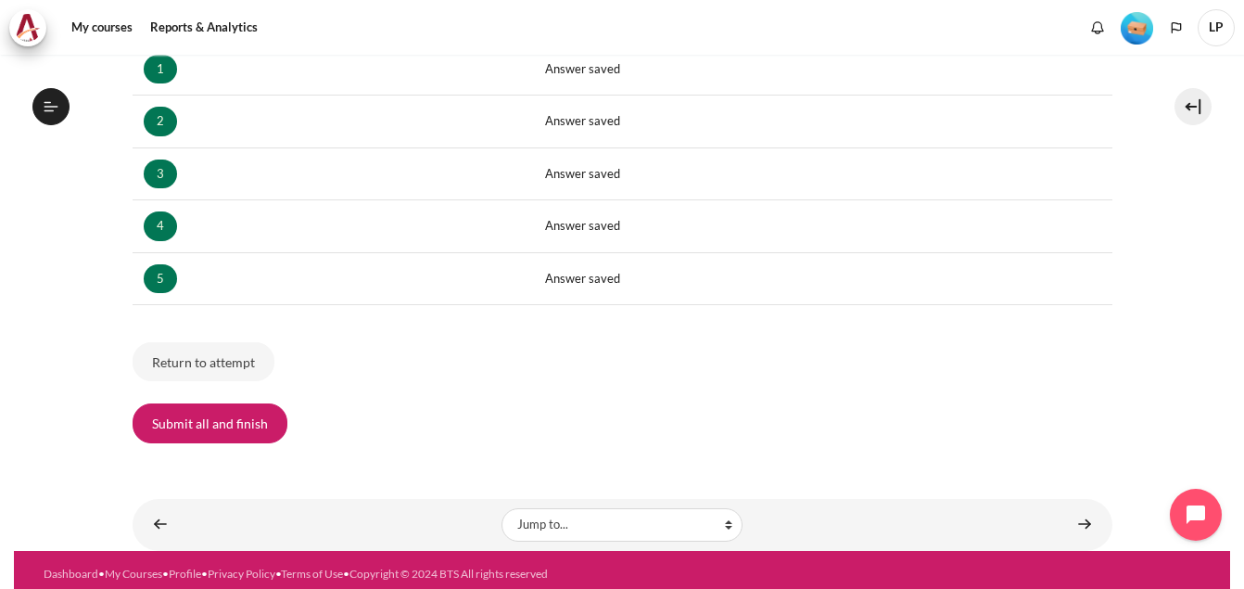
scroll to position [366, 0]
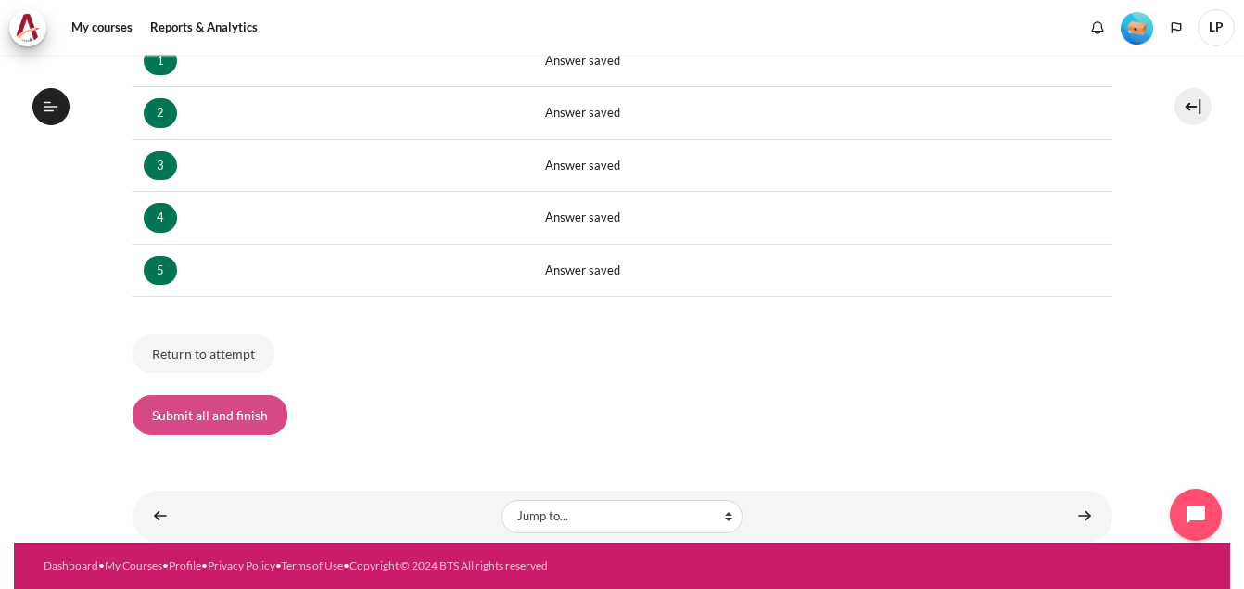
click at [248, 418] on button "Submit all and finish" at bounding box center [210, 414] width 155 height 39
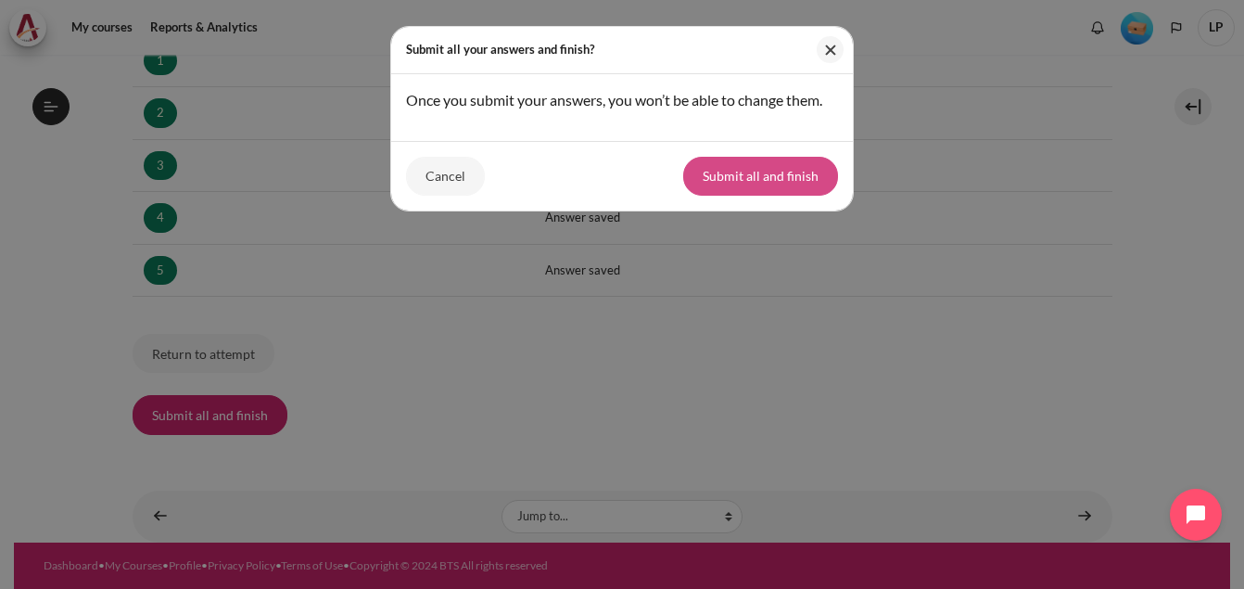
click at [764, 185] on button "Submit all and finish" at bounding box center [760, 176] width 155 height 39
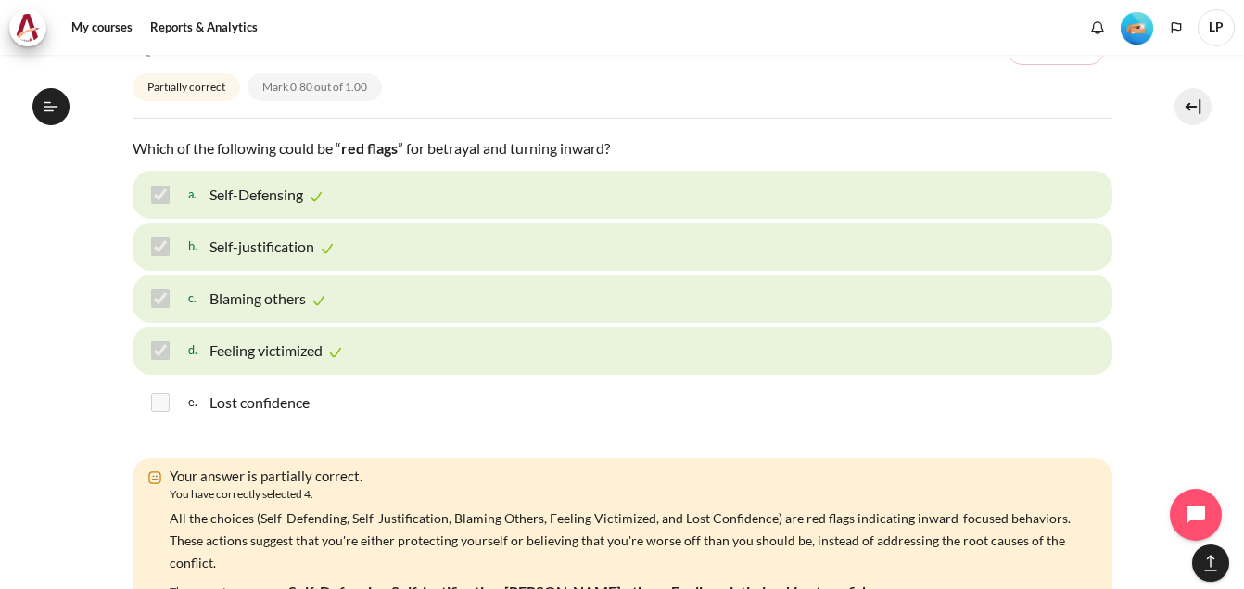
scroll to position [2503, 0]
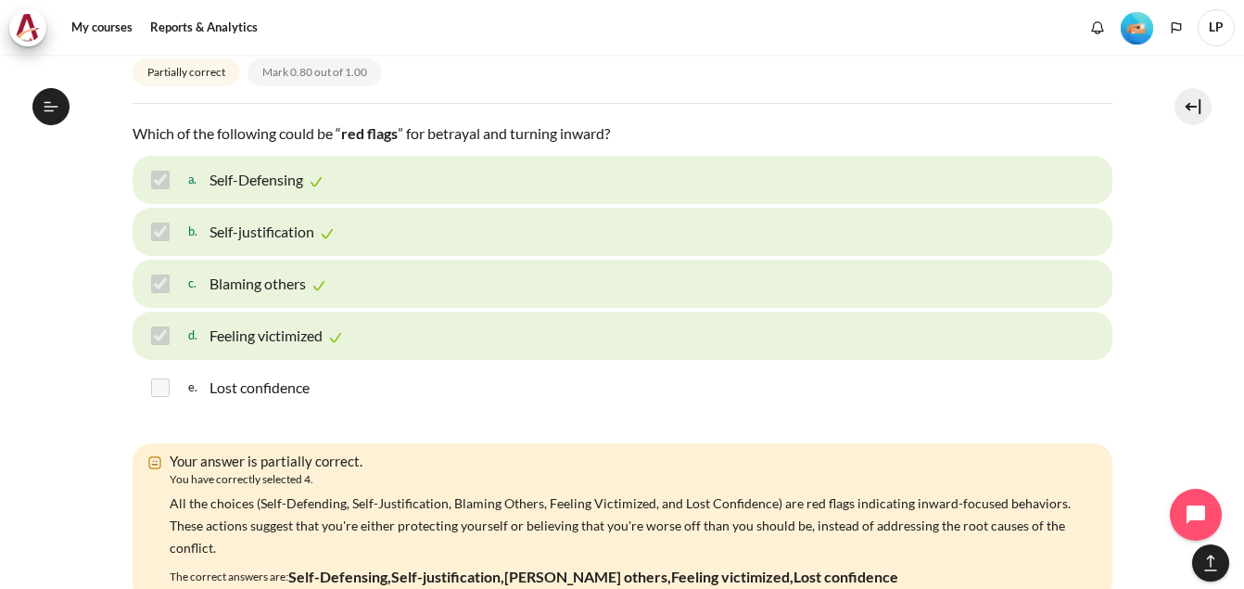
drag, startPoint x: 170, startPoint y: 377, endPoint x: 348, endPoint y: 399, distance: 179.3
drag, startPoint x: 348, startPoint y: 399, endPoint x: 229, endPoint y: 426, distance: 121.9
drag, startPoint x: 172, startPoint y: 420, endPoint x: 685, endPoint y: 405, distance: 512.9
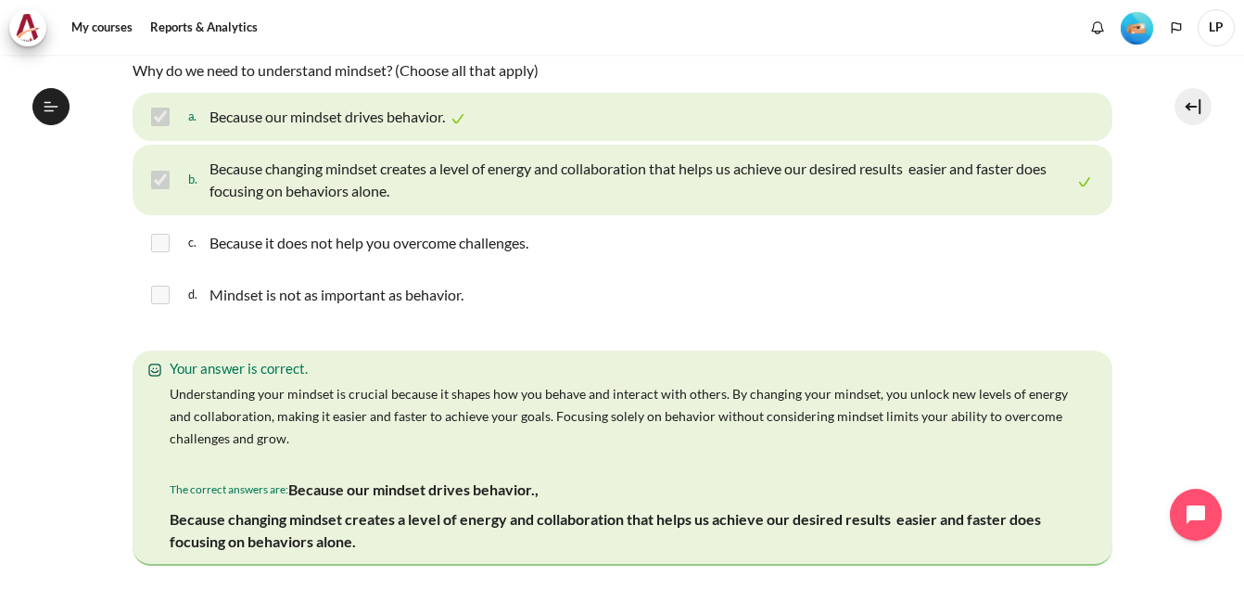
scroll to position [0, 0]
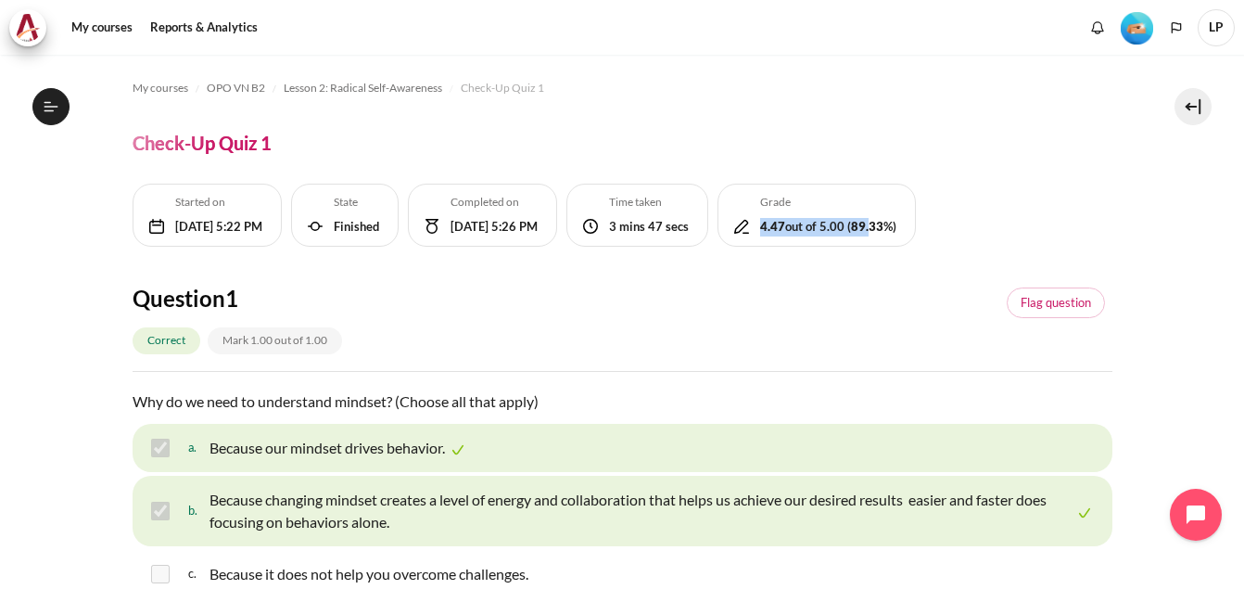
drag, startPoint x: 172, startPoint y: 299, endPoint x: 282, endPoint y: 305, distance: 110.5
click at [718, 247] on div "Grade 4.47 out of 5.00 ( 89.33 %)" at bounding box center [817, 215] width 198 height 63
drag, startPoint x: 282, startPoint y: 305, endPoint x: 439, endPoint y: 299, distance: 157.7
click at [439, 256] on div "Started [DATE][DATE] 5:22 PM State Finished Completed [DATE][DATE] 5:26 PM Time…" at bounding box center [524, 220] width 783 height 72
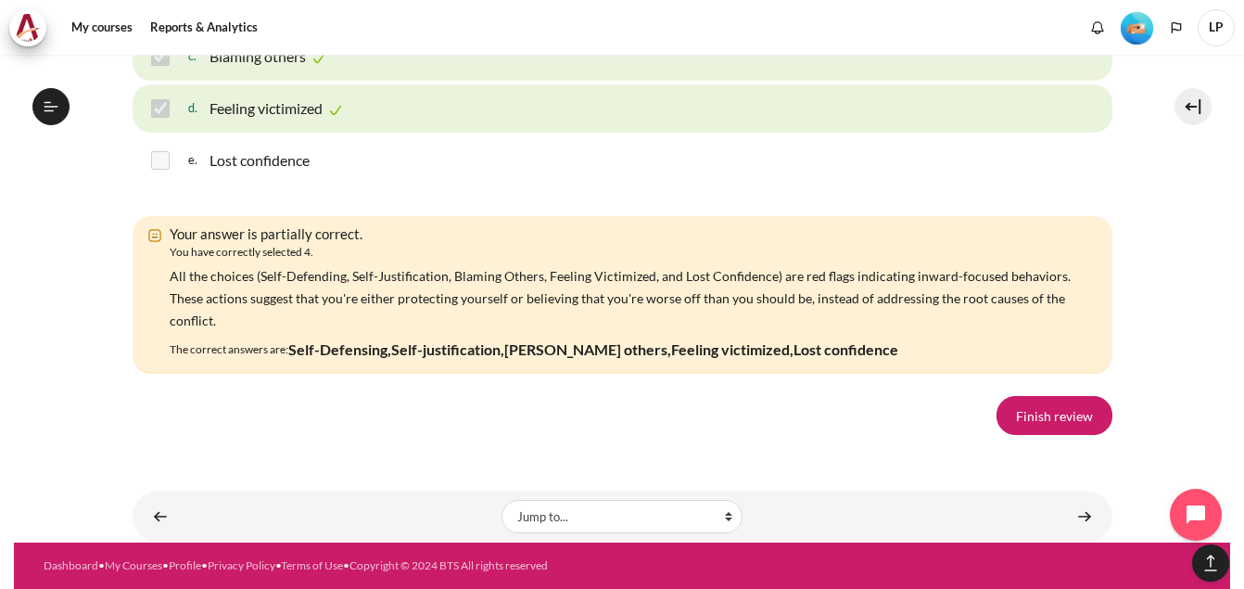
scroll to position [3297, 0]
click at [1054, 419] on link "Finish review" at bounding box center [1055, 415] width 116 height 39
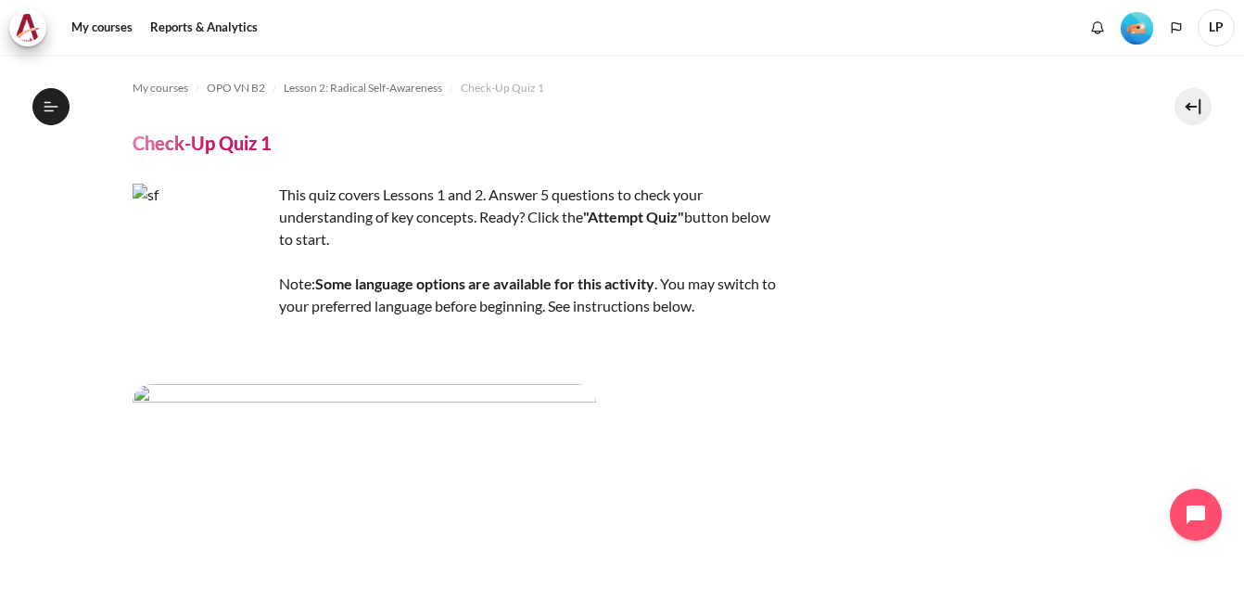
click at [990, 286] on div "This quiz covers Lessons 1 and 2. Answer 5 questions to check your understandin…" at bounding box center [623, 548] width 980 height 728
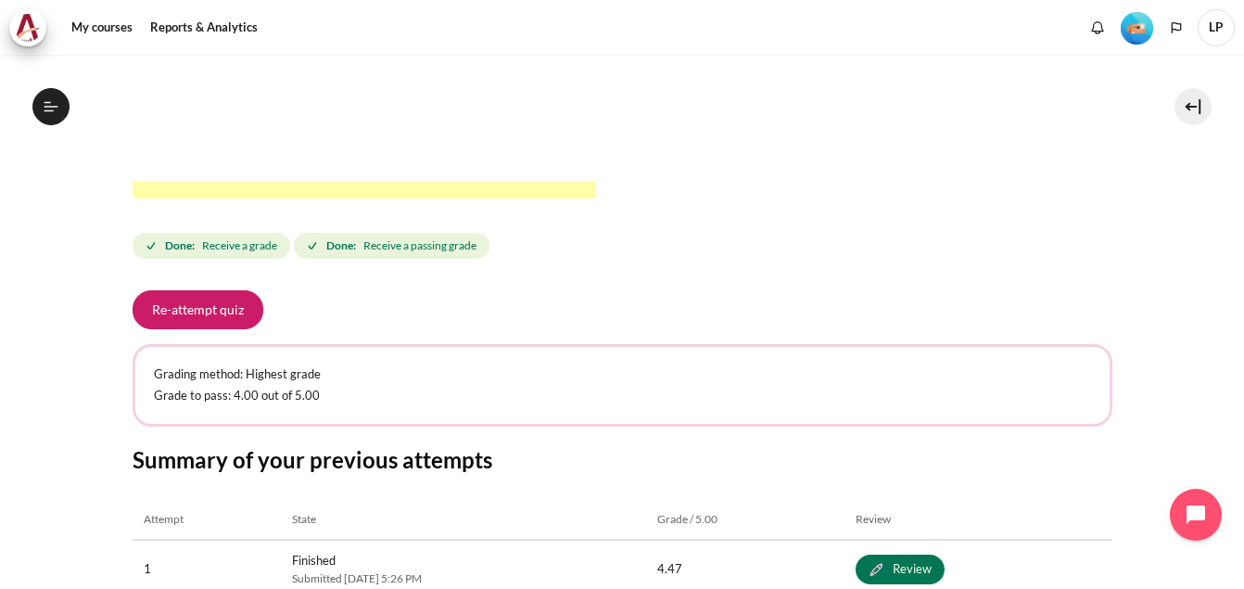
scroll to position [742, 0]
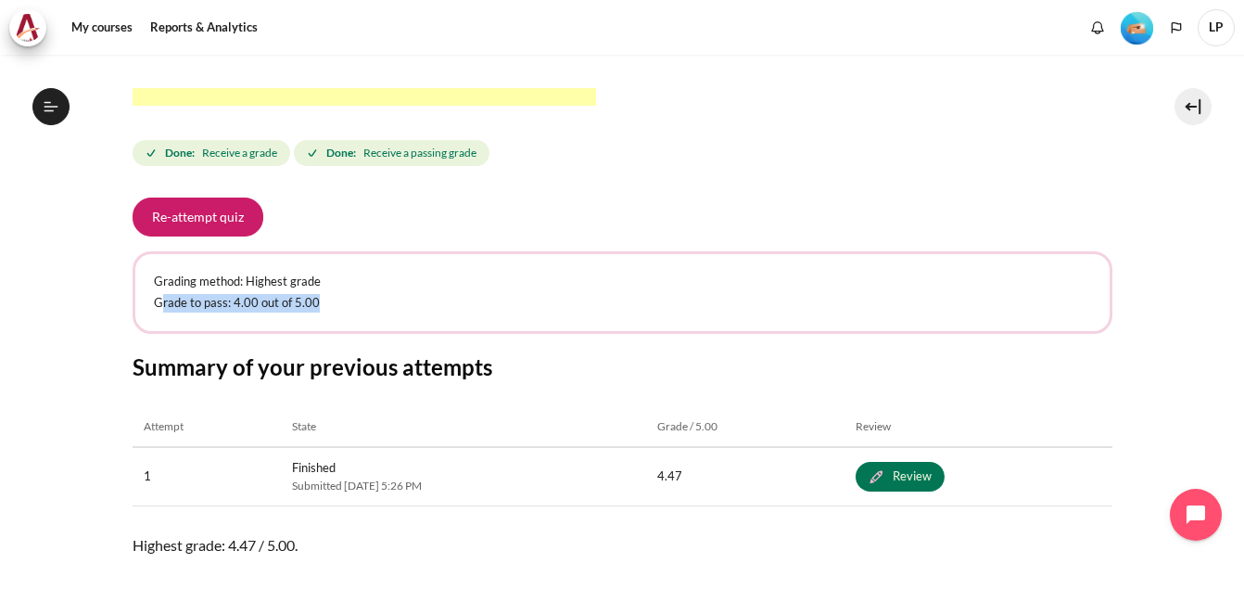
drag, startPoint x: 164, startPoint y: 309, endPoint x: 322, endPoint y: 304, distance: 157.7
click at [322, 304] on p "Grade to pass: 4.00 out of 5.00" at bounding box center [622, 303] width 937 height 19
drag, startPoint x: 322, startPoint y: 304, endPoint x: 372, endPoint y: 299, distance: 50.4
click at [372, 299] on p "Grade to pass: 4.00 out of 5.00" at bounding box center [622, 303] width 937 height 19
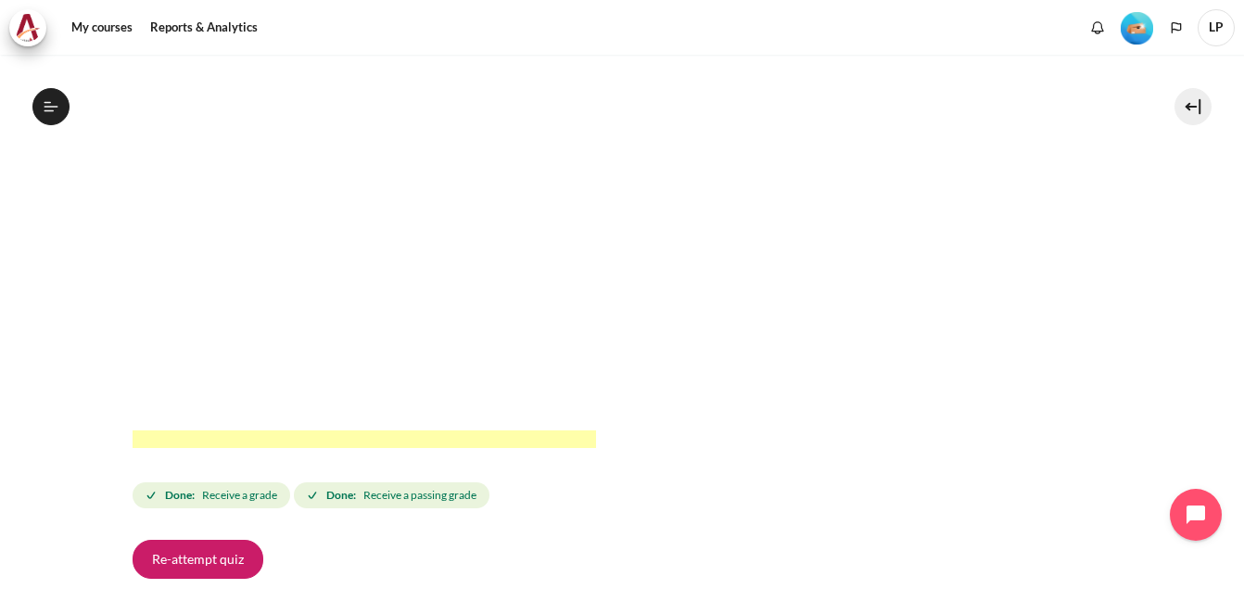
scroll to position [0, 0]
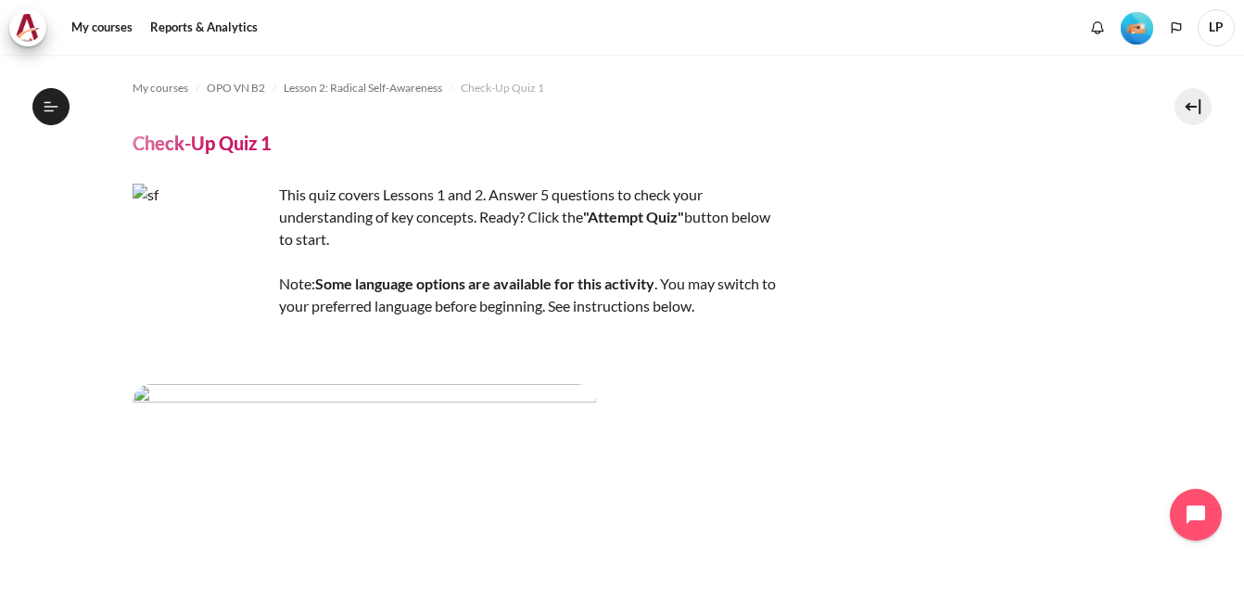
click at [44, 112] on icon at bounding box center [51, 106] width 17 height 17
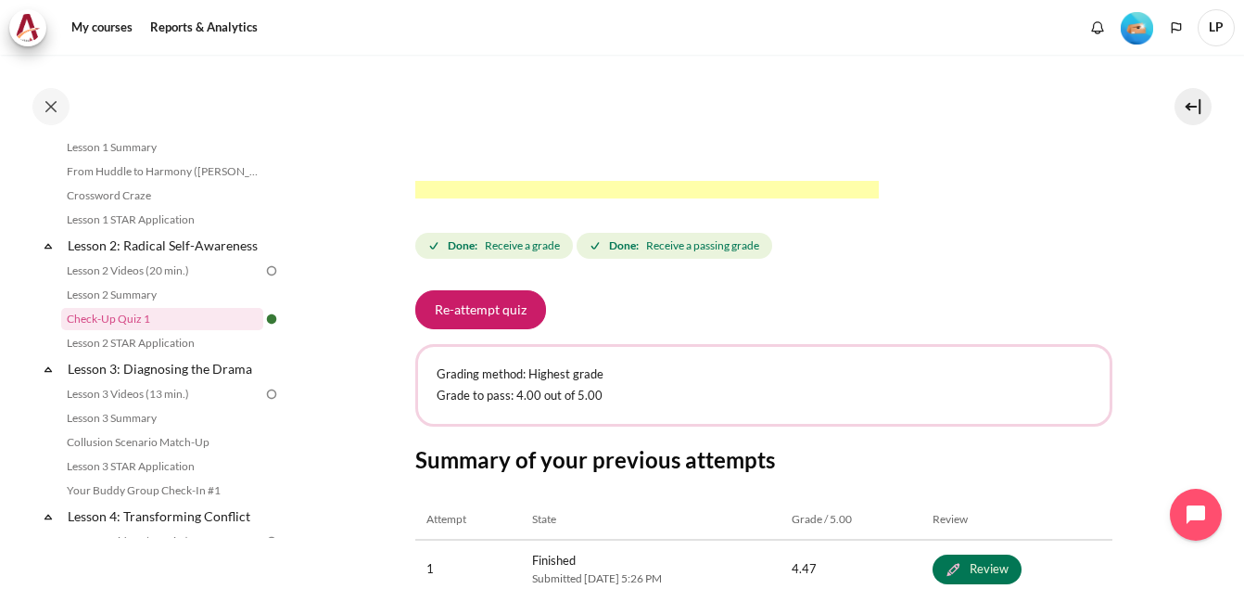
scroll to position [880, 0]
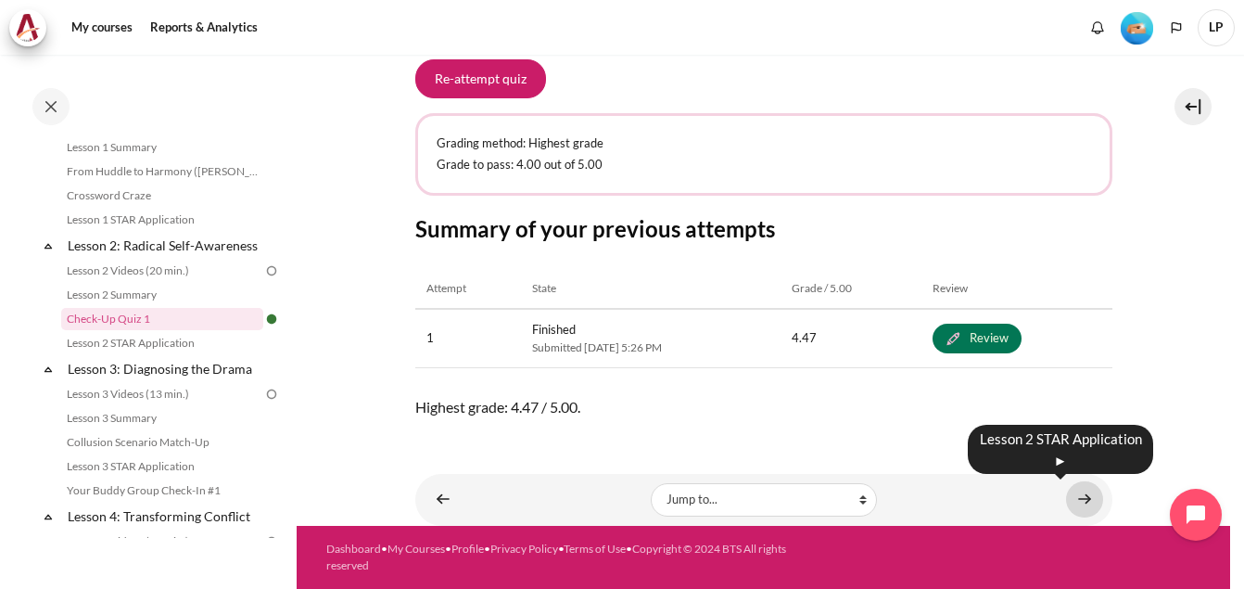
click at [1073, 494] on link "Content" at bounding box center [1084, 499] width 37 height 36
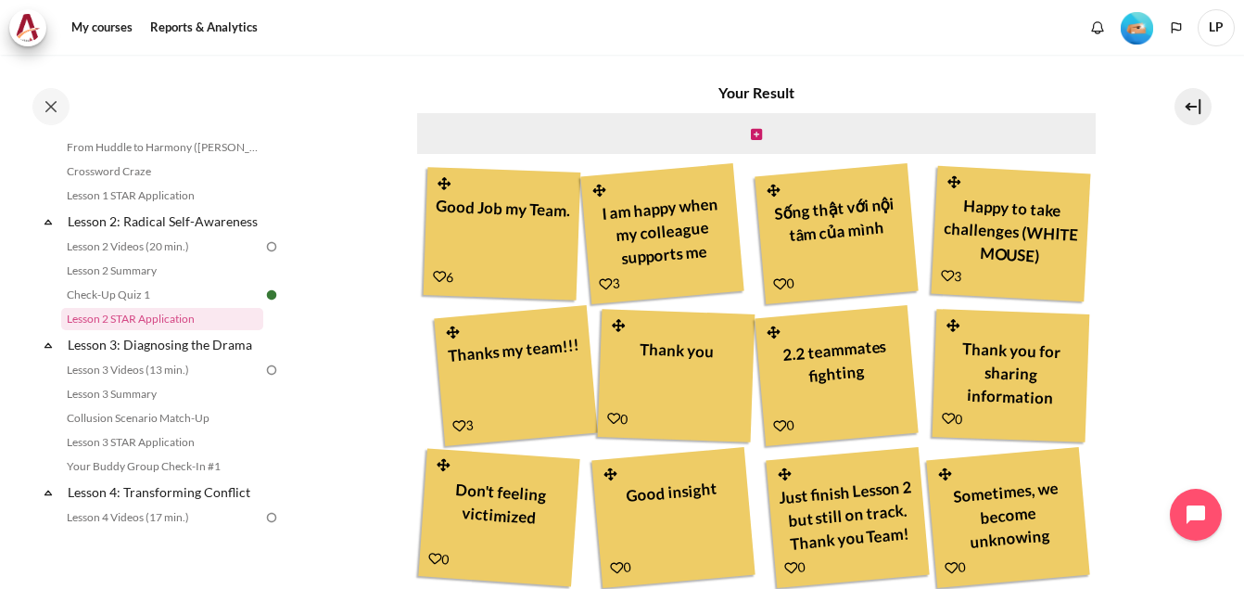
scroll to position [556, 0]
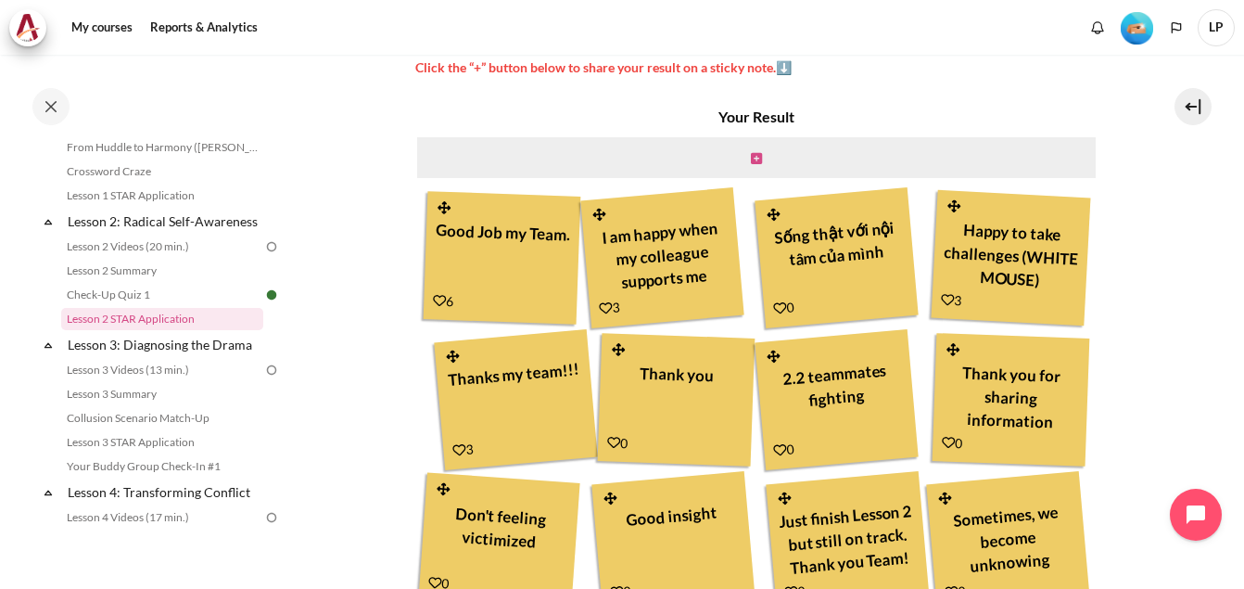
click at [751, 159] on icon "Content" at bounding box center [756, 158] width 11 height 13
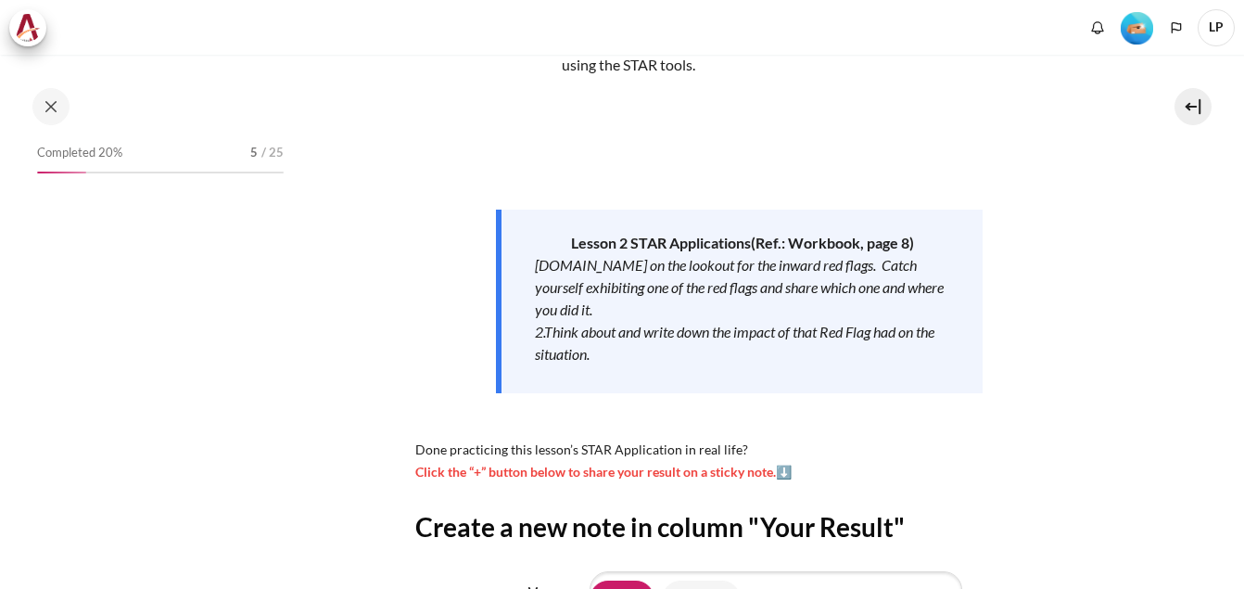
scroll to position [440, 0]
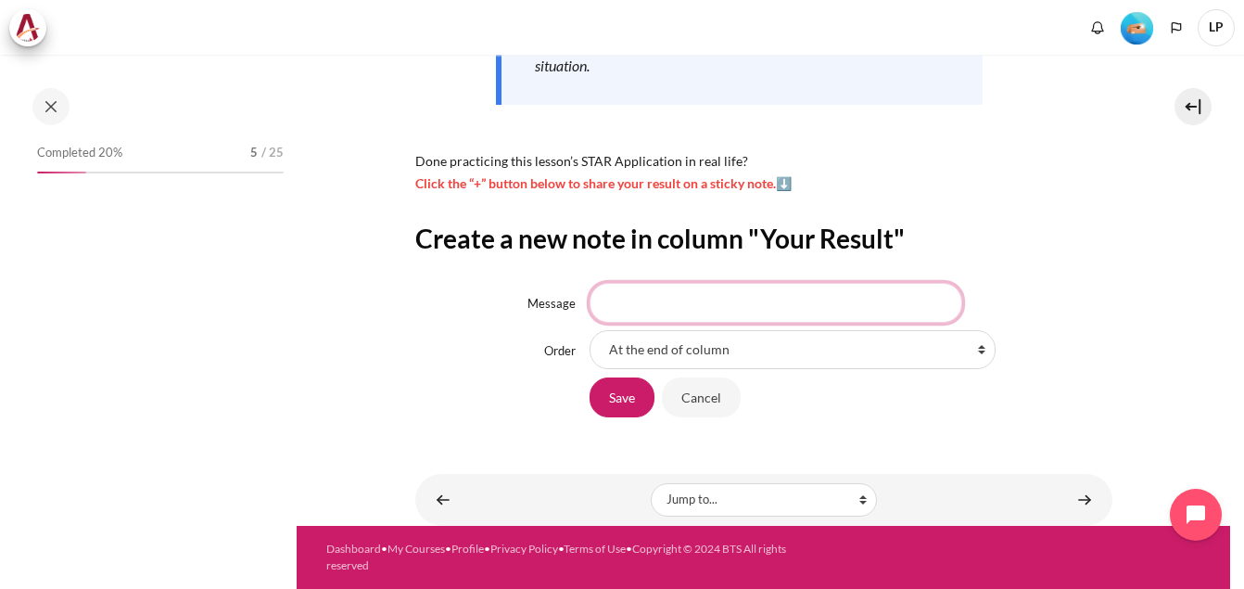
click at [819, 303] on input "Message" at bounding box center [776, 302] width 373 height 39
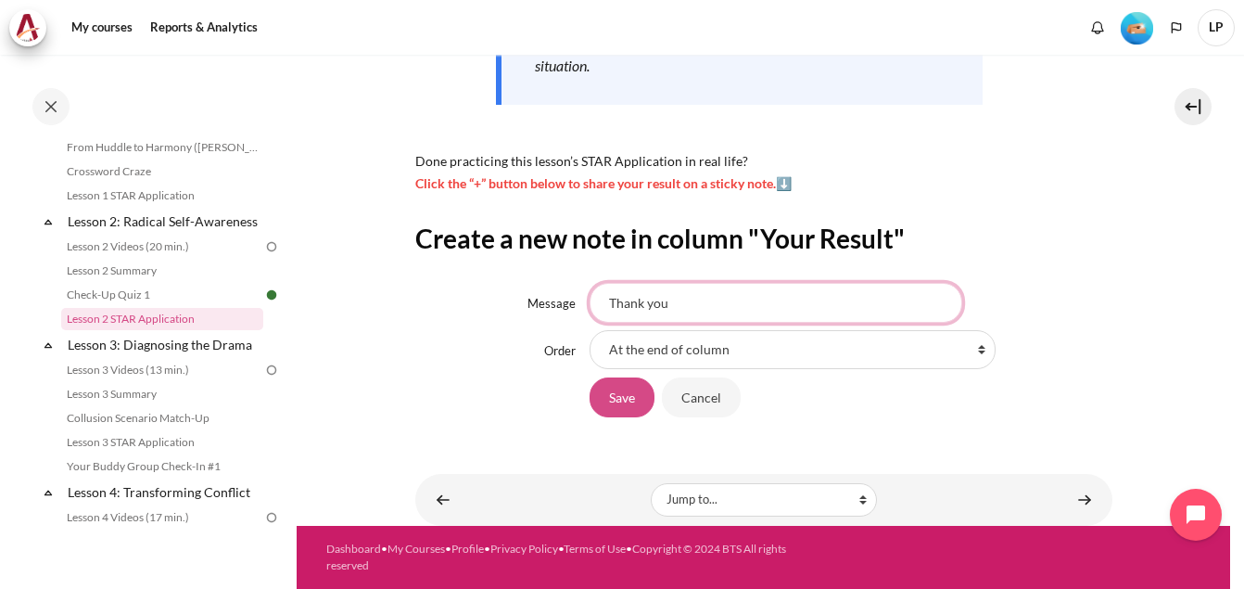
type input "Thank you"
click at [614, 392] on input "Save" at bounding box center [622, 396] width 65 height 39
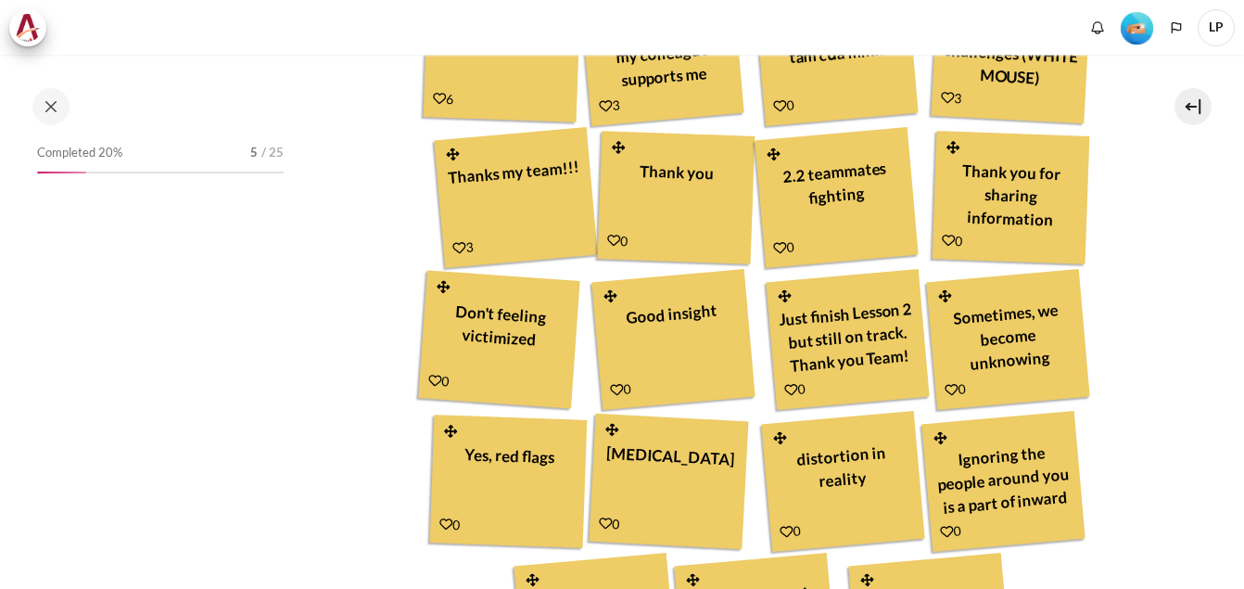
scroll to position [1020, 0]
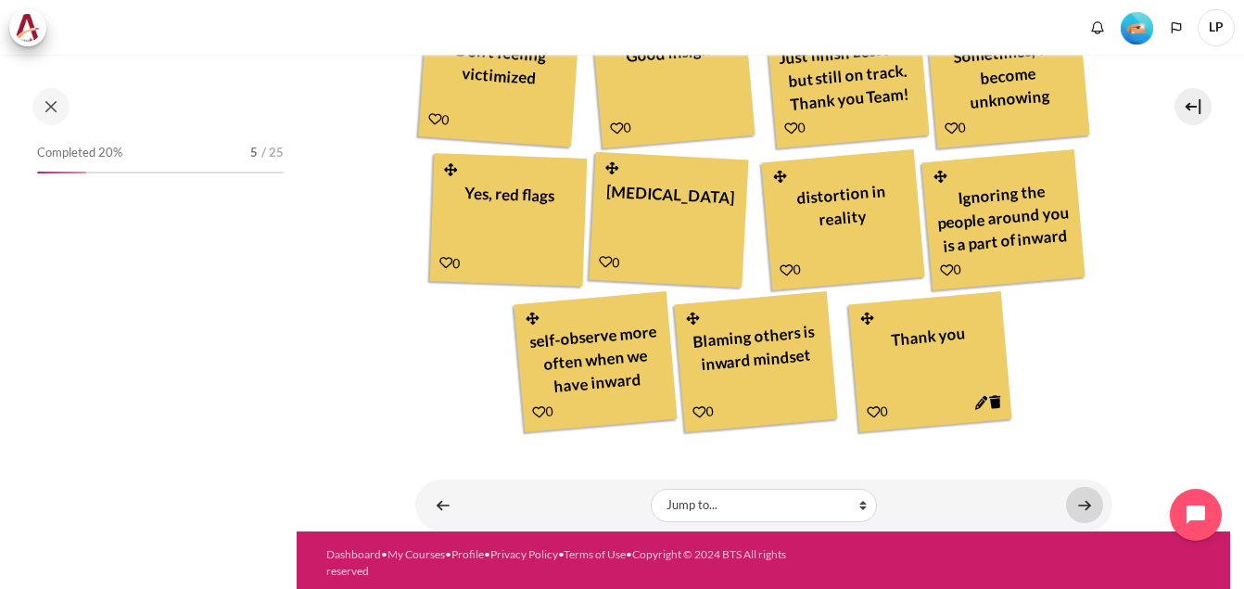
click at [1073, 498] on link "Content" at bounding box center [1084, 505] width 37 height 36
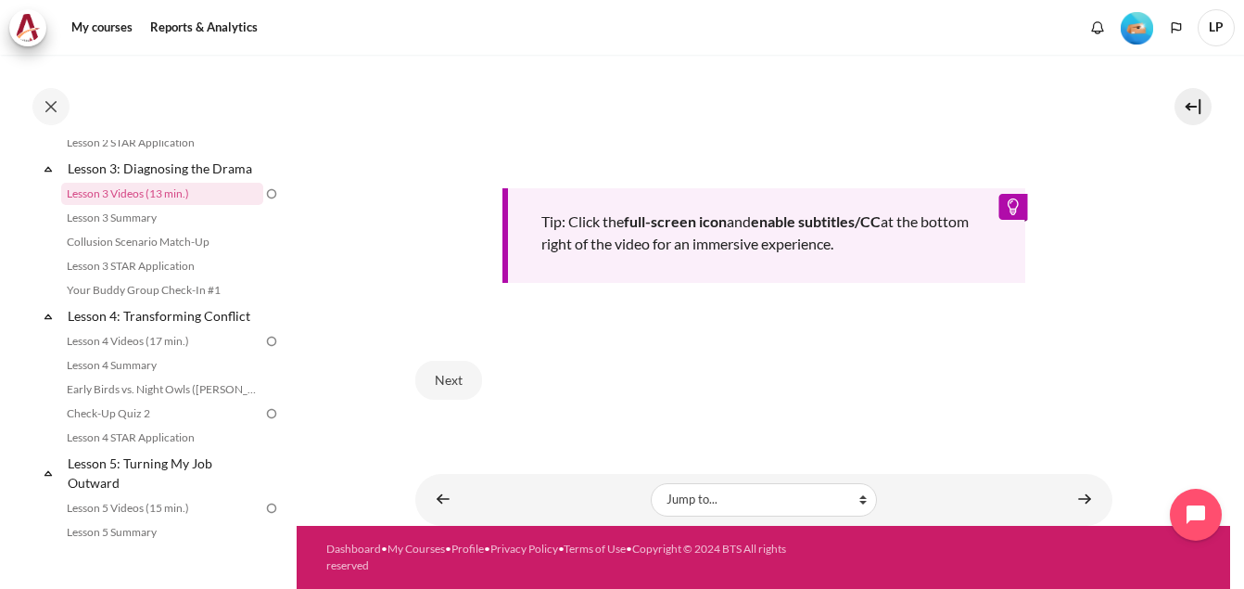
scroll to position [838, 0]
click at [1075, 492] on link "Content" at bounding box center [1084, 499] width 37 height 36
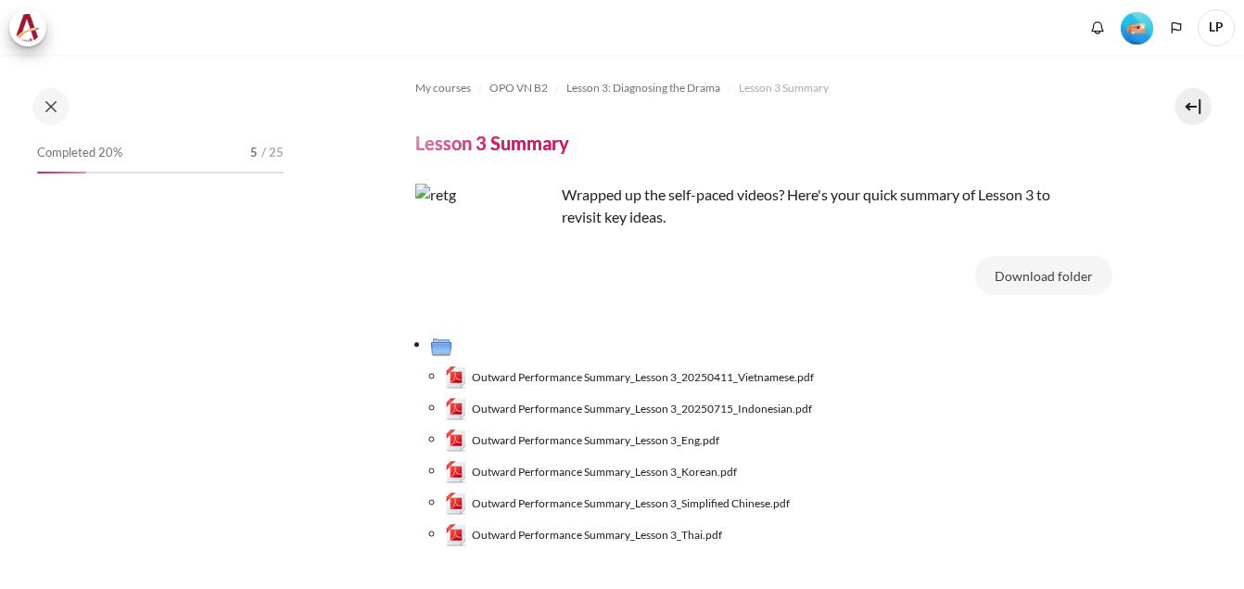
scroll to position [162, 0]
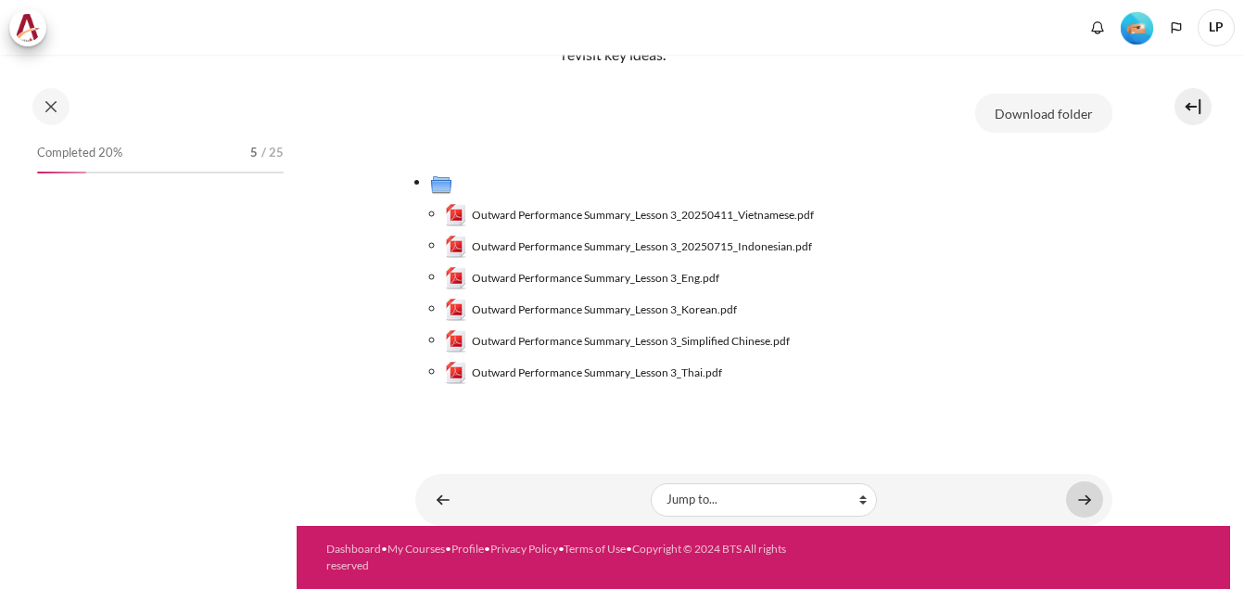
click at [1070, 505] on link "Content" at bounding box center [1084, 499] width 37 height 36
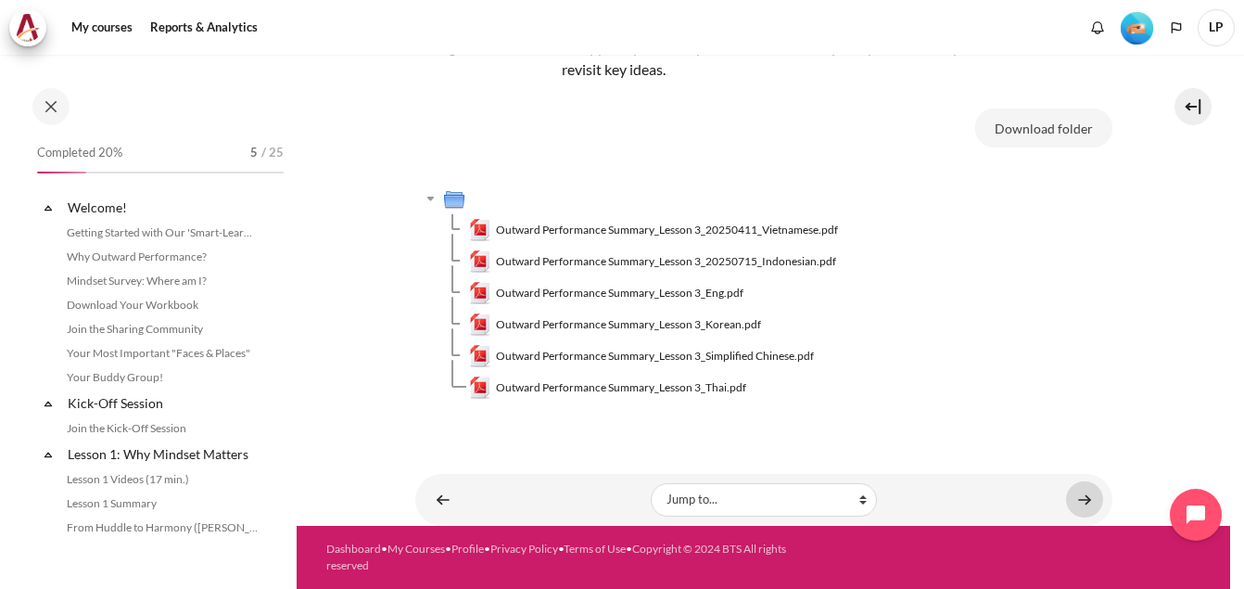
scroll to position [455, 0]
